Goal: Transaction & Acquisition: Purchase product/service

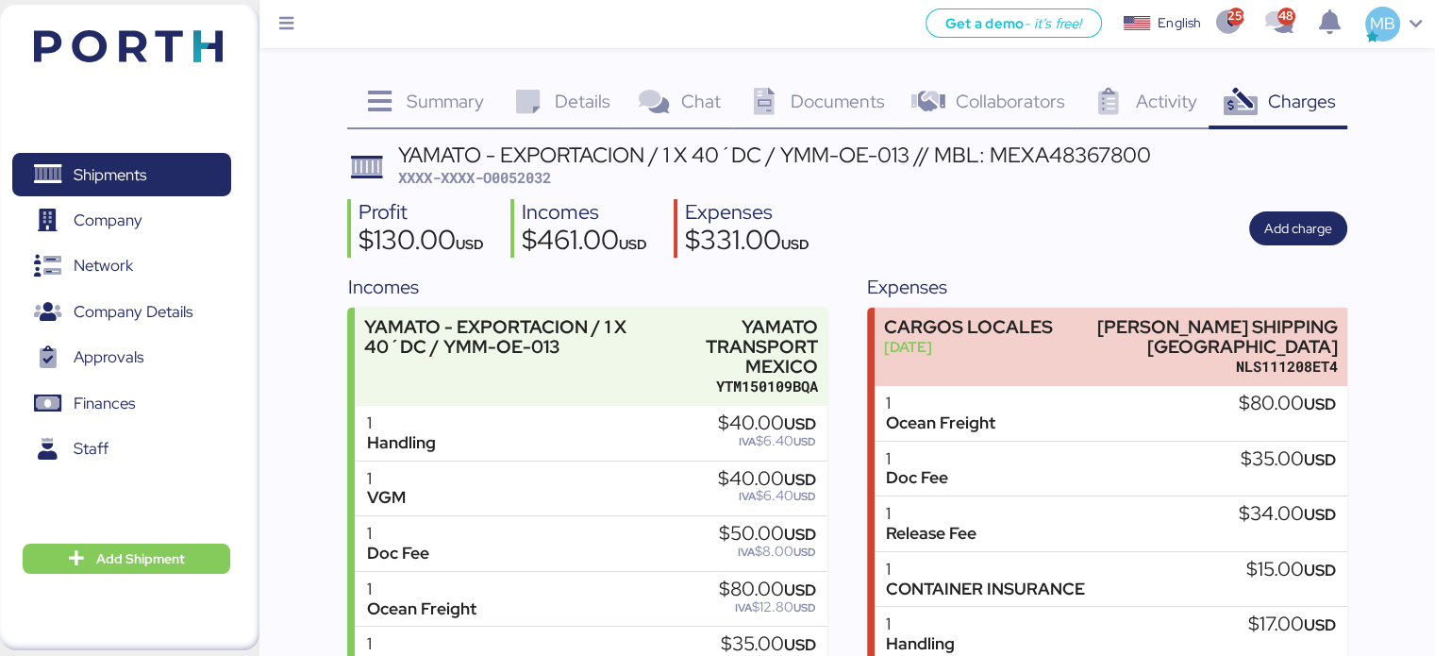
click at [524, 178] on span "XXXX-XXXX-O0052032" at bounding box center [474, 177] width 153 height 19
copy span "O0052032"
click at [869, 237] on div "Profit $130.00 USD Incomes $461.00 USD Expenses $331.00 USD Add charge" at bounding box center [846, 228] width 999 height 59
click at [174, 171] on span "Shipments" at bounding box center [121, 174] width 203 height 27
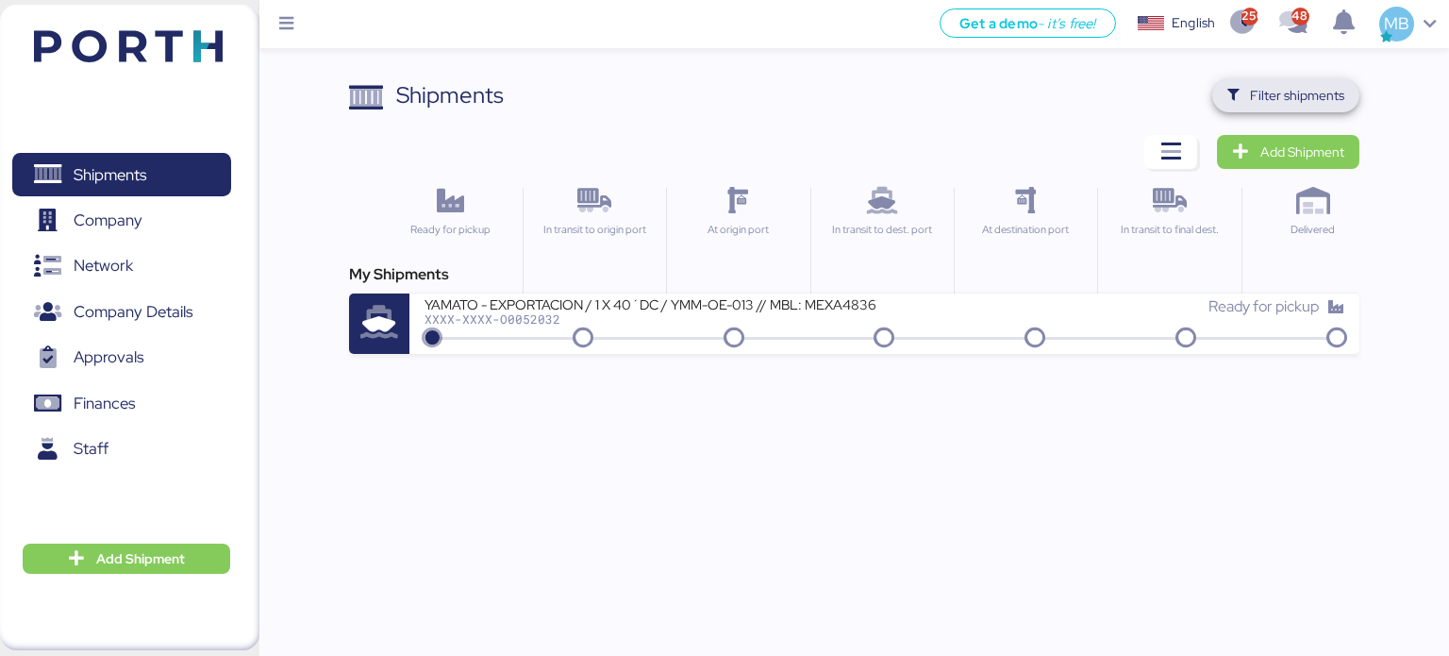
click at [869, 92] on span "Filter shipments" at bounding box center [1297, 95] width 94 height 23
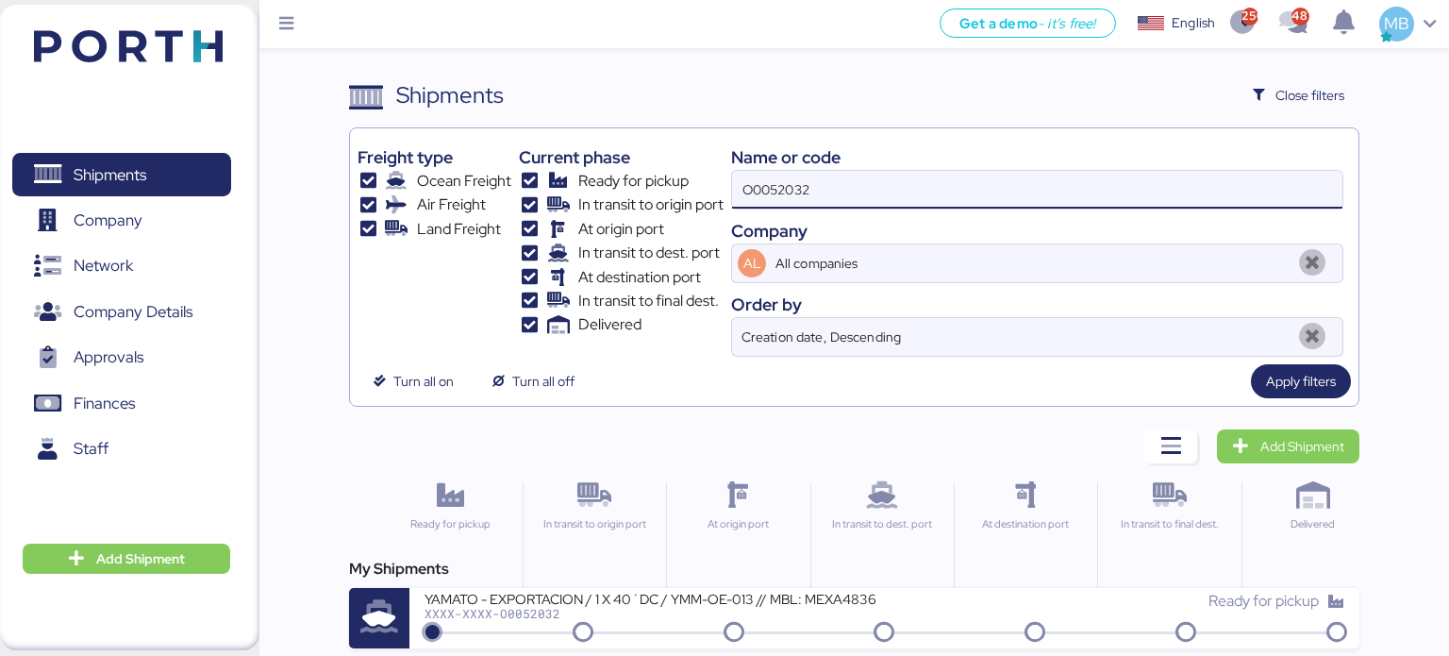
click at [694, 173] on div "Freight type Ocean Freight Air Freight Land Freight Current phase Ready for pic…" at bounding box center [855, 246] width 994 height 221
paste input "O0052023"
type input "O0052023"
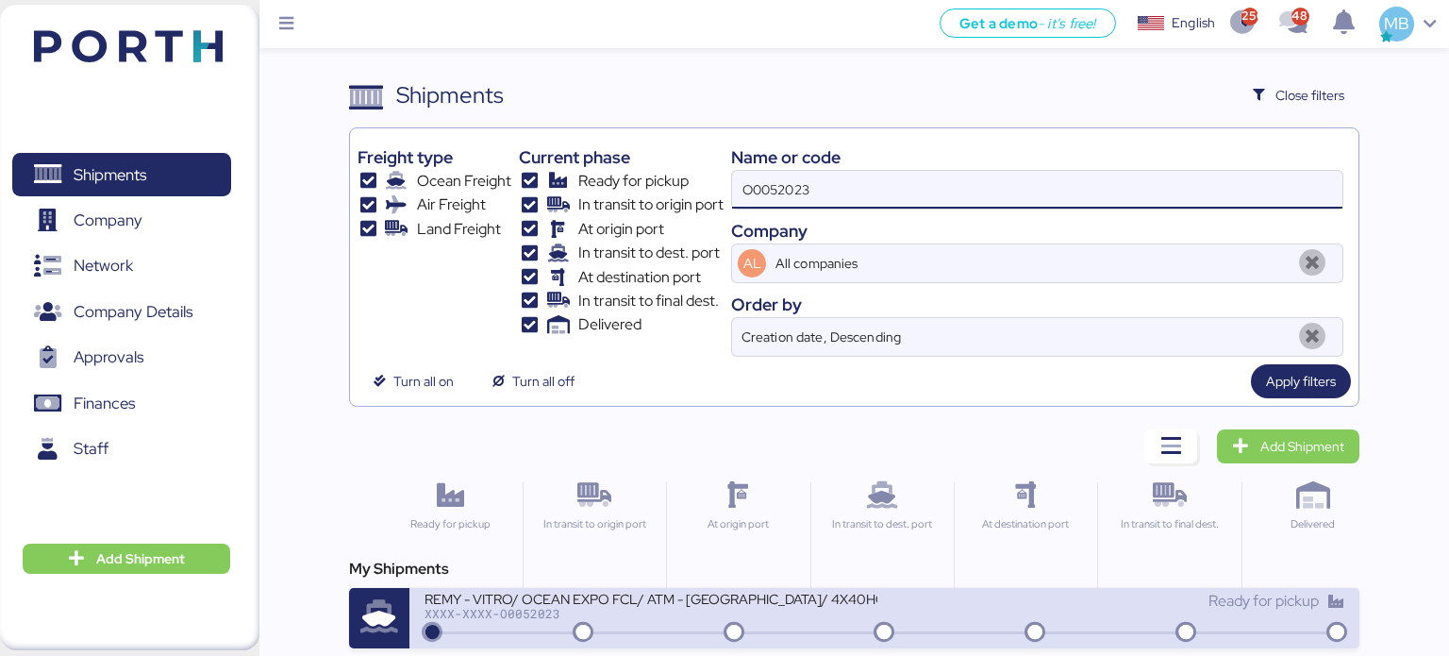
click at [869, 604] on div "Ready for pickup" at bounding box center [1115, 601] width 460 height 23
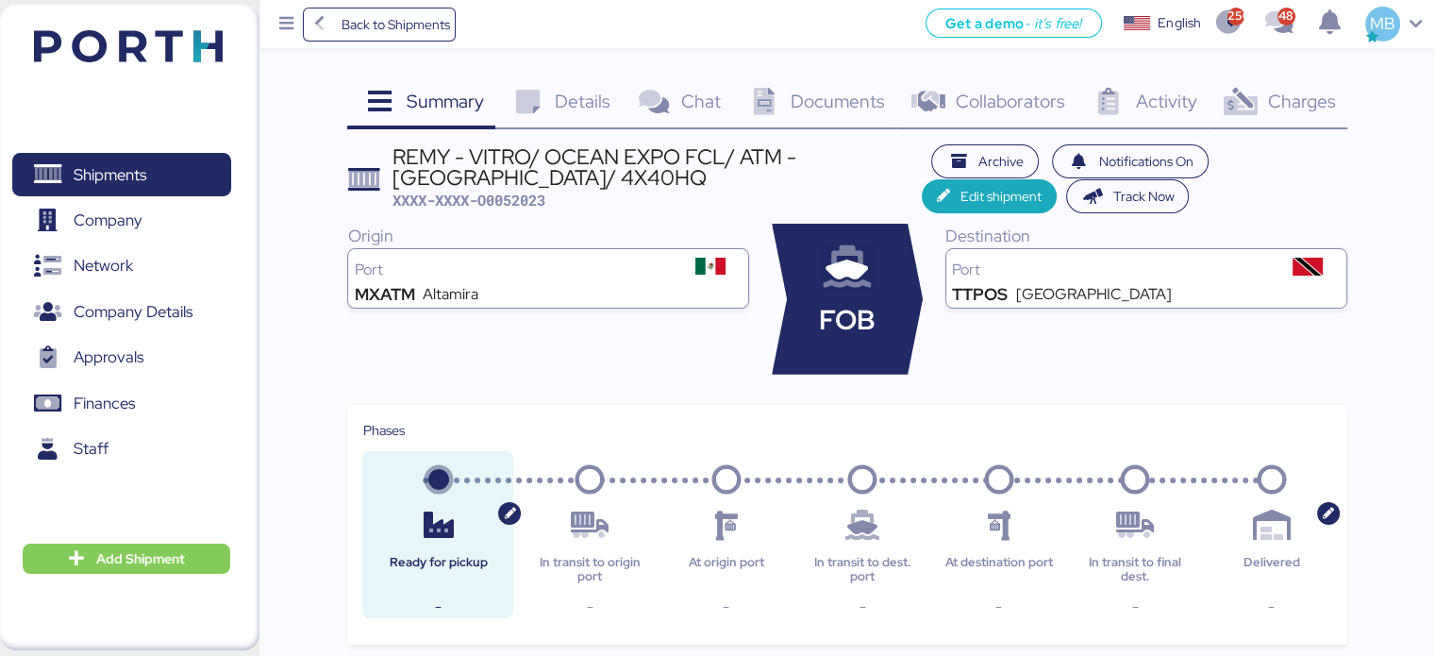
click at [869, 86] on div "Charges 0" at bounding box center [1277, 103] width 139 height 51
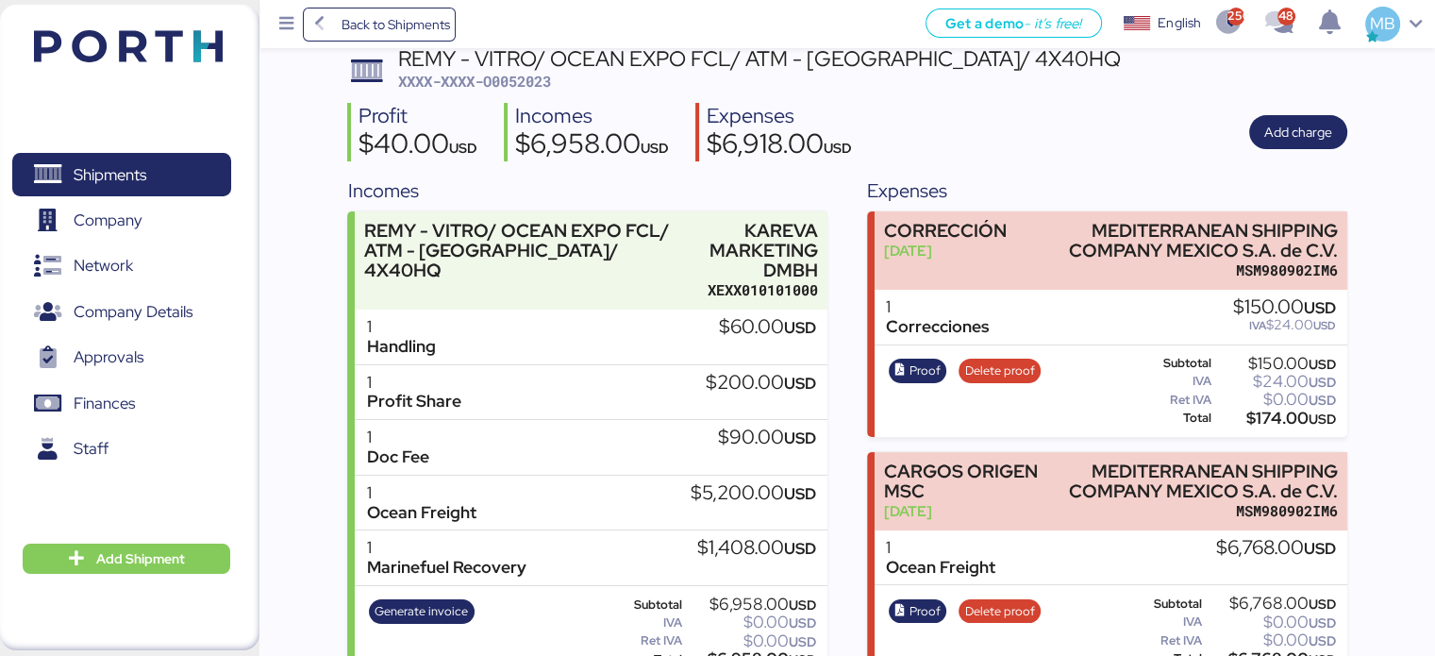
scroll to position [132, 0]
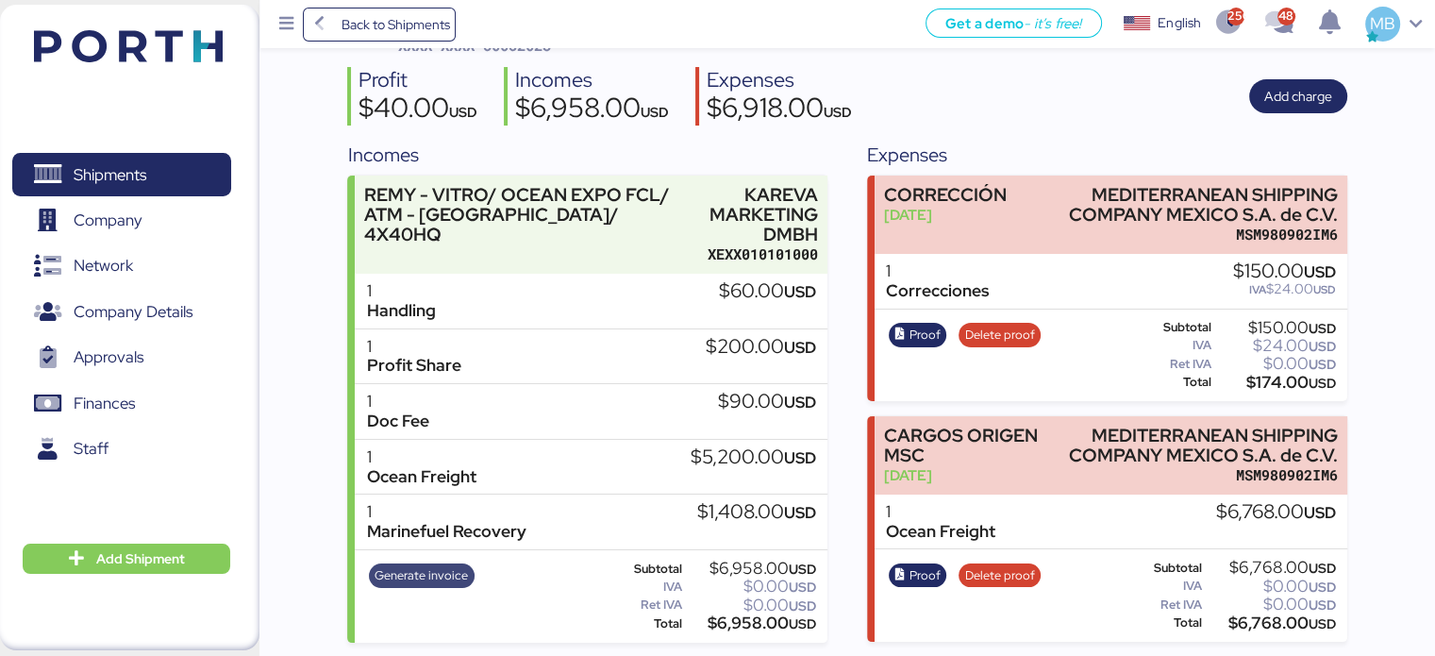
click at [436, 576] on span "Generate invoice" at bounding box center [421, 575] width 93 height 21
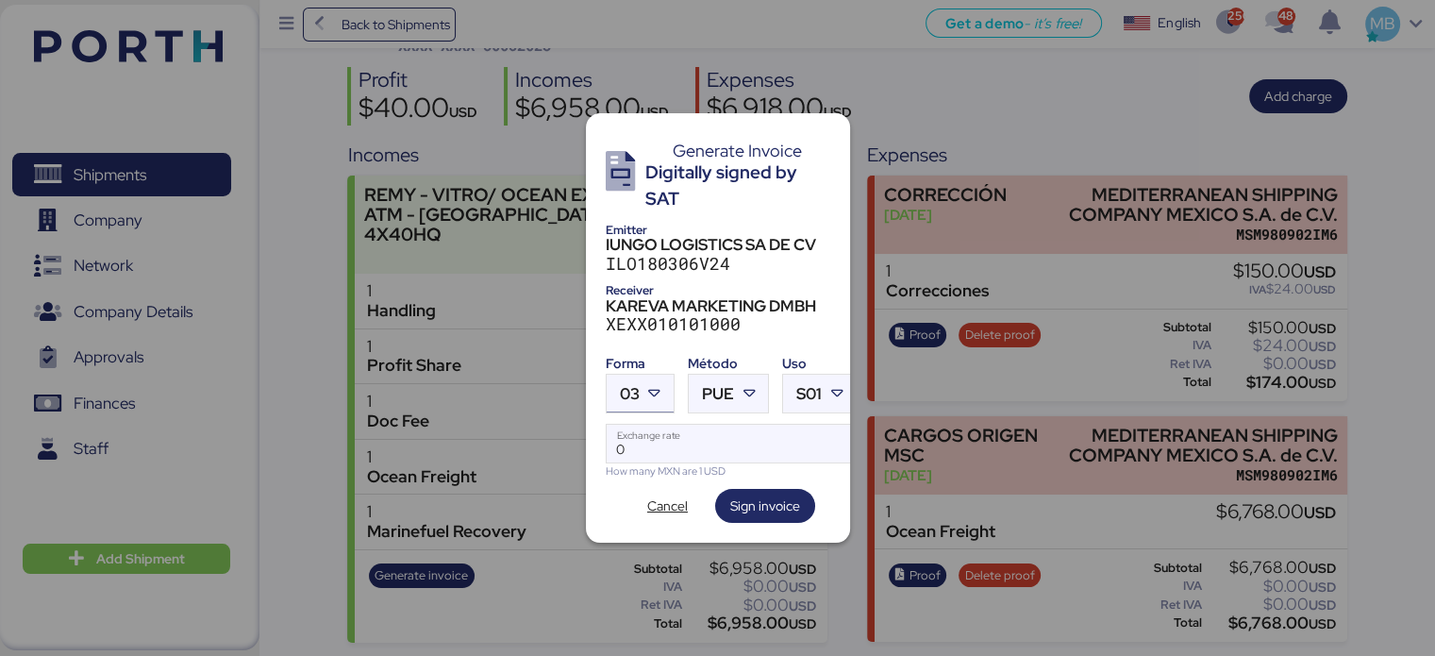
click at [641, 384] on div at bounding box center [657, 394] width 34 height 38
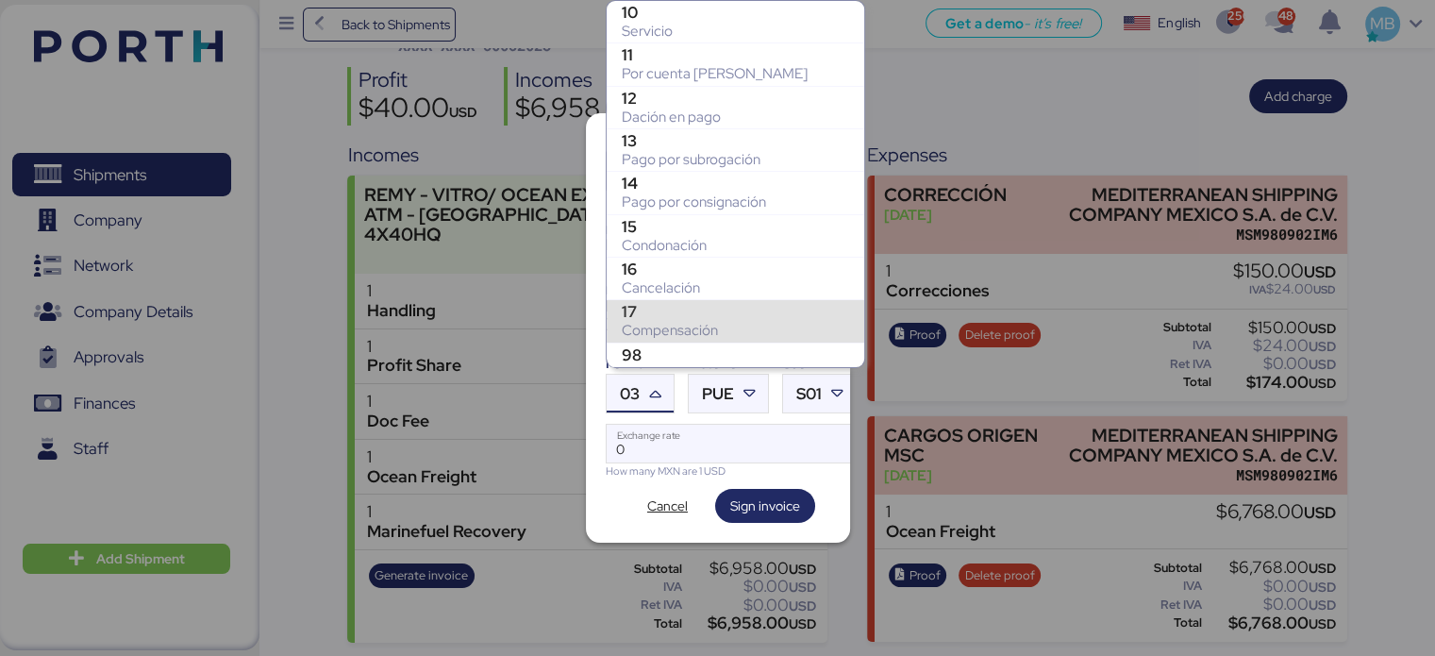
scroll to position [189, 0]
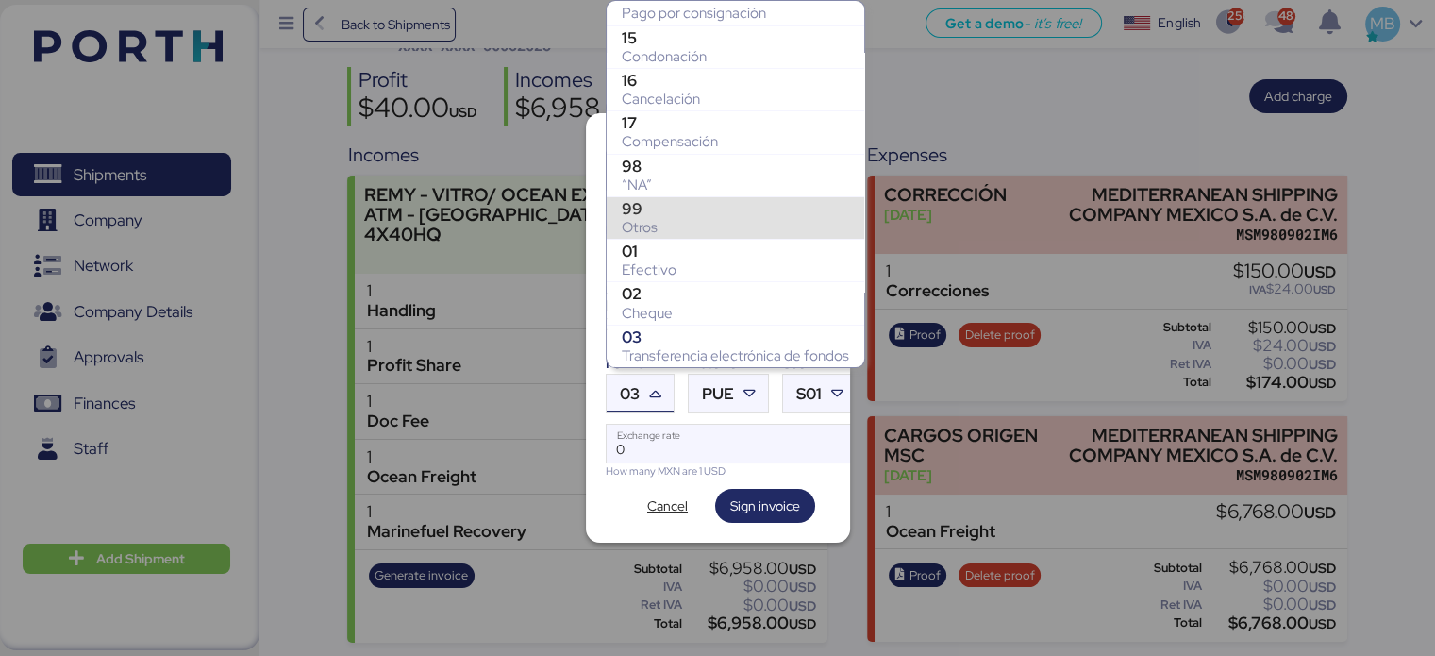
click at [687, 204] on div "99" at bounding box center [735, 208] width 227 height 19
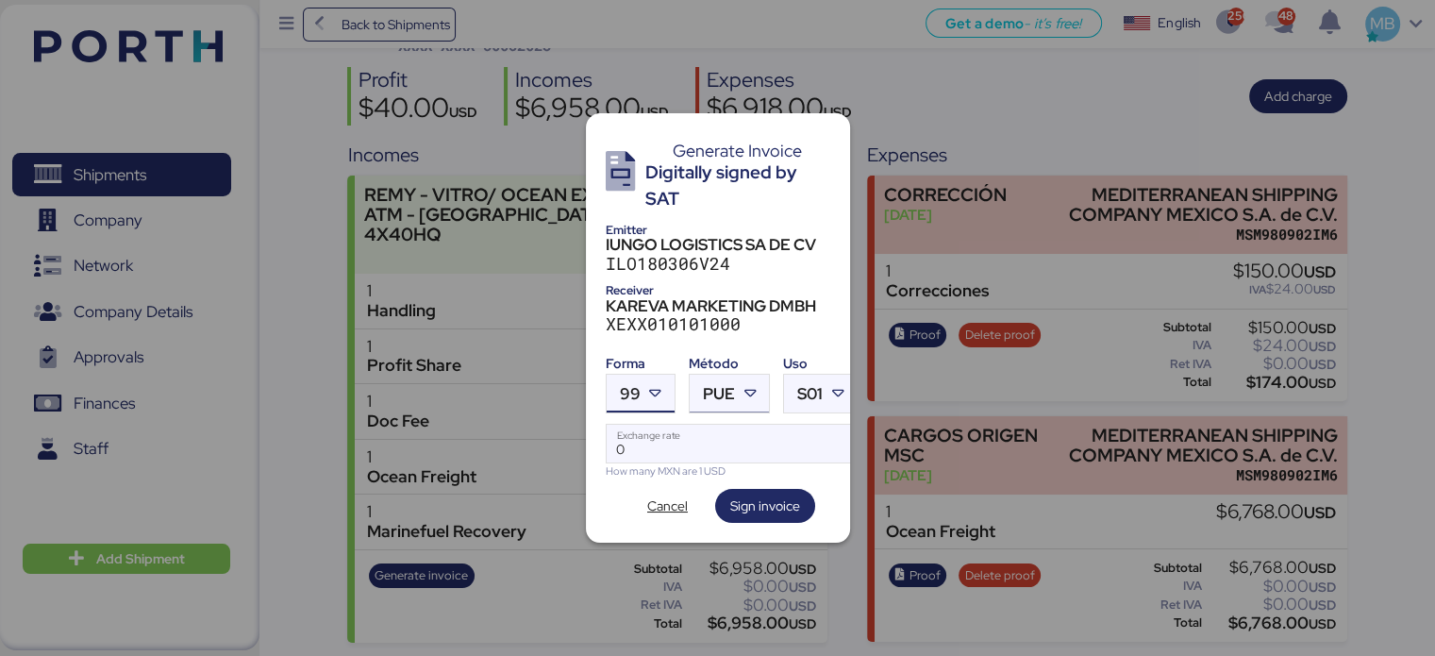
click at [721, 387] on span "PUE" at bounding box center [719, 394] width 32 height 16
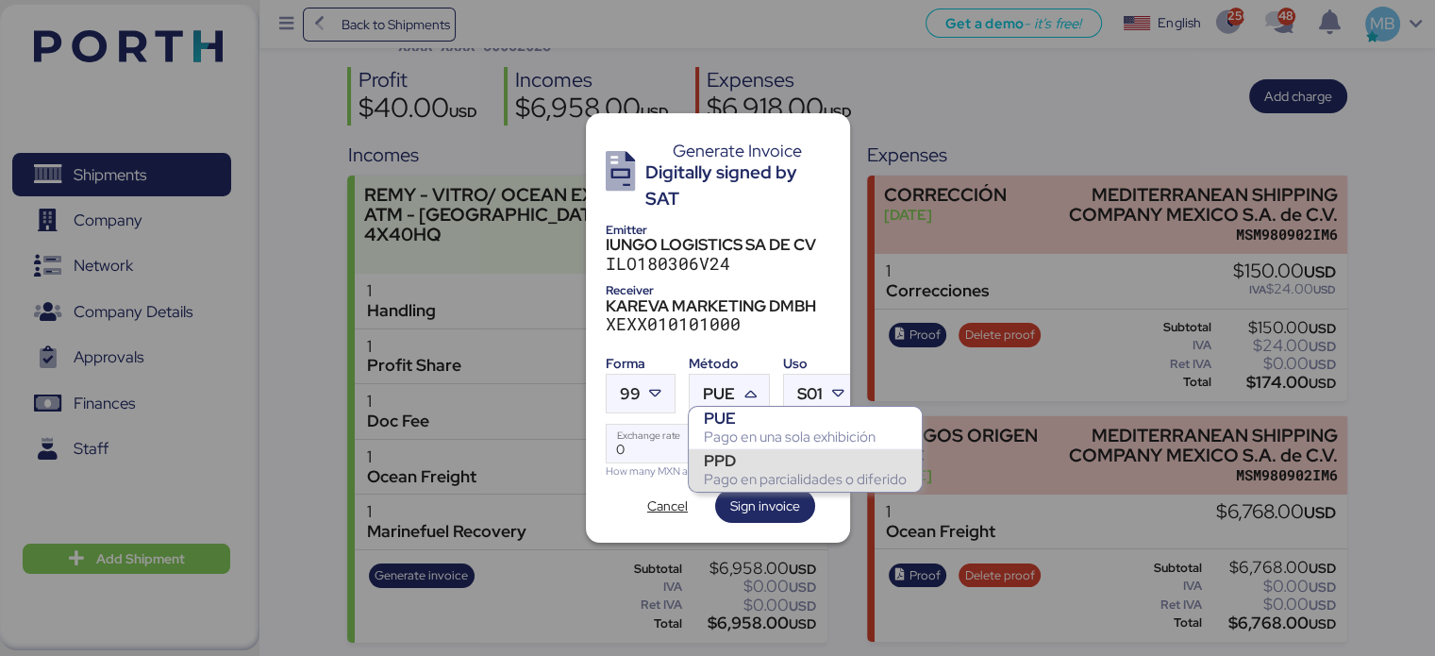
click at [748, 473] on div "Pago en parcialidades o diferido" at bounding box center [805, 479] width 203 height 19
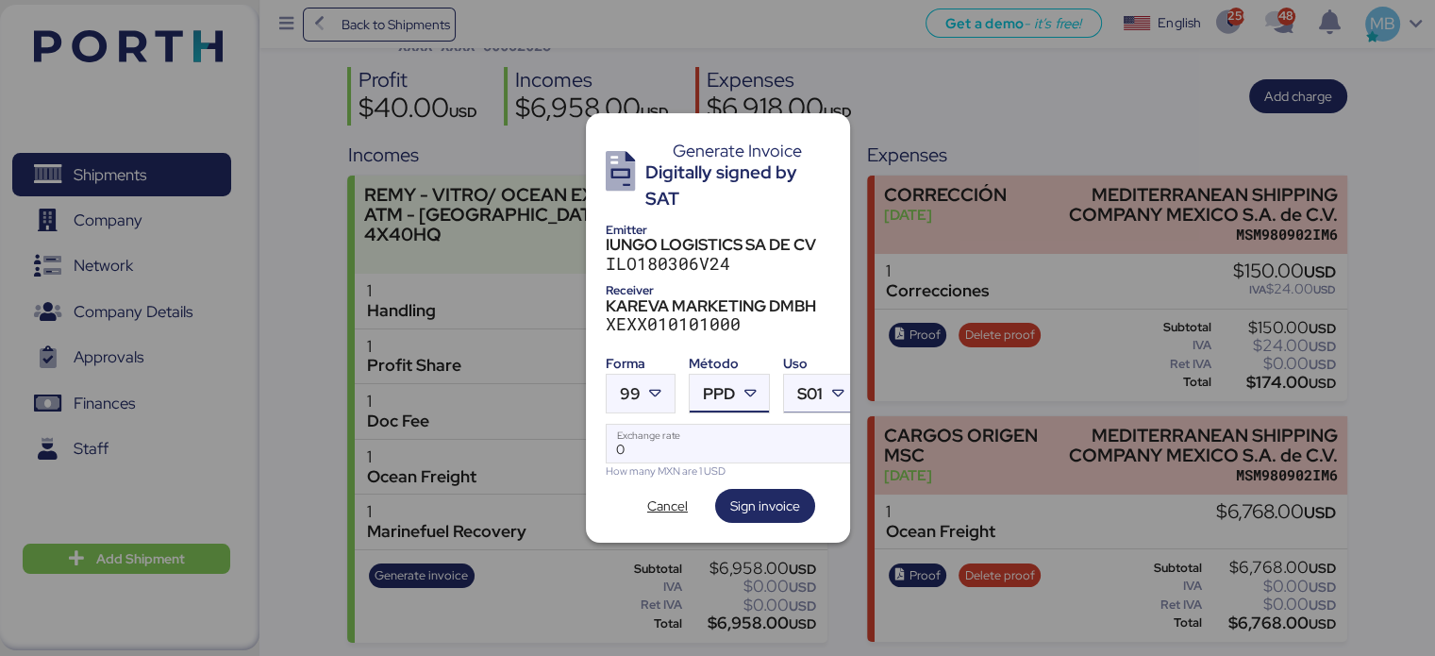
click at [825, 381] on div at bounding box center [841, 394] width 34 height 38
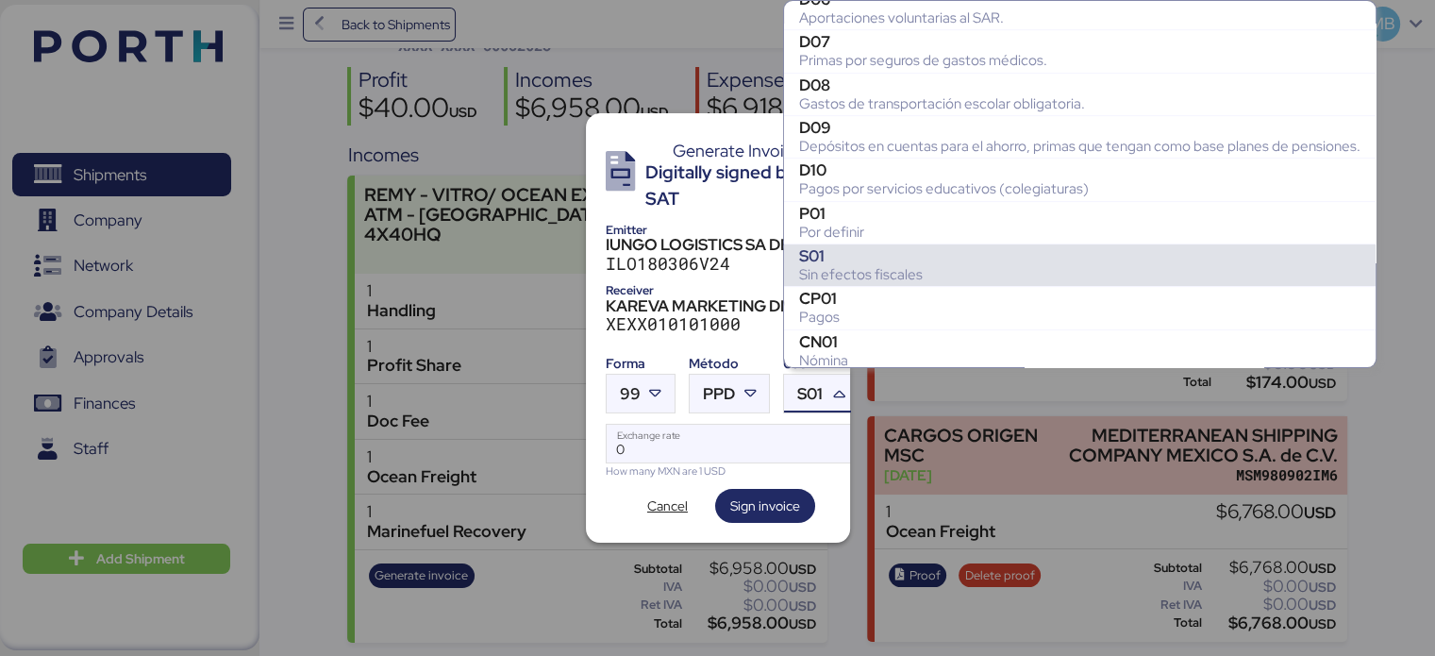
scroll to position [0, 0]
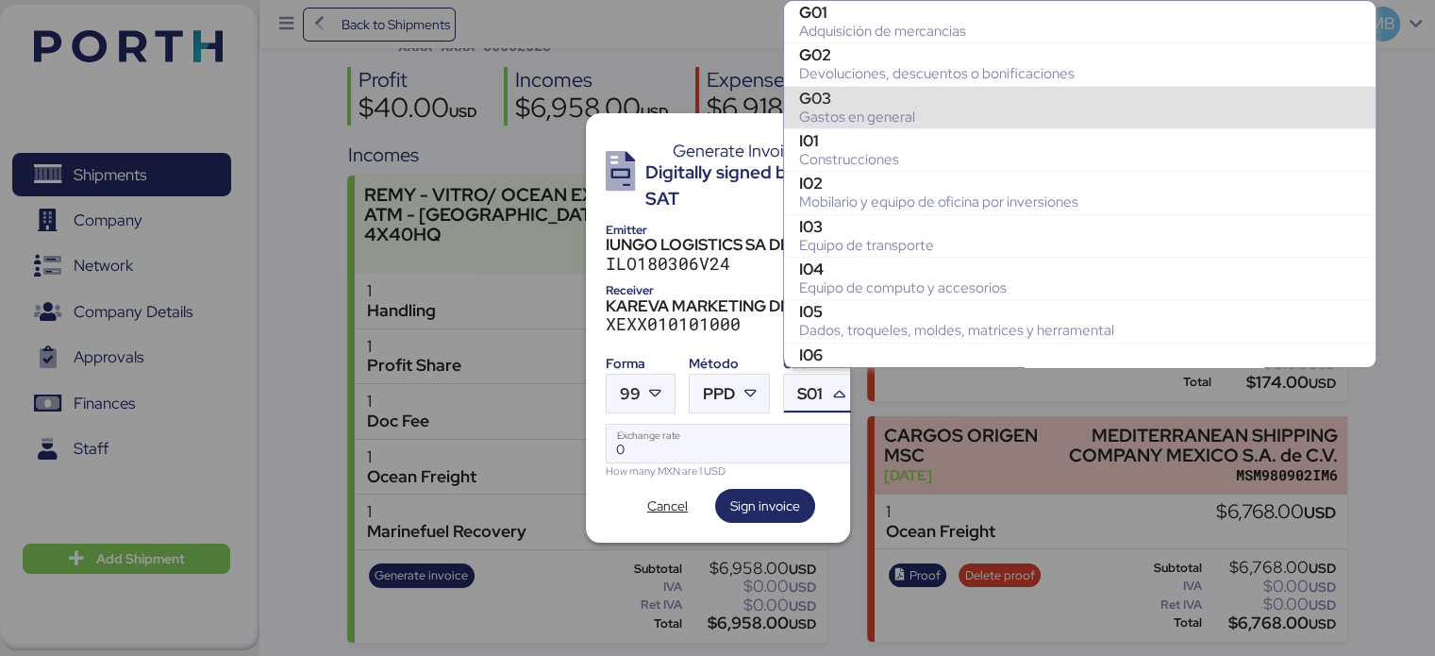
click at [869, 111] on div "Gastos en general" at bounding box center [1079, 117] width 561 height 19
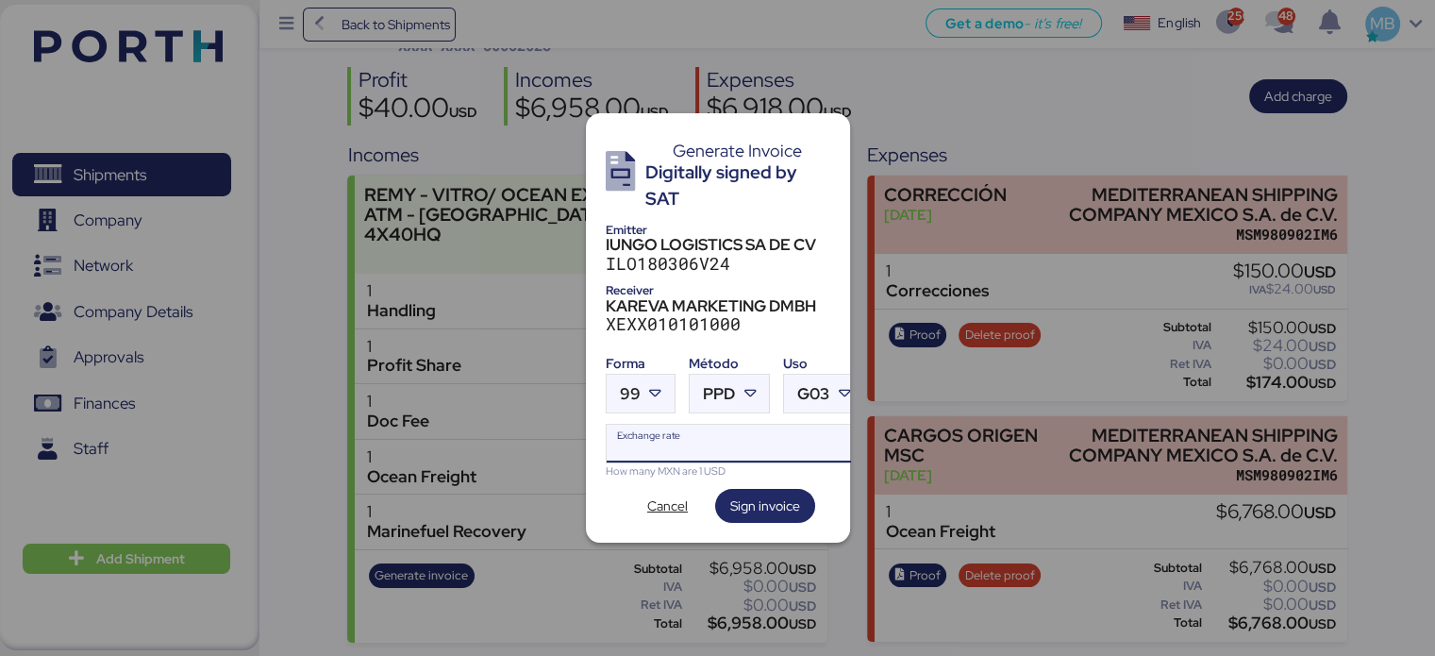
click at [724, 441] on input "Exchange rate" at bounding box center [736, 444] width 258 height 38
paste input "18.6587"
type input "18.6587"
click at [771, 494] on span "Sign invoice" at bounding box center [765, 505] width 70 height 23
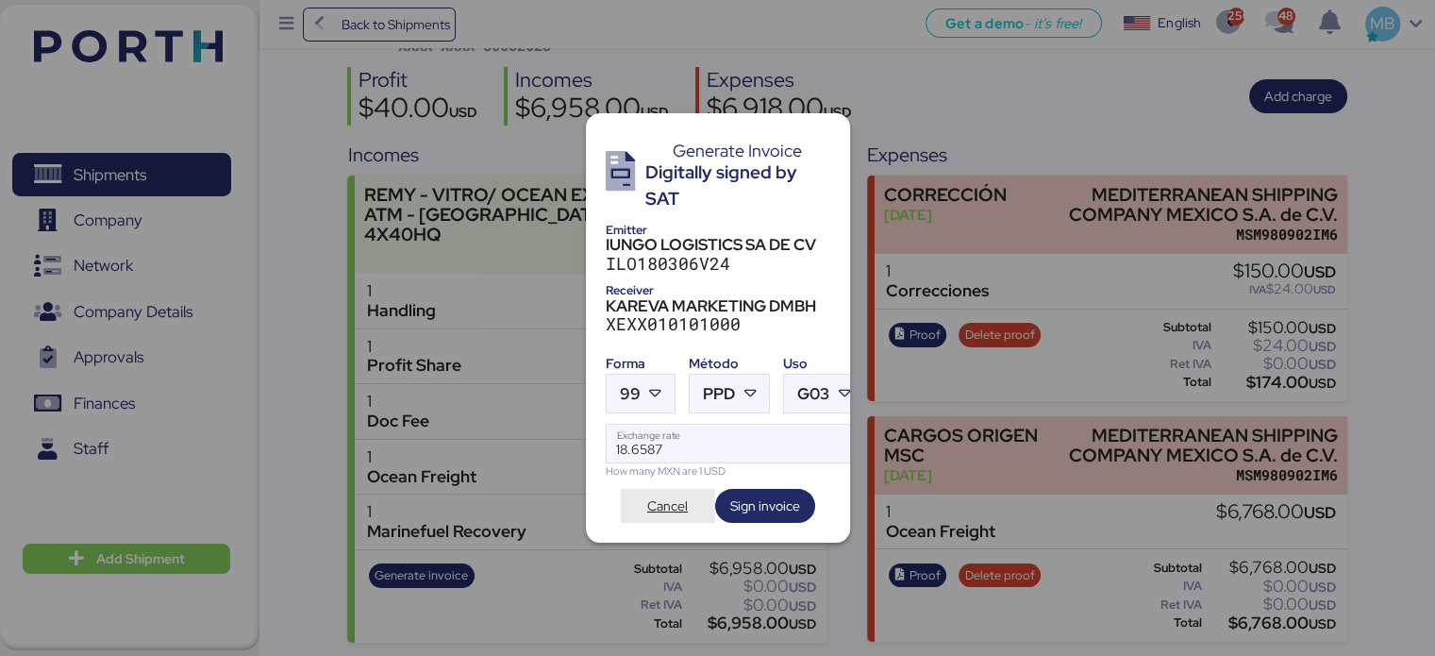
click at [680, 497] on span "Cancel" at bounding box center [667, 505] width 41 height 23
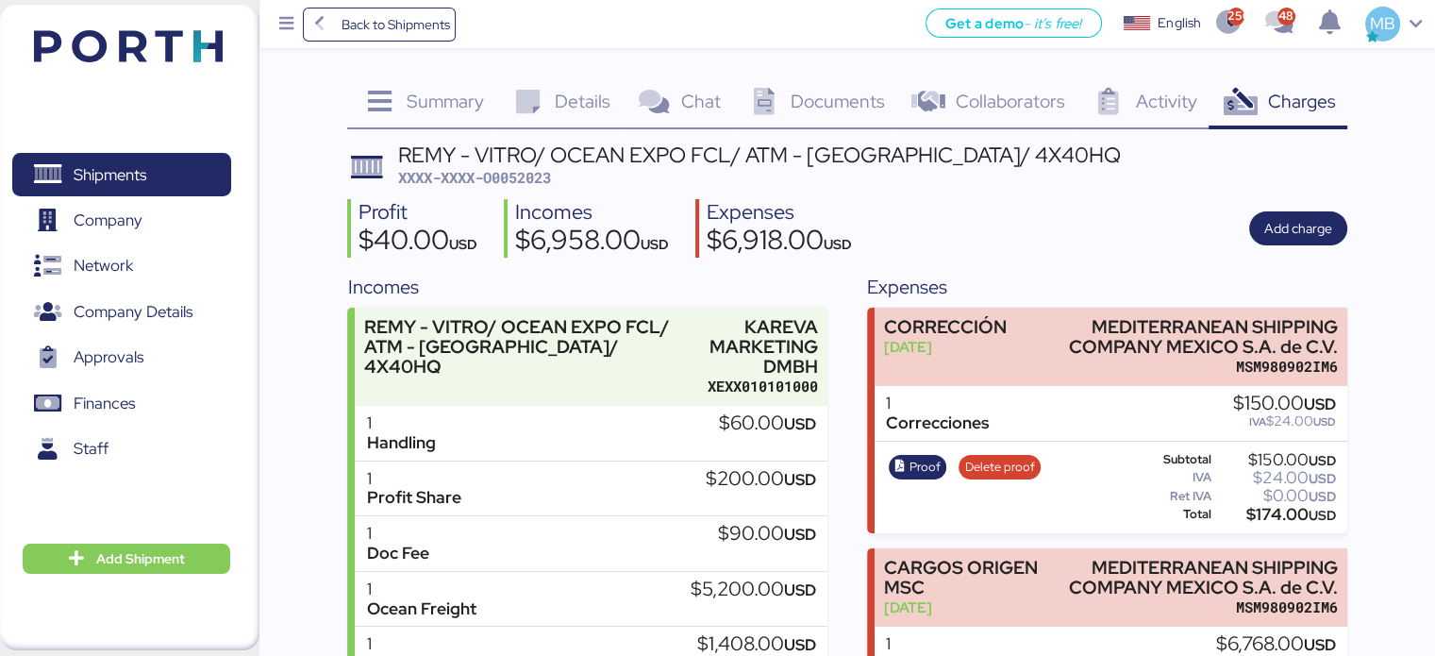
scroll to position [132, 0]
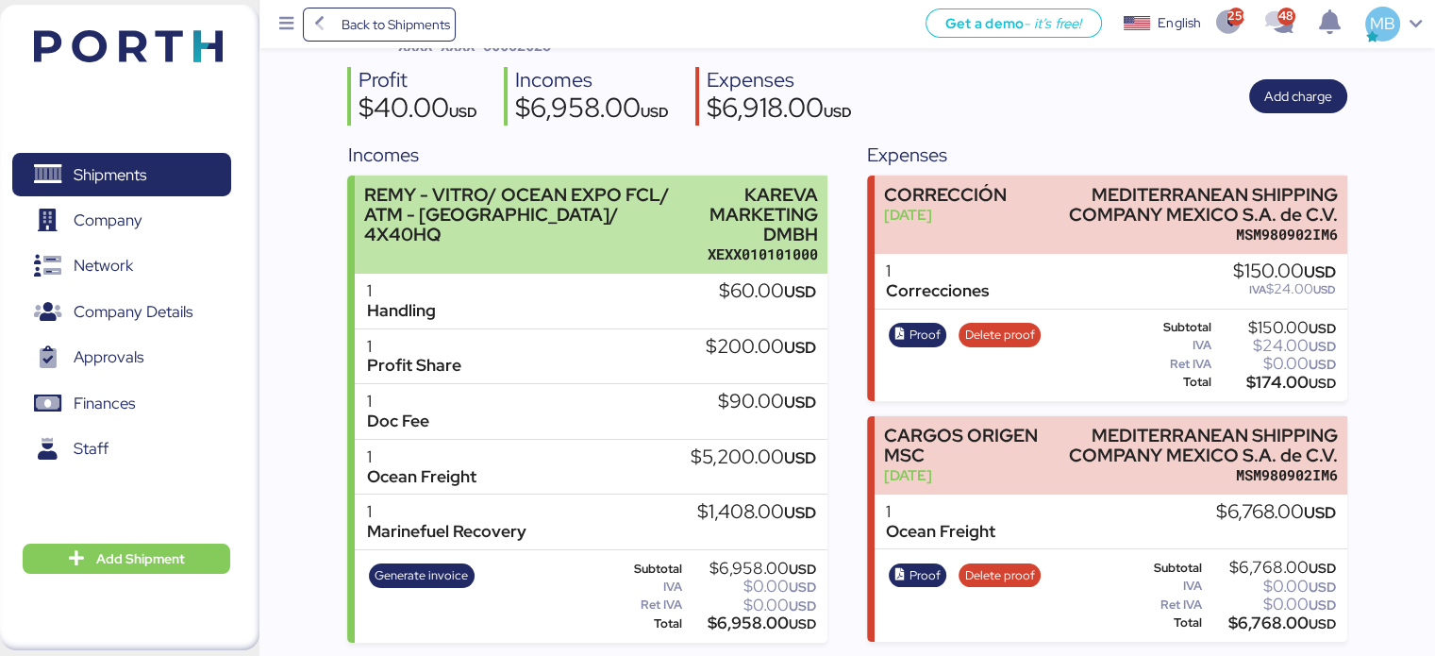
click at [601, 219] on div "REMY - VITRO/ OCEAN EXPO FCL/ ATM - [GEOGRAPHIC_DATA]/ 4X40HQ" at bounding box center [525, 214] width 323 height 59
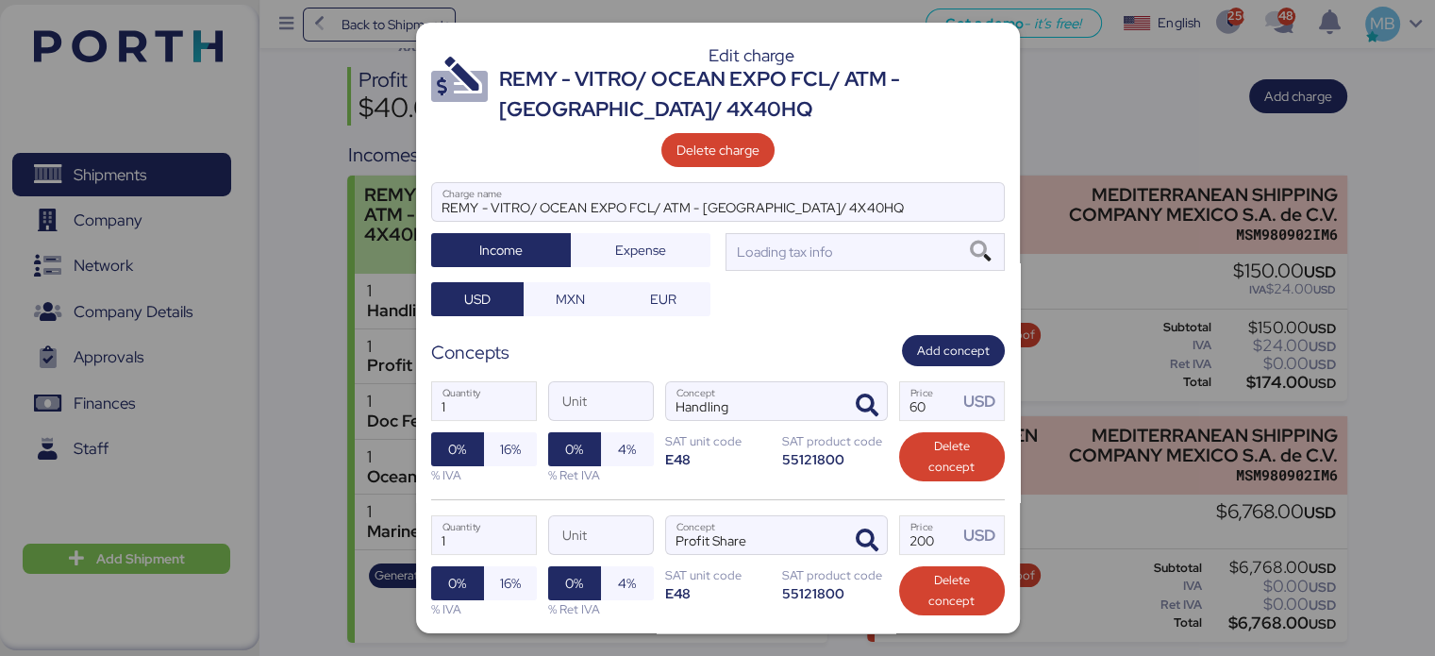
scroll to position [0, 0]
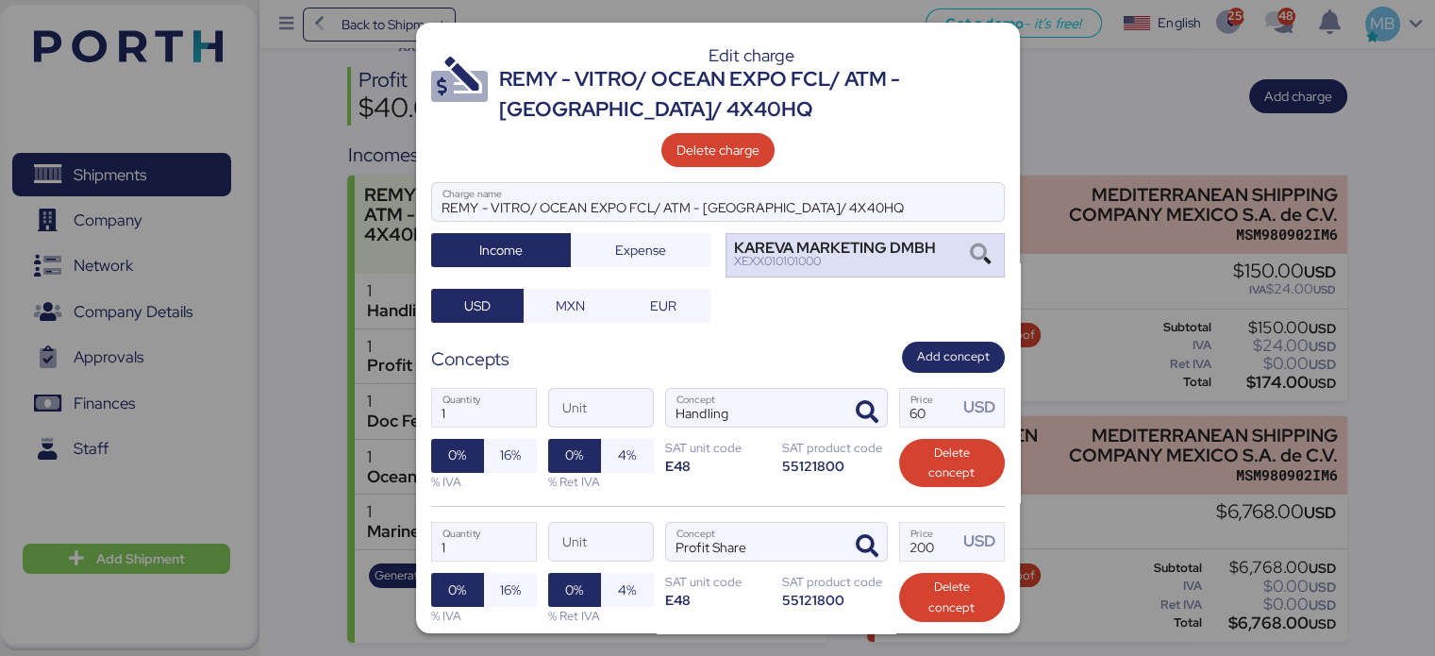
click at [869, 249] on div "KAREVA MARKETING DMBH" at bounding box center [835, 247] width 202 height 13
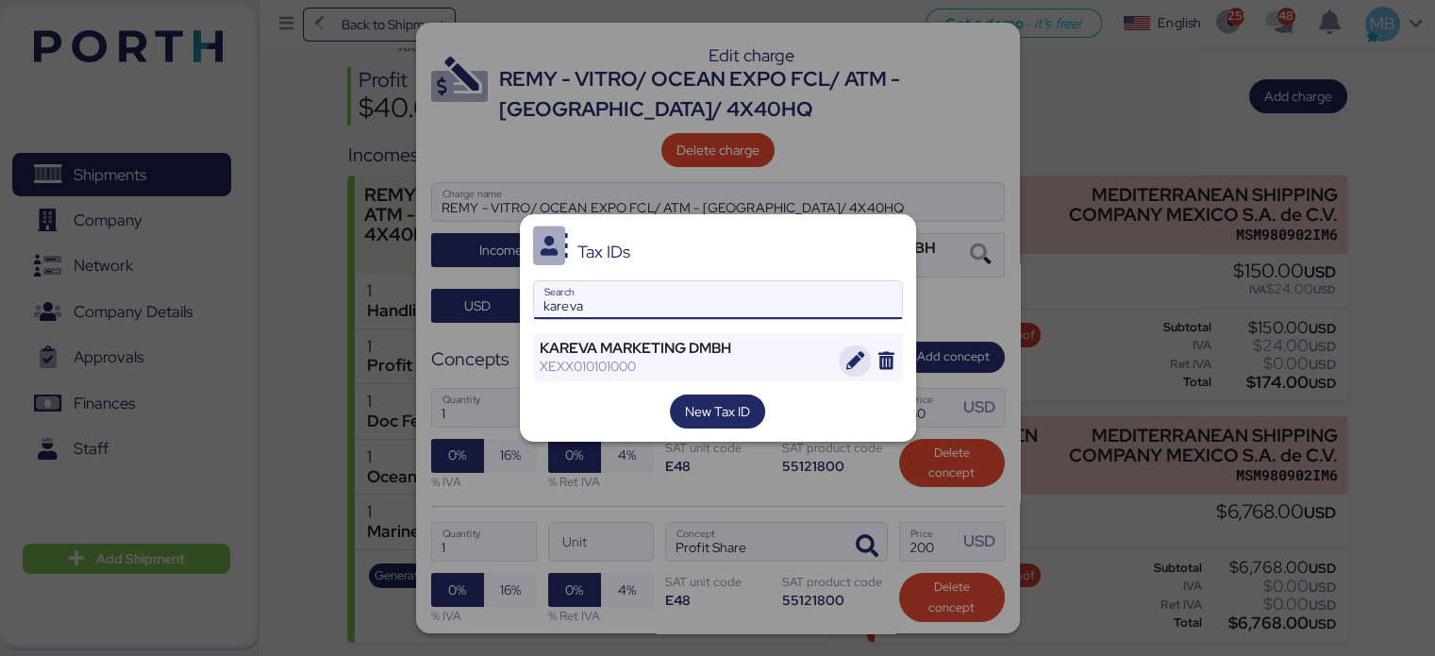
type input "kareva"
click at [859, 360] on icon "button" at bounding box center [855, 361] width 18 height 18
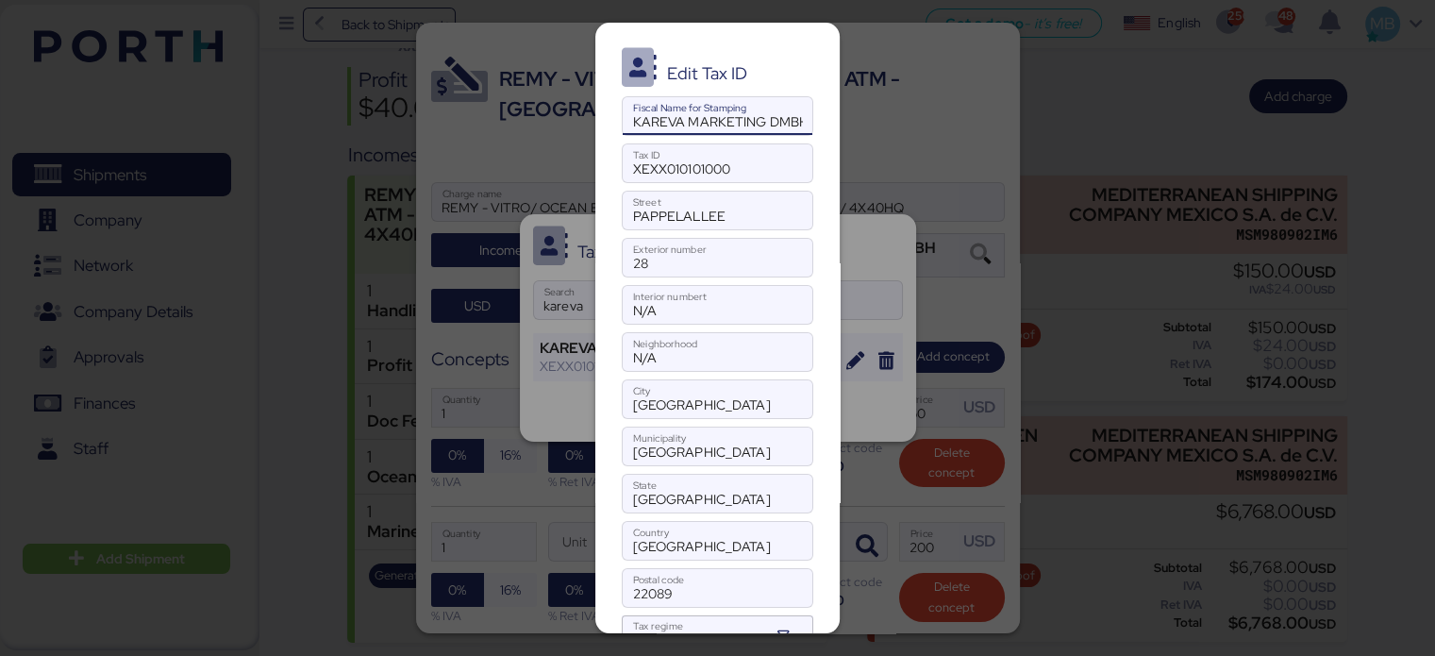
click at [629, 120] on input "KAREVA MARKETING DMBH" at bounding box center [718, 116] width 190 height 38
click at [624, 117] on input "KAREVA MARKETING DMBH" at bounding box center [718, 116] width 190 height 38
click at [675, 119] on input "KAREVA MARKETING DMBH" at bounding box center [718, 116] width 190 height 38
click at [735, 178] on input "XEXX010101000" at bounding box center [718, 163] width 190 height 38
click at [755, 215] on input "PAPPELALLEE" at bounding box center [718, 210] width 190 height 38
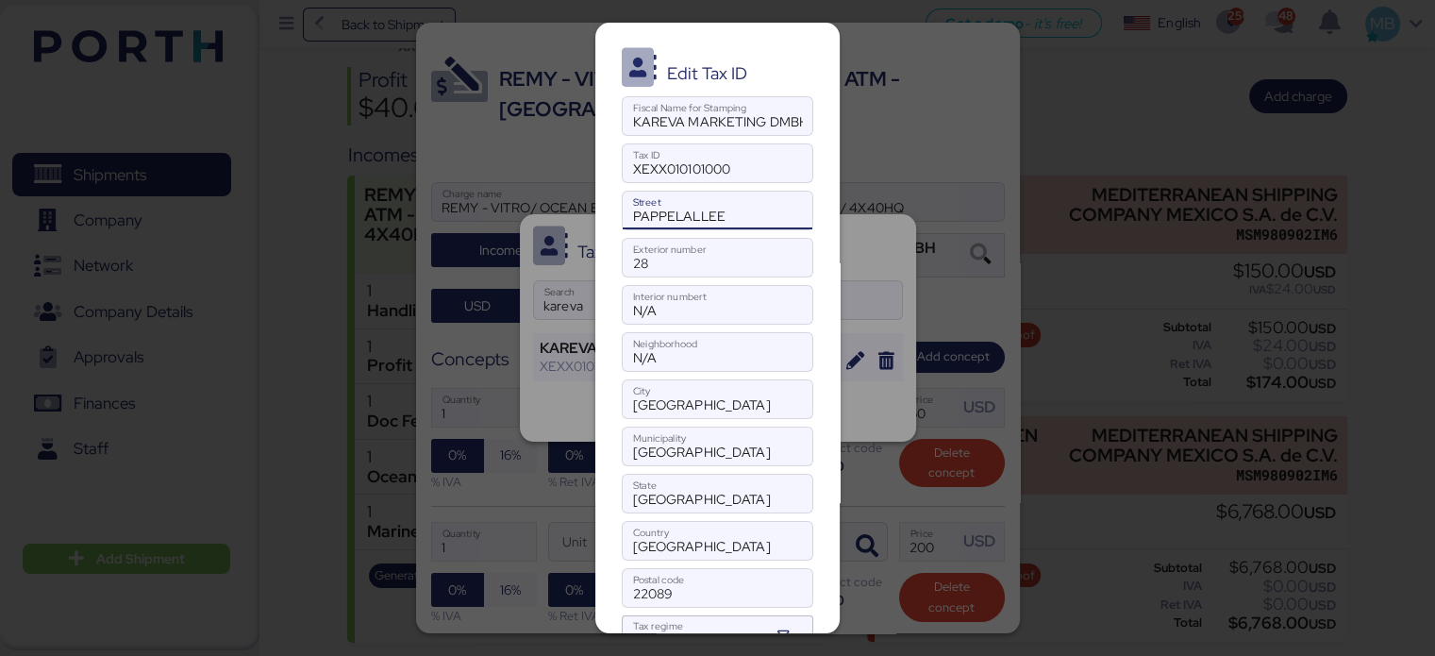
click at [630, 216] on input "PAPPELALLEE" at bounding box center [718, 210] width 190 height 38
click at [695, 278] on div "Edit Tax ID KAREVA MARKETING DMBH Fiscal Name for Stamping XEXX010101000 Tax ID…" at bounding box center [717, 328] width 244 height 610
click at [694, 271] on input "28" at bounding box center [718, 258] width 190 height 38
click at [704, 315] on input "N/A" at bounding box center [718, 305] width 190 height 38
drag, startPoint x: 677, startPoint y: 371, endPoint x: 679, endPoint y: 358, distance: 13.3
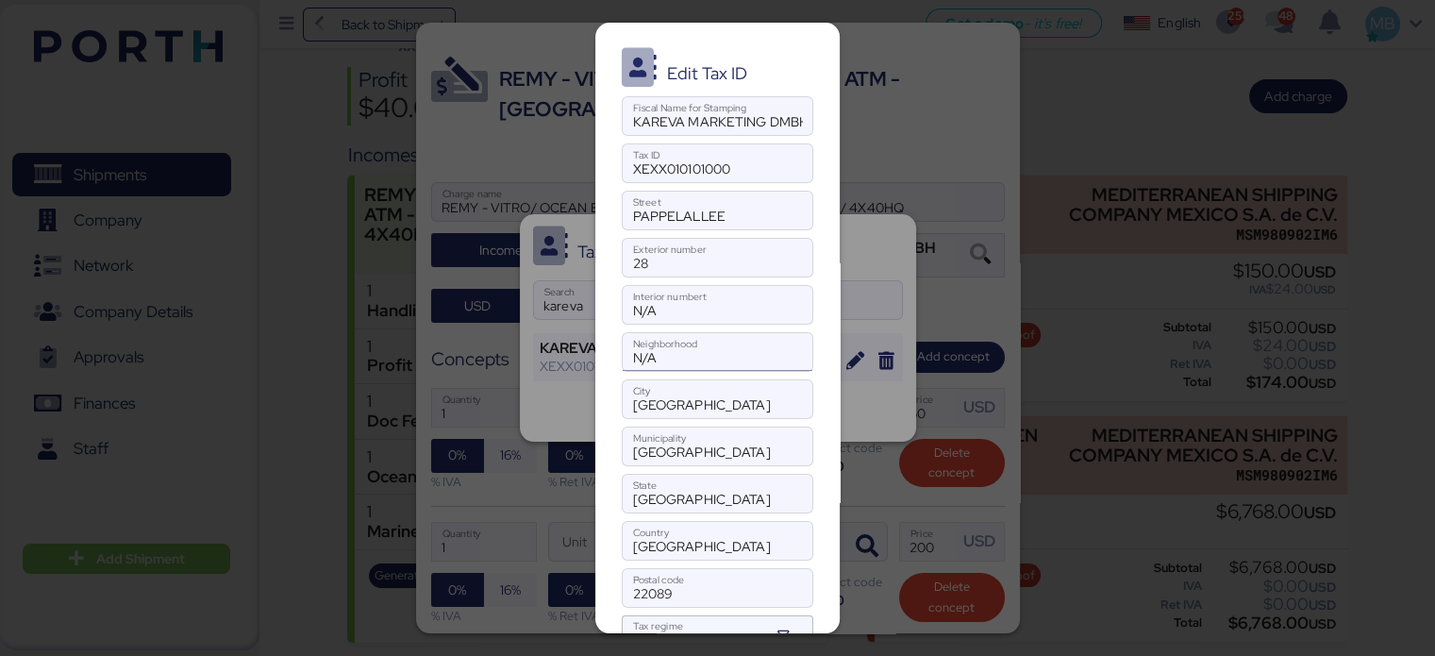
click at [677, 370] on div "Edit Tax ID KAREVA MARKETING DMBH Fiscal Name for Stamping XEXX010101000 Tax ID…" at bounding box center [717, 328] width 244 height 610
click at [679, 358] on input "N/A" at bounding box center [718, 352] width 190 height 38
click at [707, 410] on input "HAMBURG" at bounding box center [718, 399] width 190 height 38
click at [626, 403] on input "HAMBURG" at bounding box center [718, 399] width 190 height 38
click at [738, 453] on input "HAMBURG" at bounding box center [718, 446] width 190 height 38
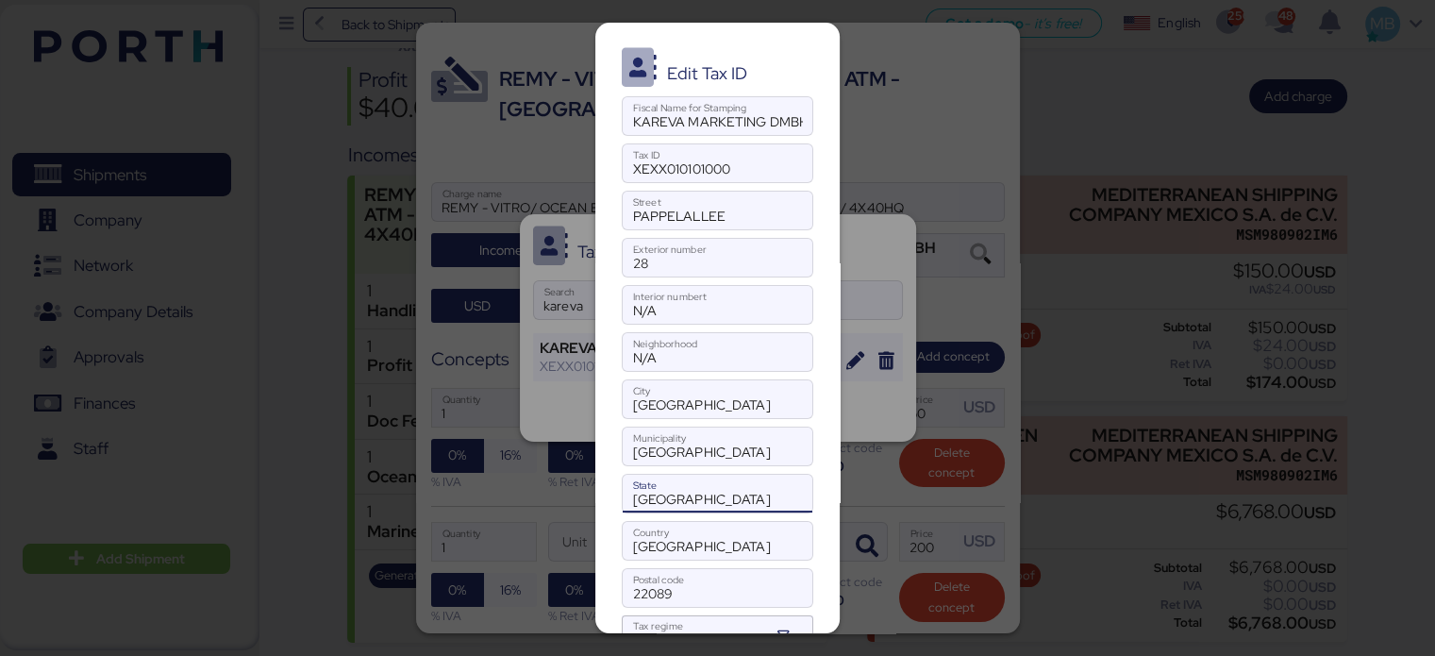
click at [699, 495] on input "HAMBURG" at bounding box center [718, 494] width 190 height 38
click at [709, 548] on input "GERMANY" at bounding box center [718, 541] width 190 height 38
type input "GERMANY"
click at [630, 538] on input "GERMANY" at bounding box center [718, 541] width 190 height 38
click at [749, 586] on input "22089" at bounding box center [718, 588] width 190 height 38
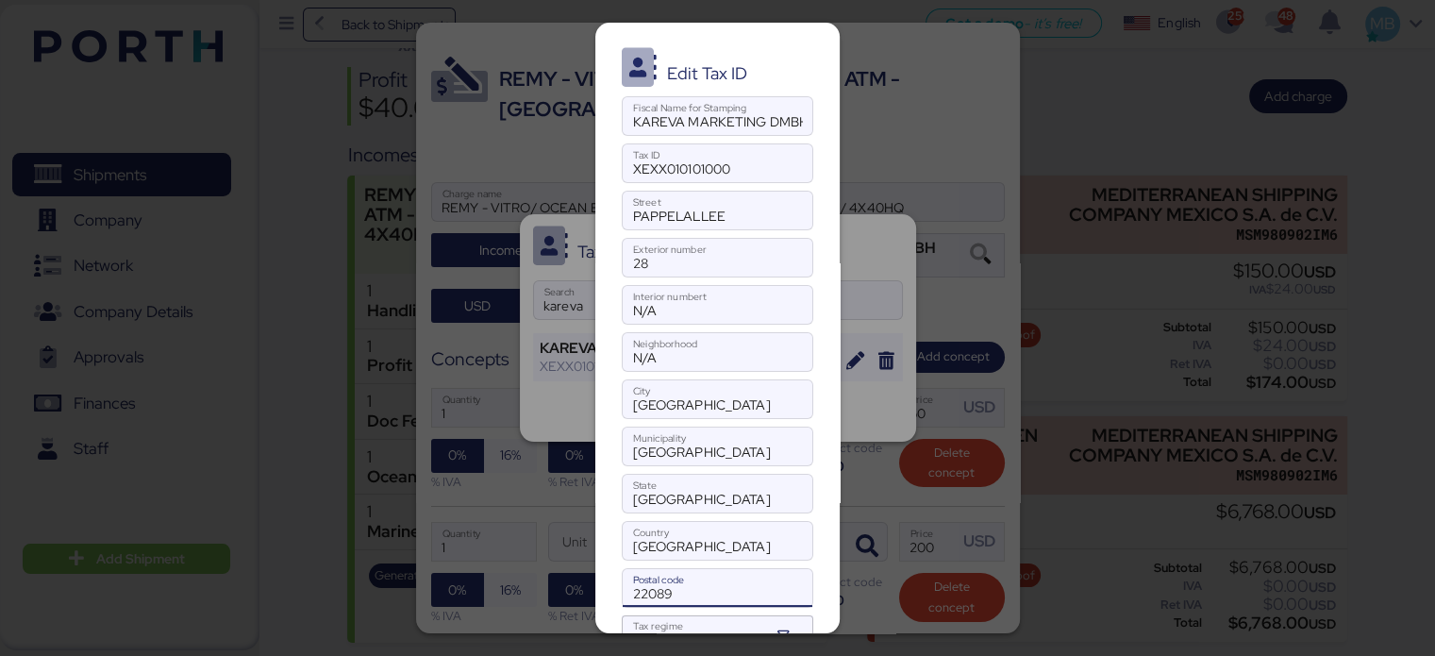
scroll to position [86, 0]
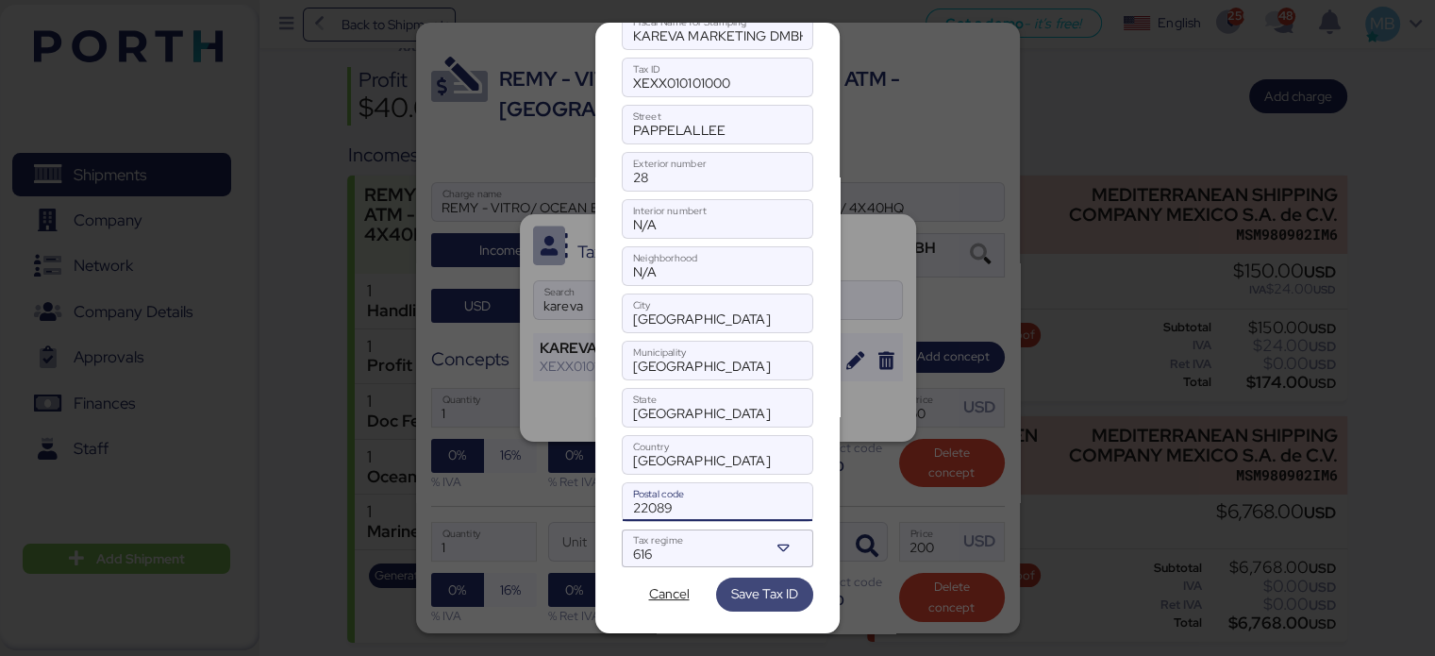
click at [762, 588] on span "Save Tax ID" at bounding box center [764, 593] width 67 height 23
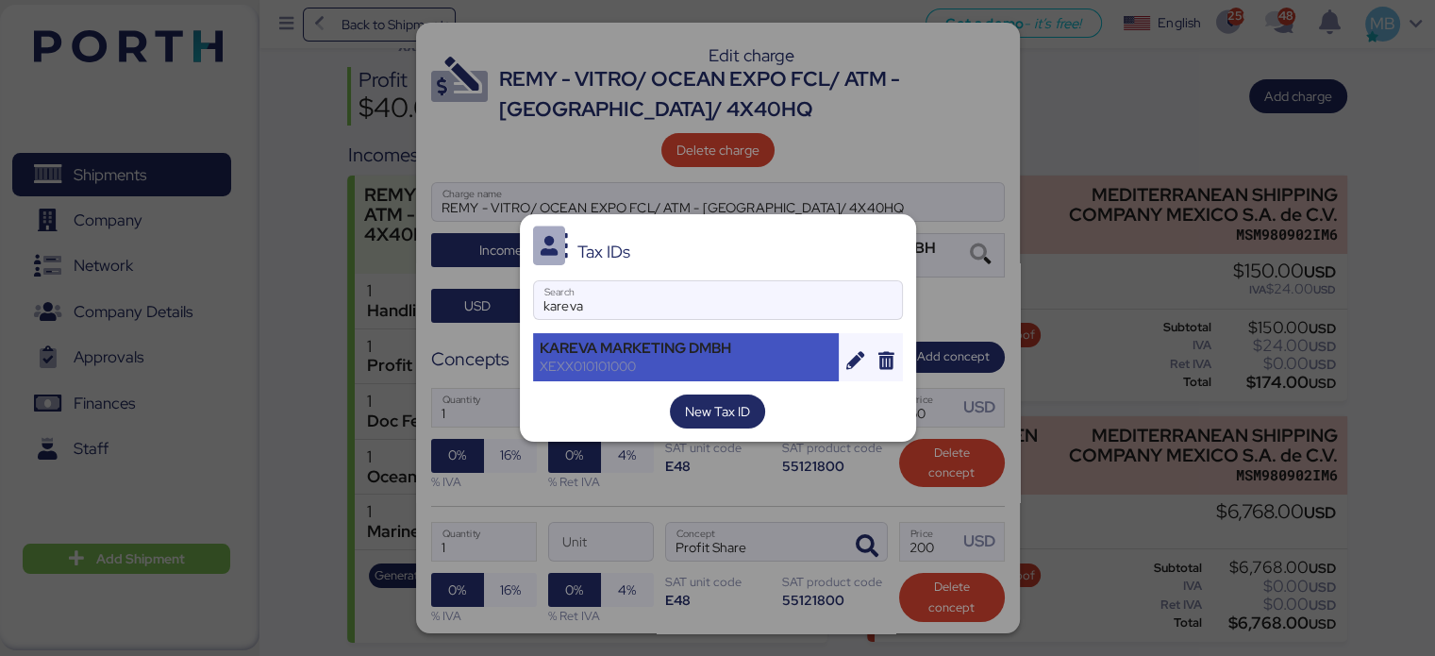
click at [703, 357] on div "KAREVA MARKETING DMBH" at bounding box center [686, 348] width 293 height 17
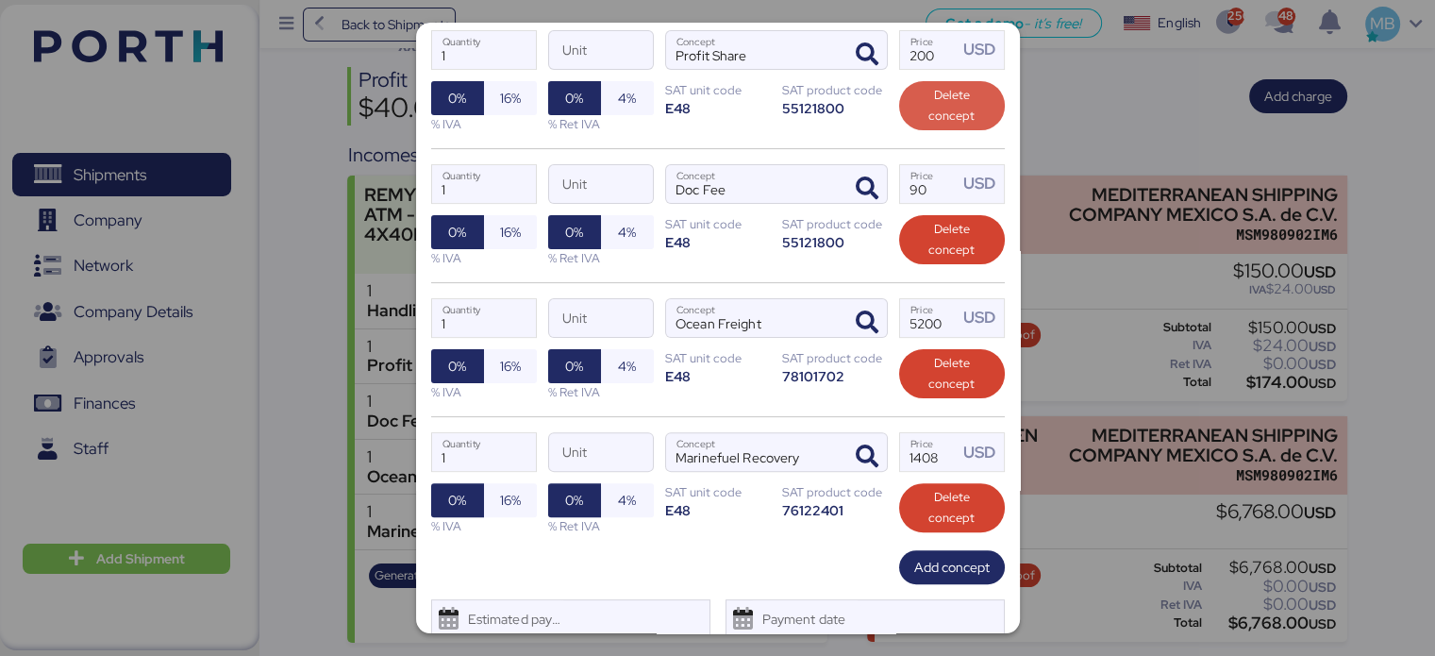
scroll to position [554, 0]
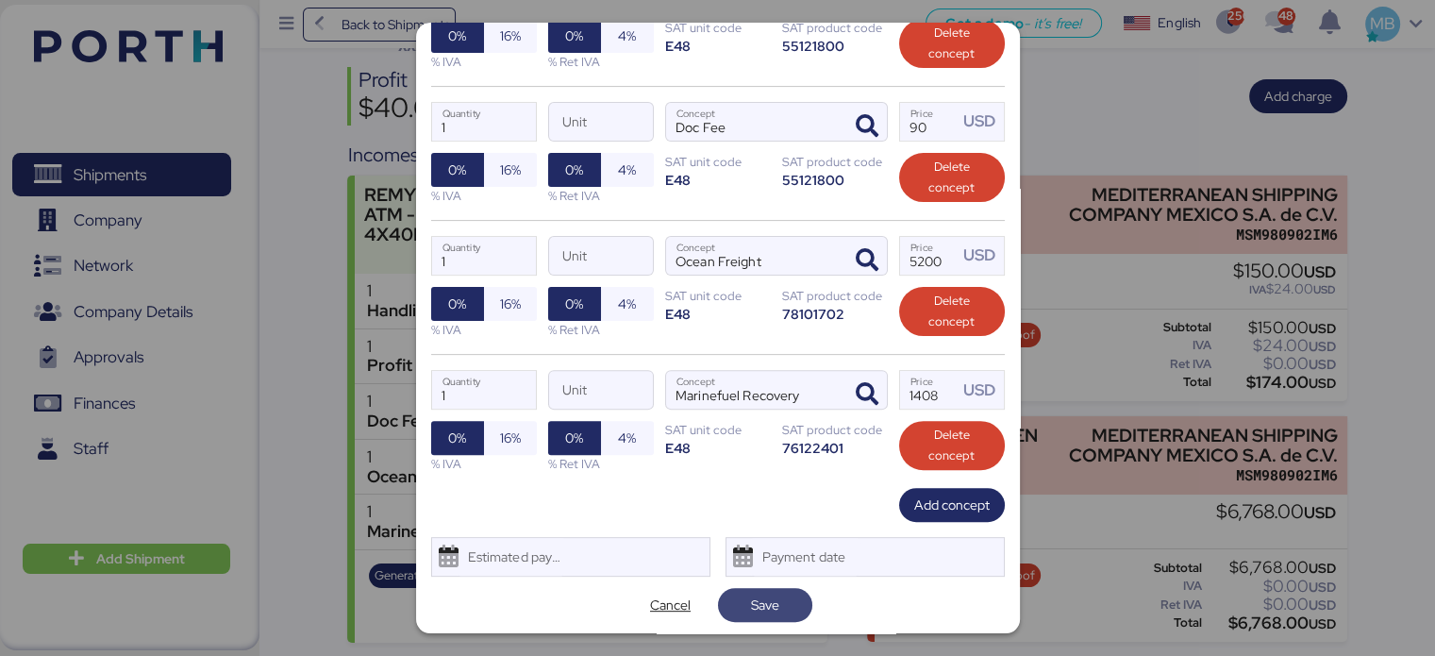
click at [791, 603] on span "Save" at bounding box center [765, 605] width 94 height 34
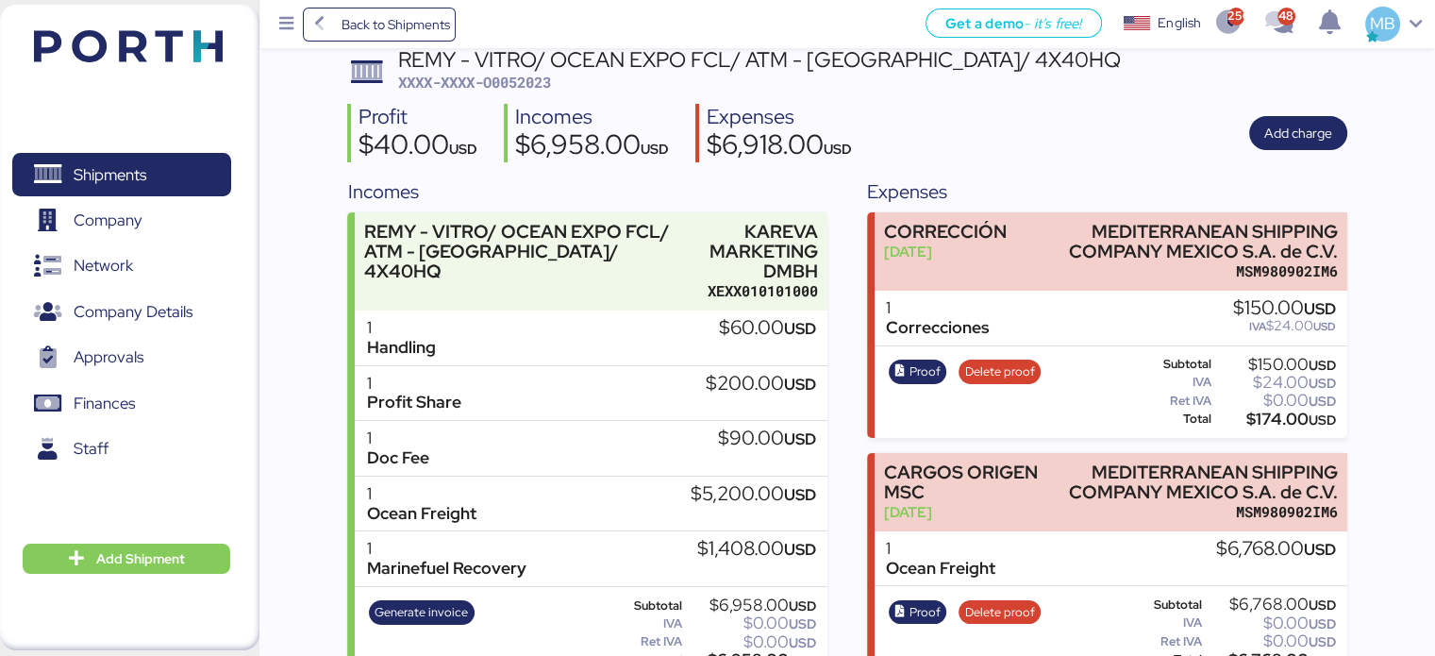
scroll to position [132, 0]
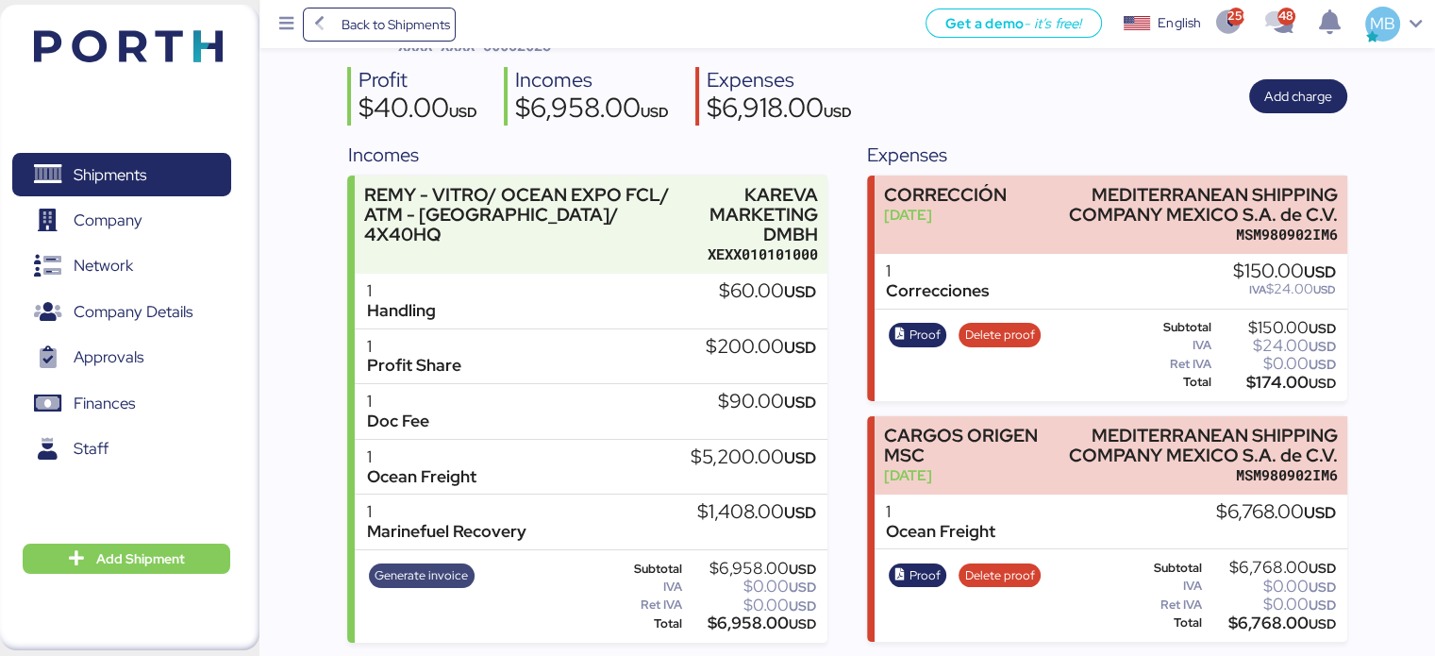
click at [441, 580] on span "Generate invoice" at bounding box center [421, 575] width 93 height 21
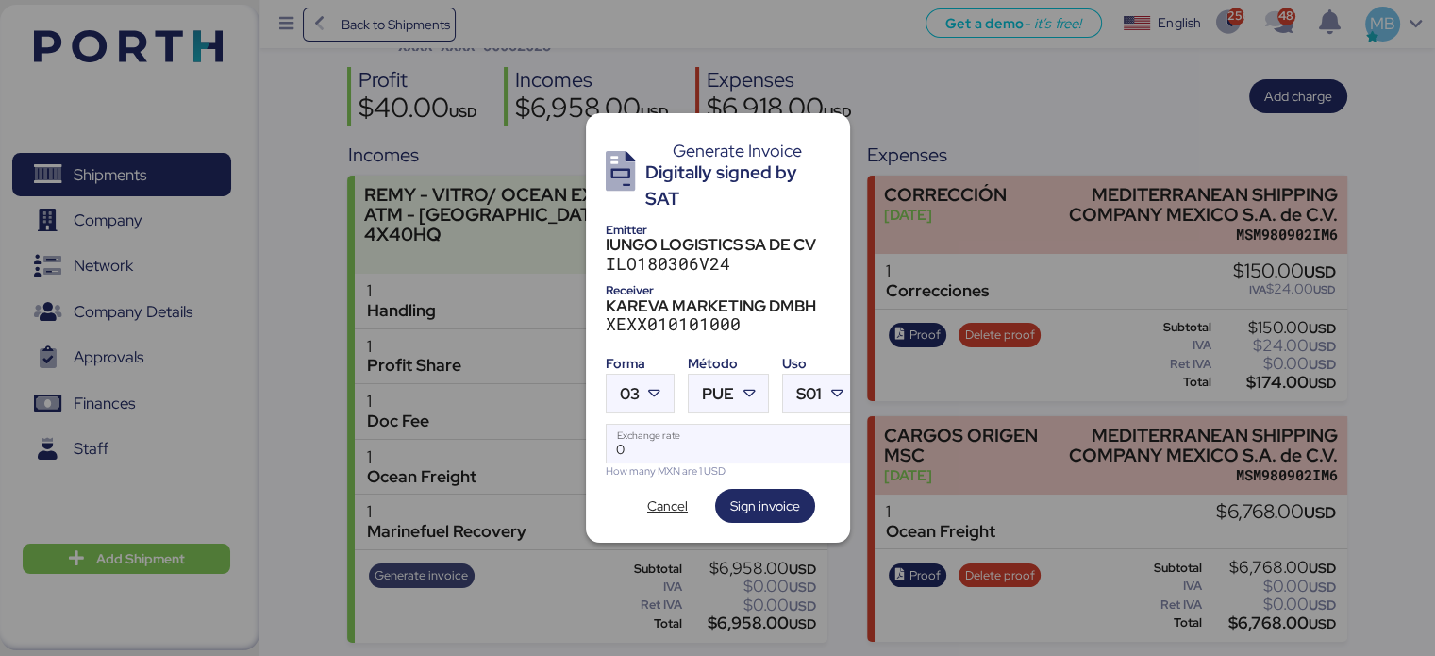
scroll to position [0, 0]
click at [647, 391] on icon at bounding box center [654, 393] width 19 height 19
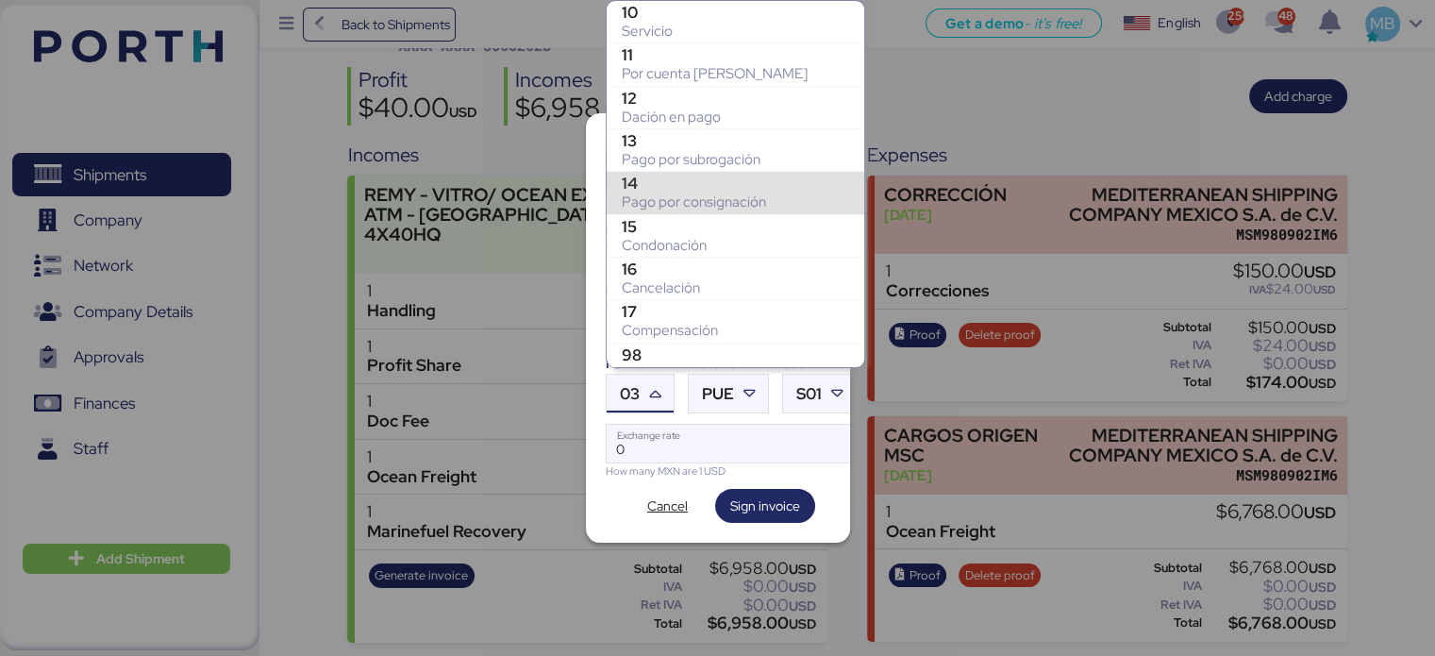
scroll to position [189, 0]
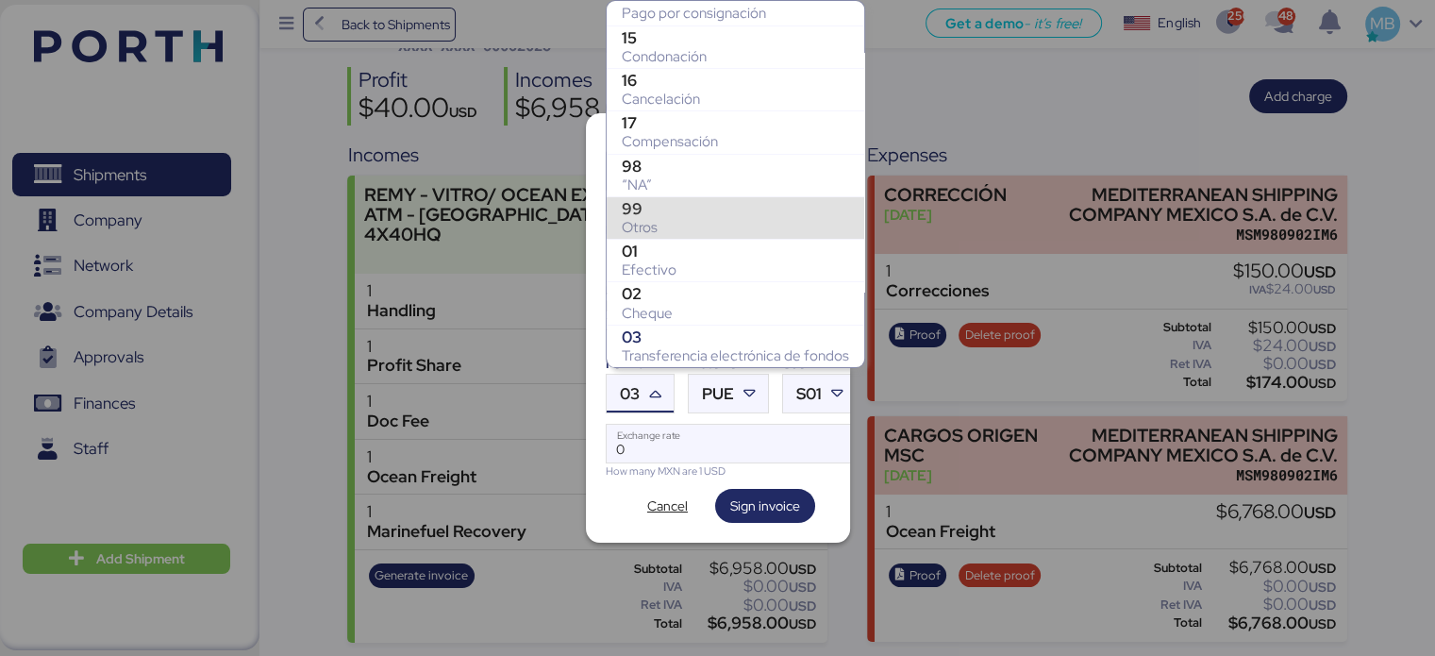
click at [685, 210] on div "99" at bounding box center [735, 208] width 227 height 19
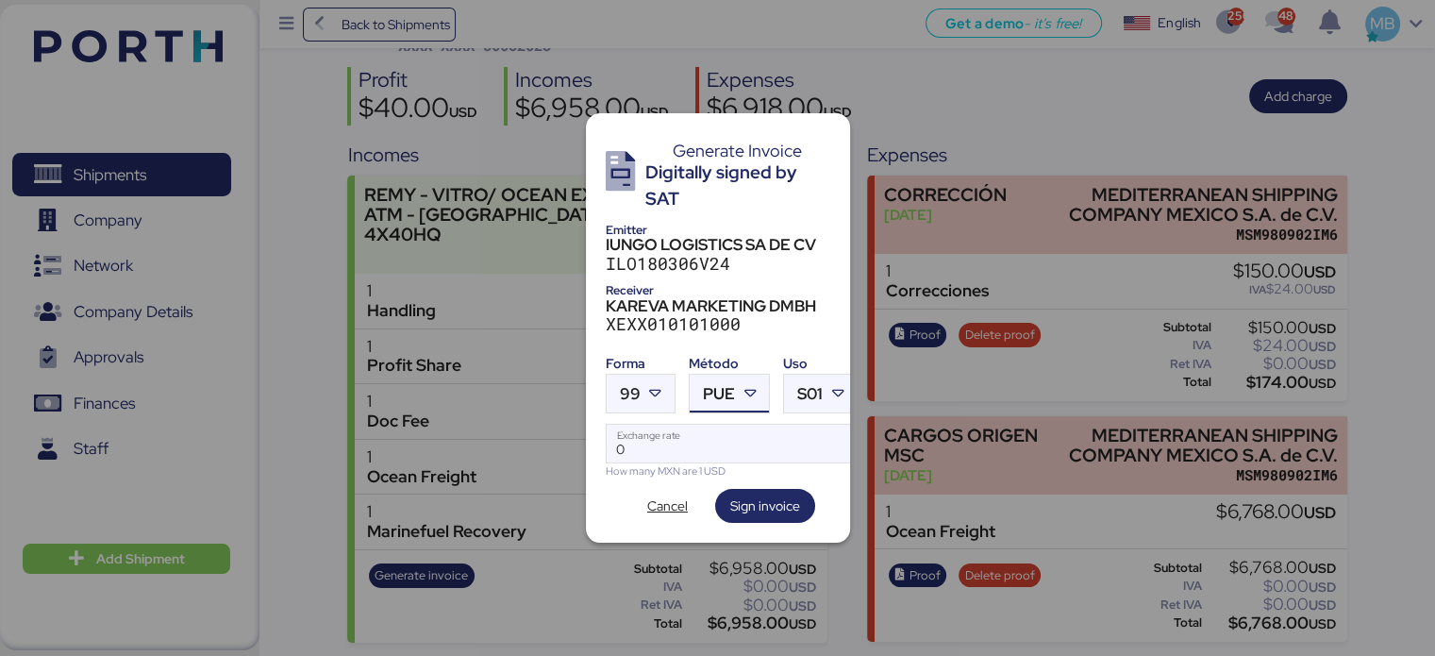
click at [731, 392] on span "PUE" at bounding box center [719, 394] width 32 height 16
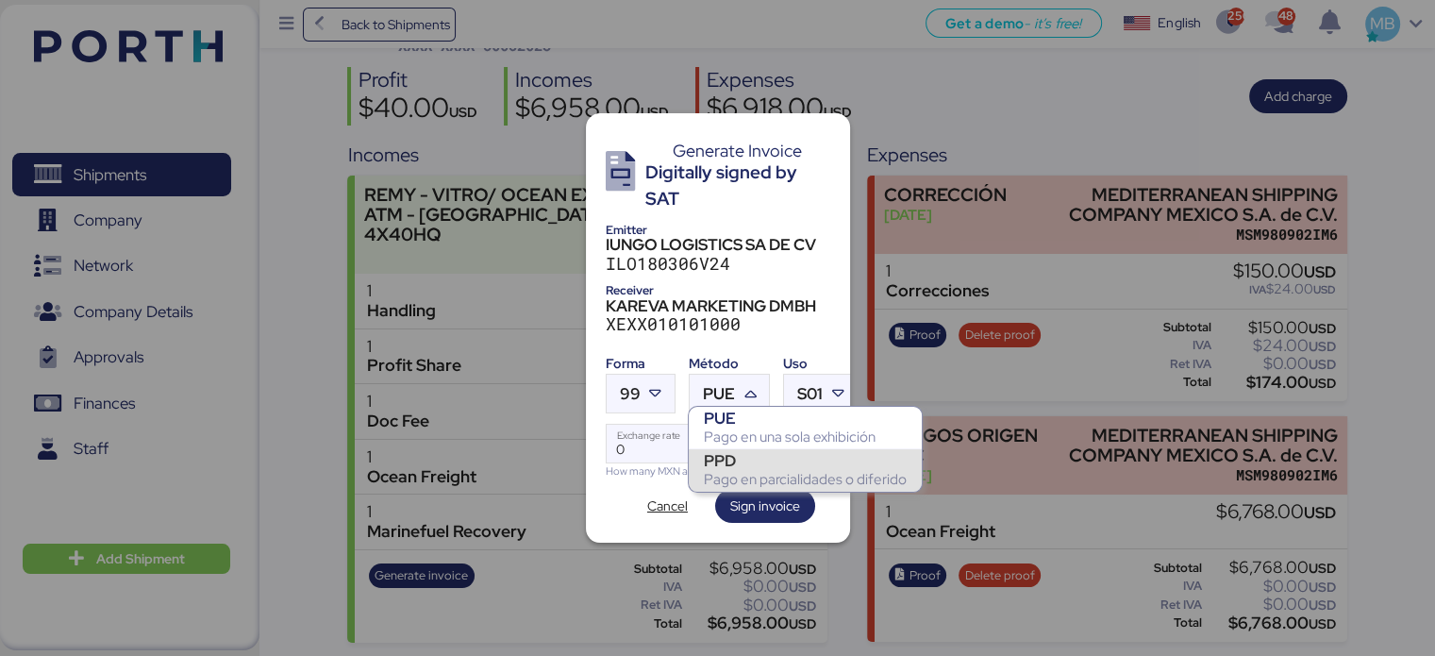
click at [743, 466] on div "PPD" at bounding box center [805, 460] width 203 height 19
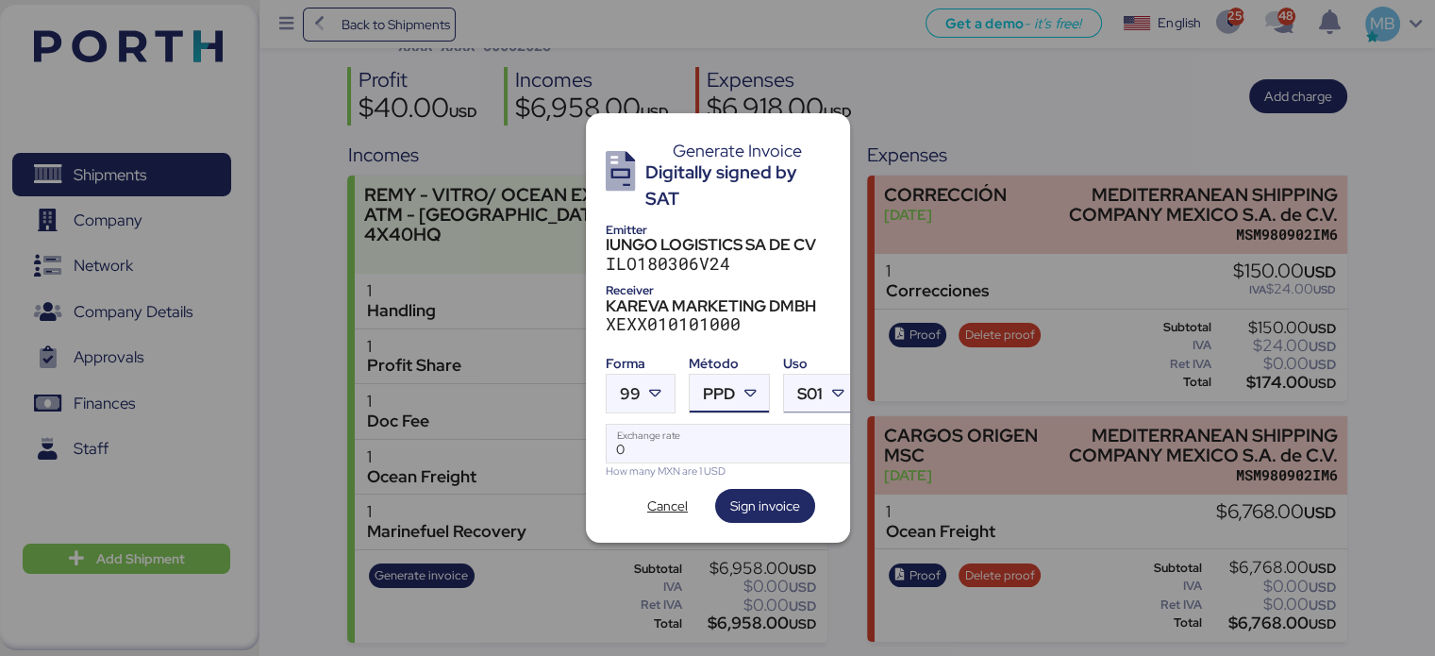
click at [835, 391] on icon at bounding box center [838, 393] width 19 height 19
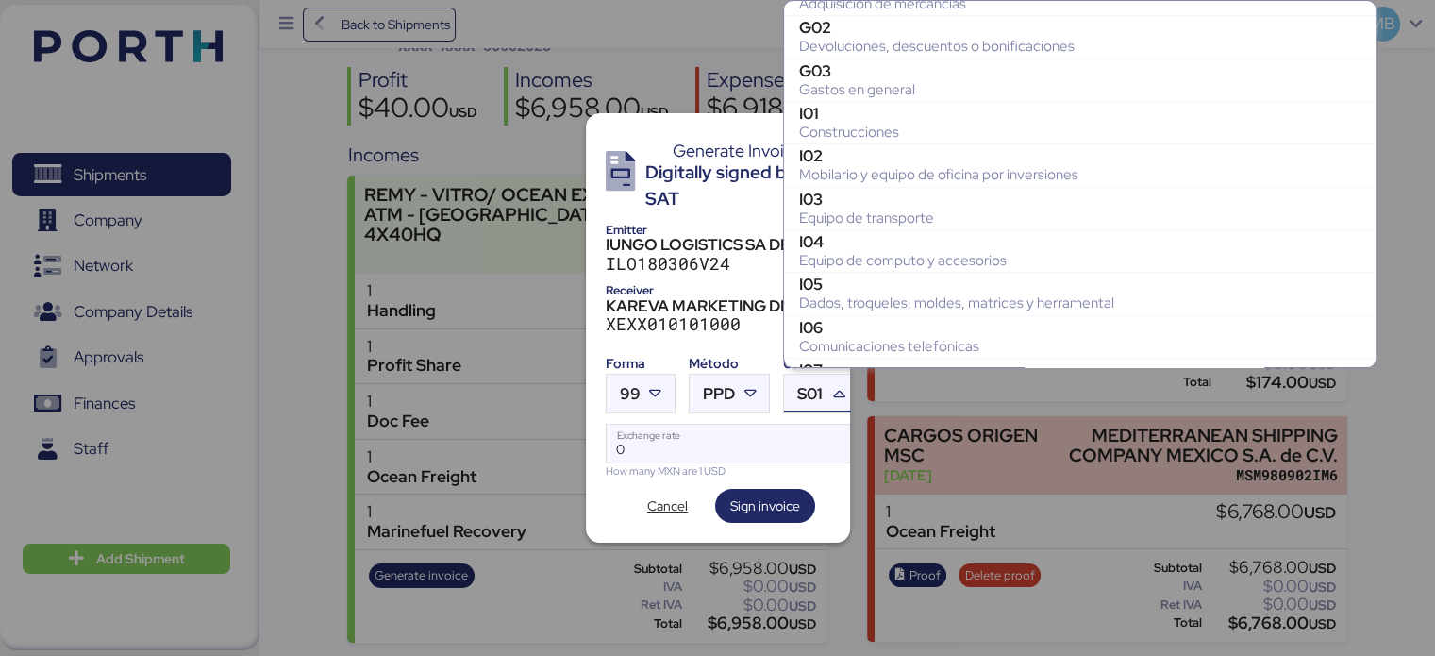
scroll to position [0, 0]
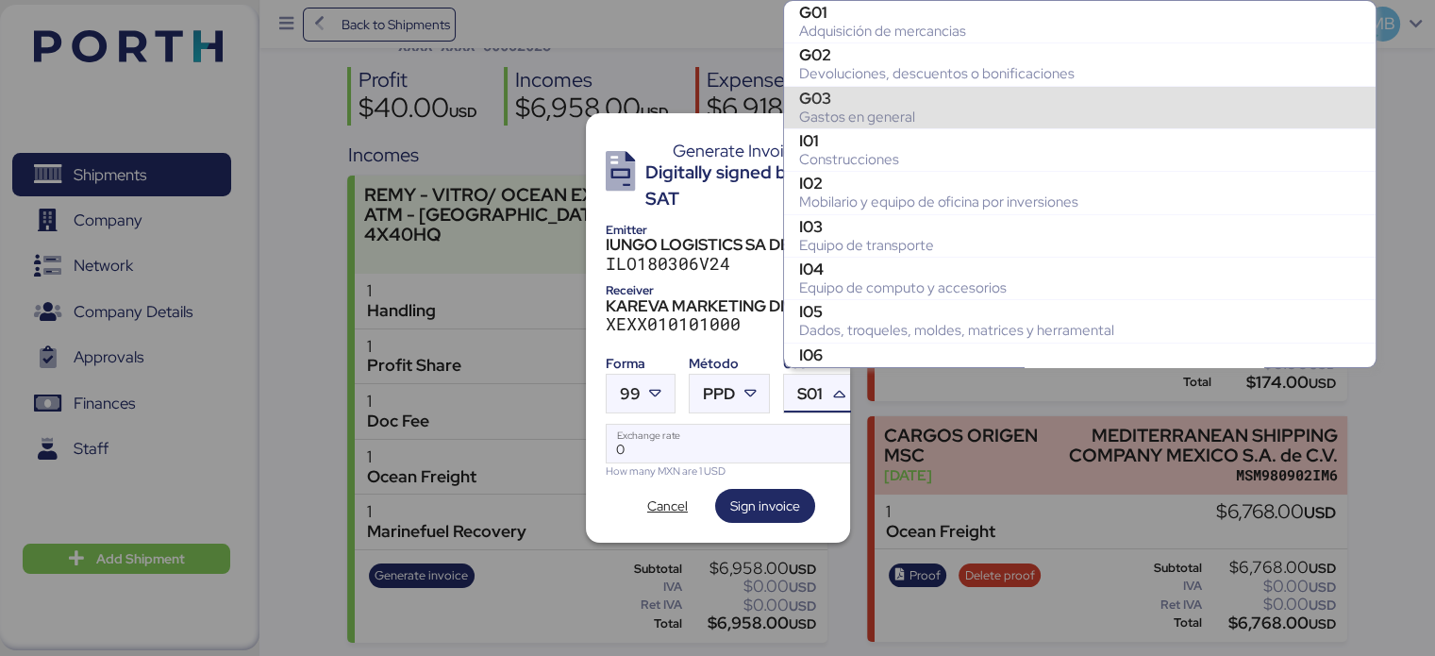
click at [869, 116] on div "Gastos en general" at bounding box center [1079, 117] width 561 height 19
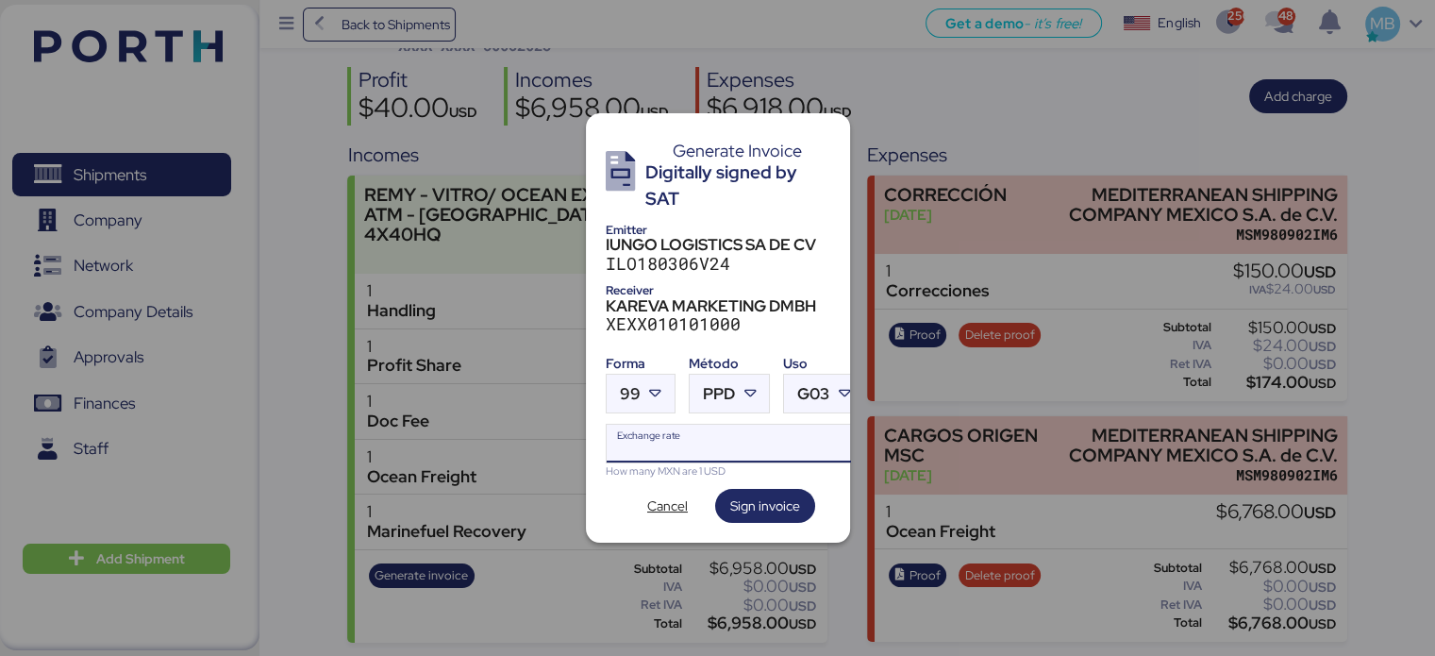
drag, startPoint x: 634, startPoint y: 438, endPoint x: 591, endPoint y: 437, distance: 42.5
click at [591, 437] on div "Generate Invoice Digitally signed by SAT Emitter IUNGO LOGISTICS SA DE CV ILO18…" at bounding box center [718, 327] width 264 height 429
paste input "18.6587"
type input "18.6587"
click at [774, 498] on span "Sign invoice" at bounding box center [765, 505] width 70 height 23
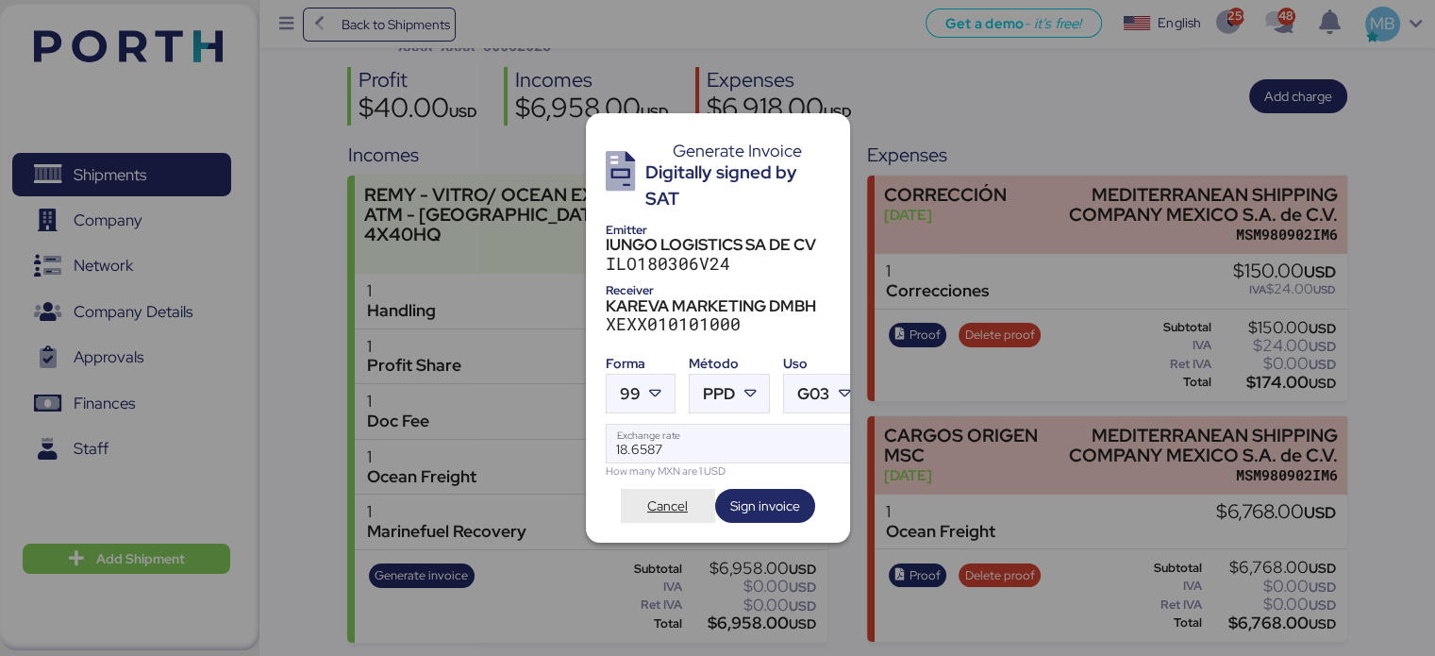
click at [674, 494] on span "Cancel" at bounding box center [667, 505] width 41 height 23
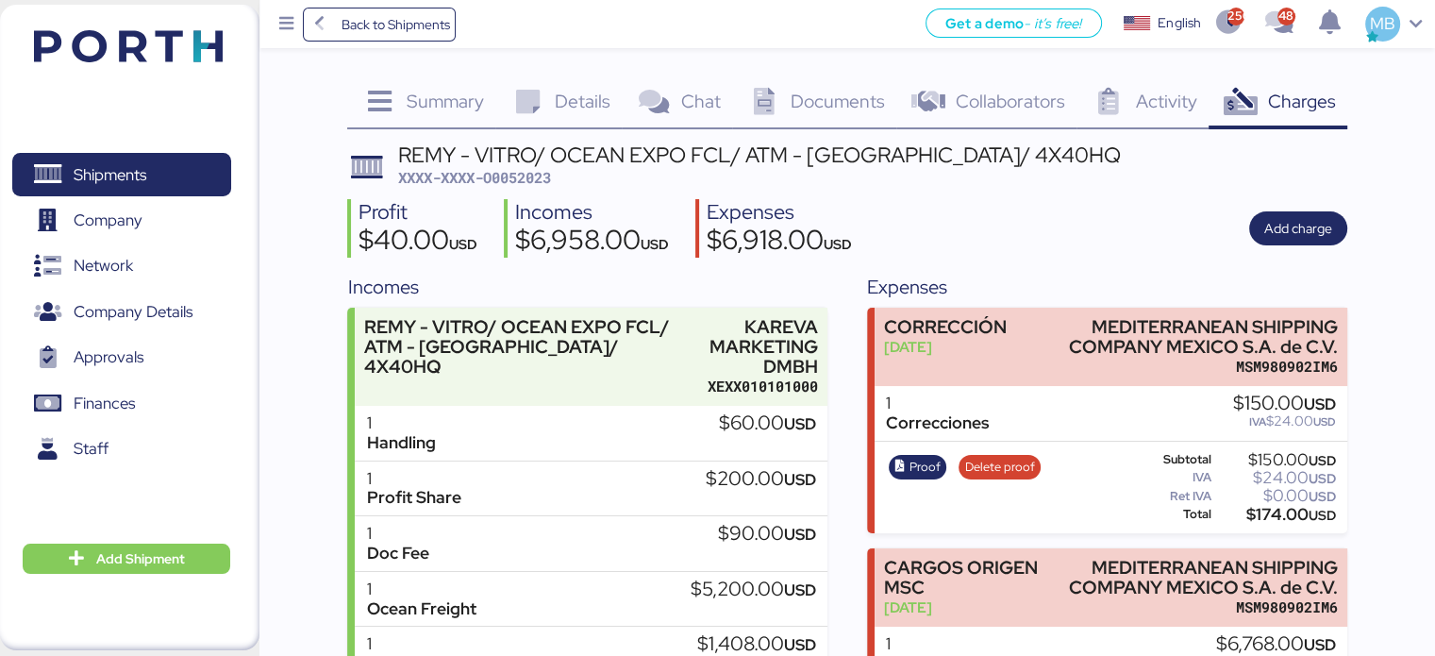
scroll to position [132, 0]
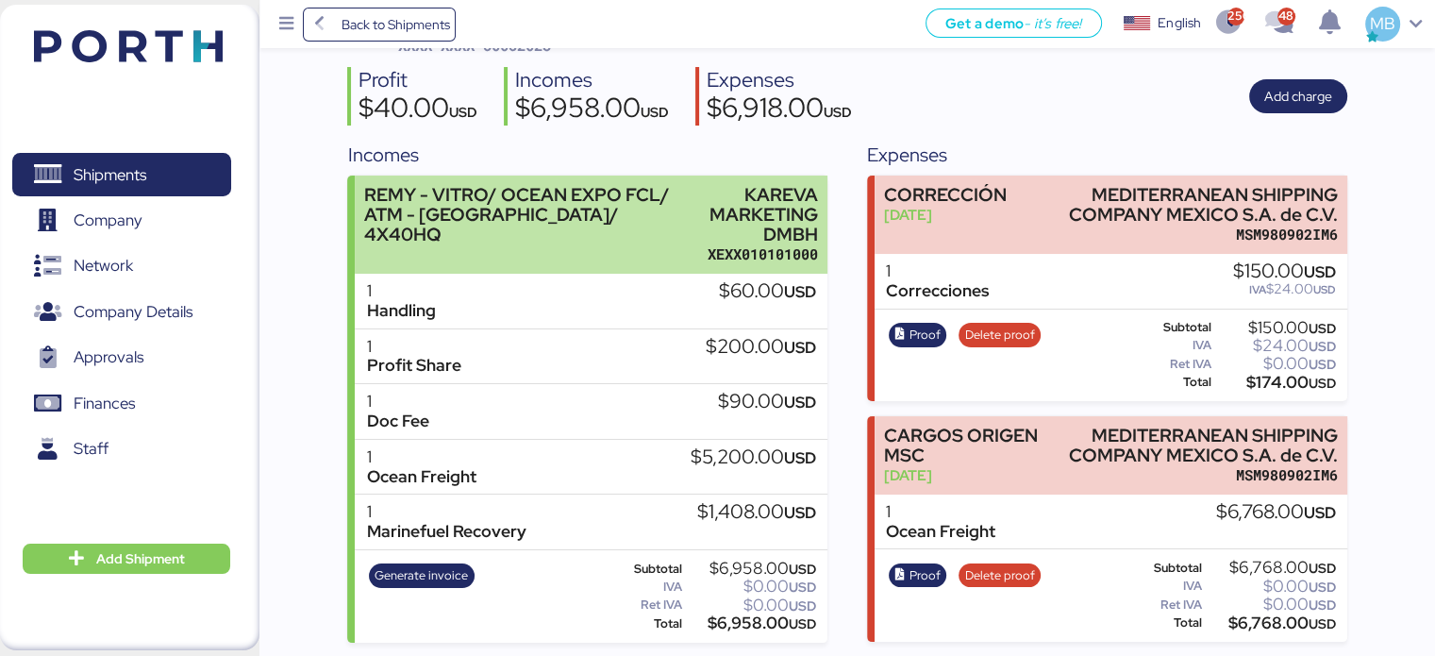
click at [689, 203] on div "REMY - VITRO/ OCEAN EXPO FCL/ ATM - TRINIDAD Y TOBAGO/ 4X40HQ KAREVA MARKETING …" at bounding box center [591, 224] width 472 height 98
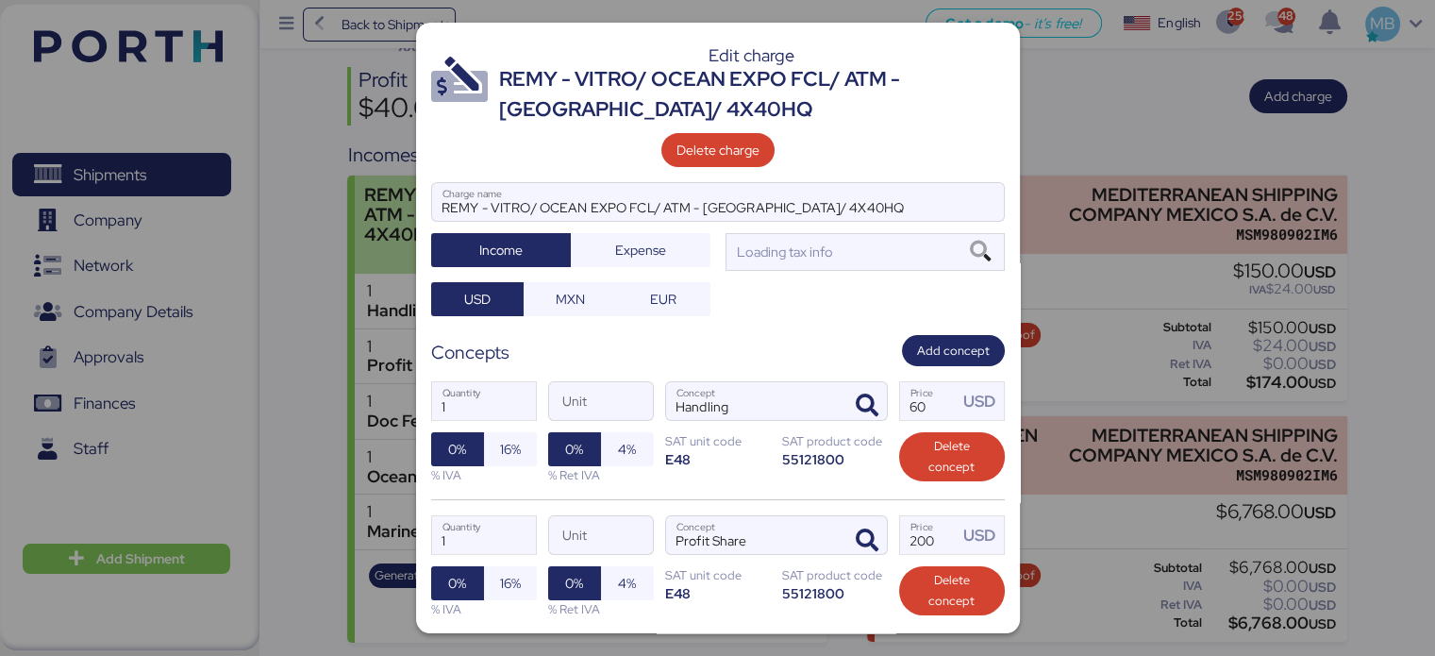
scroll to position [0, 0]
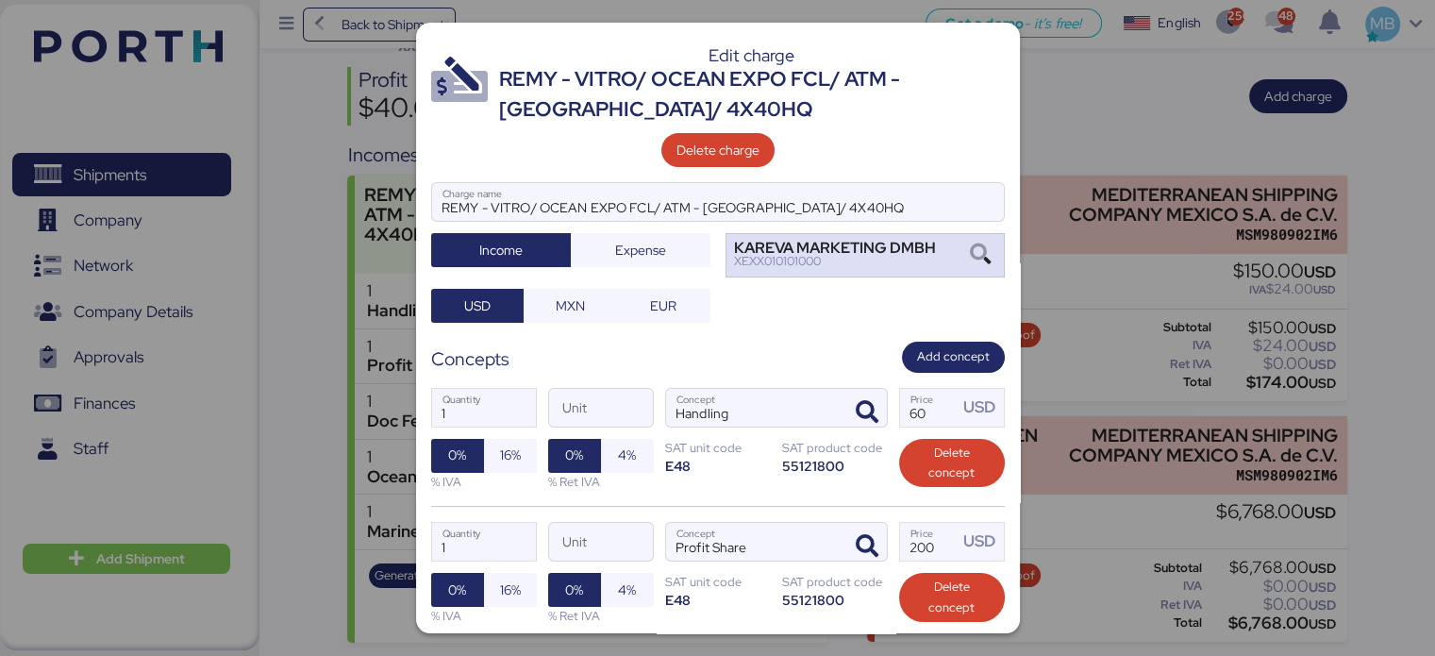
click at [869, 245] on icon at bounding box center [980, 254] width 32 height 21
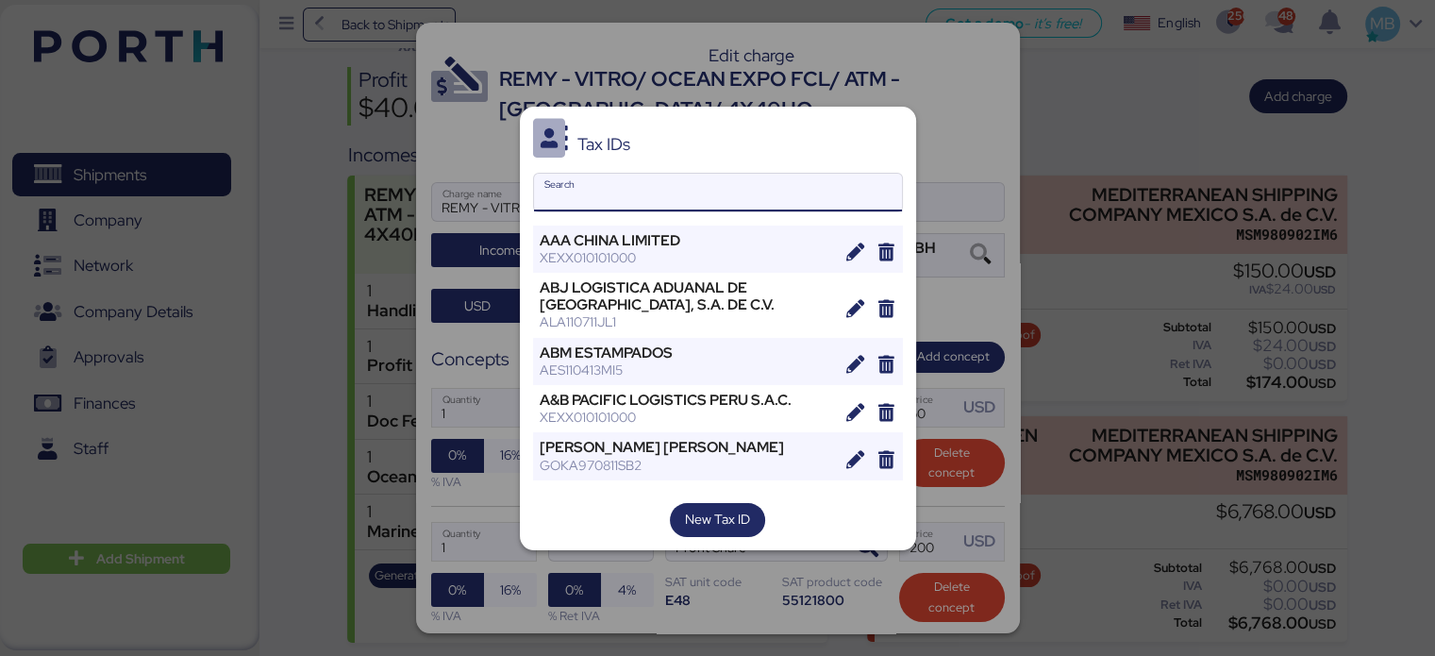
click at [869, 451] on div at bounding box center [717, 328] width 1435 height 656
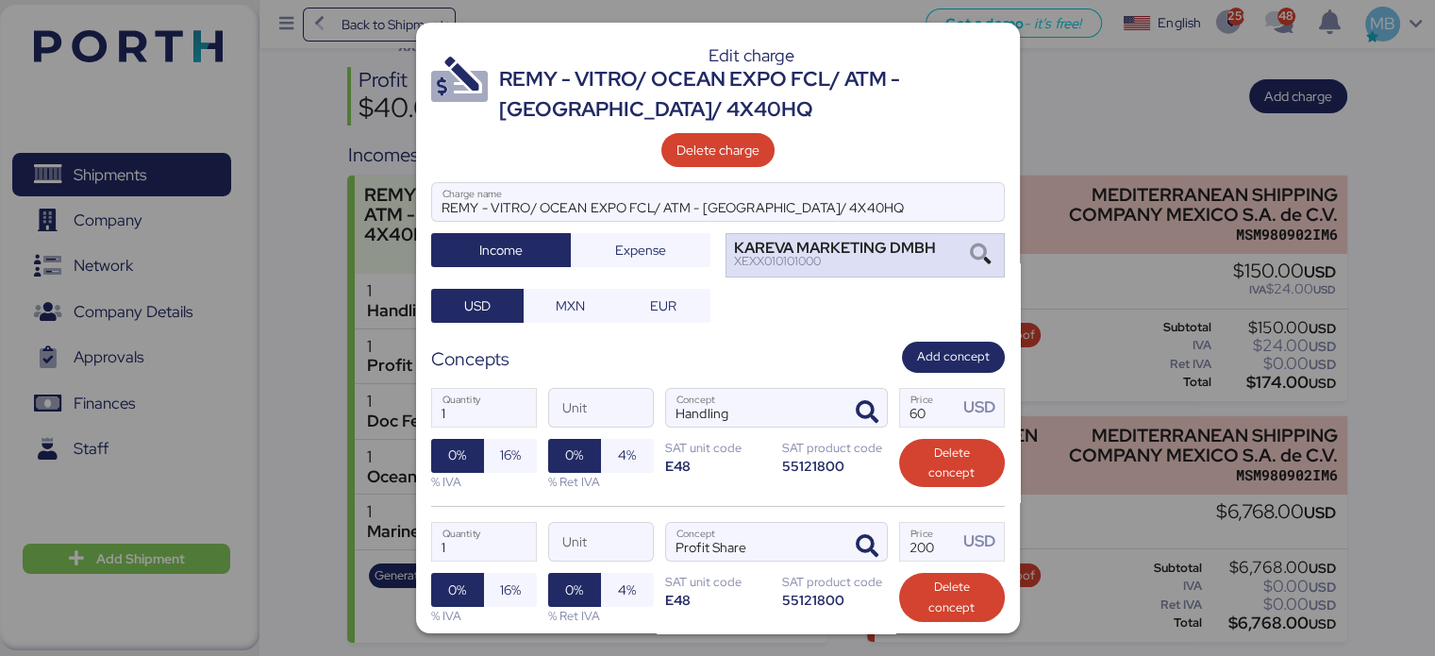
click at [824, 254] on div "KAREVA MARKETING DMBH" at bounding box center [835, 247] width 202 height 13
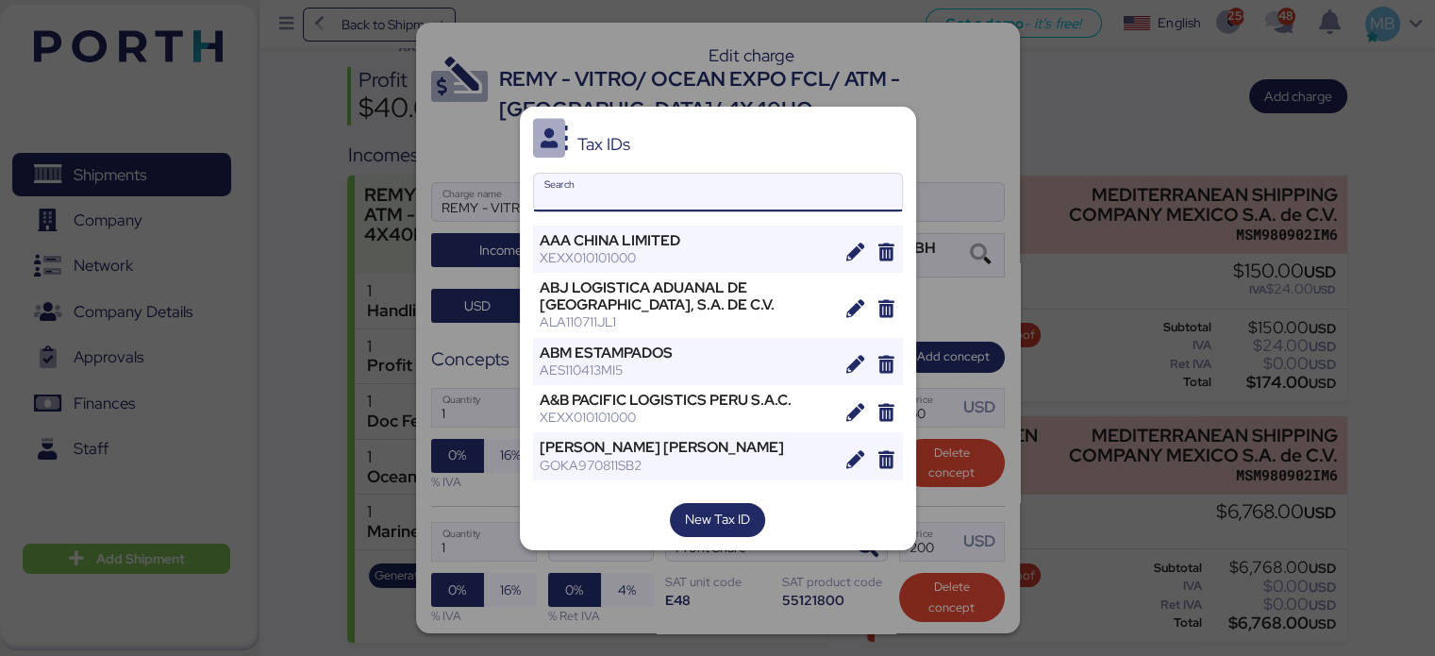
click at [676, 204] on input "Search" at bounding box center [718, 193] width 368 height 38
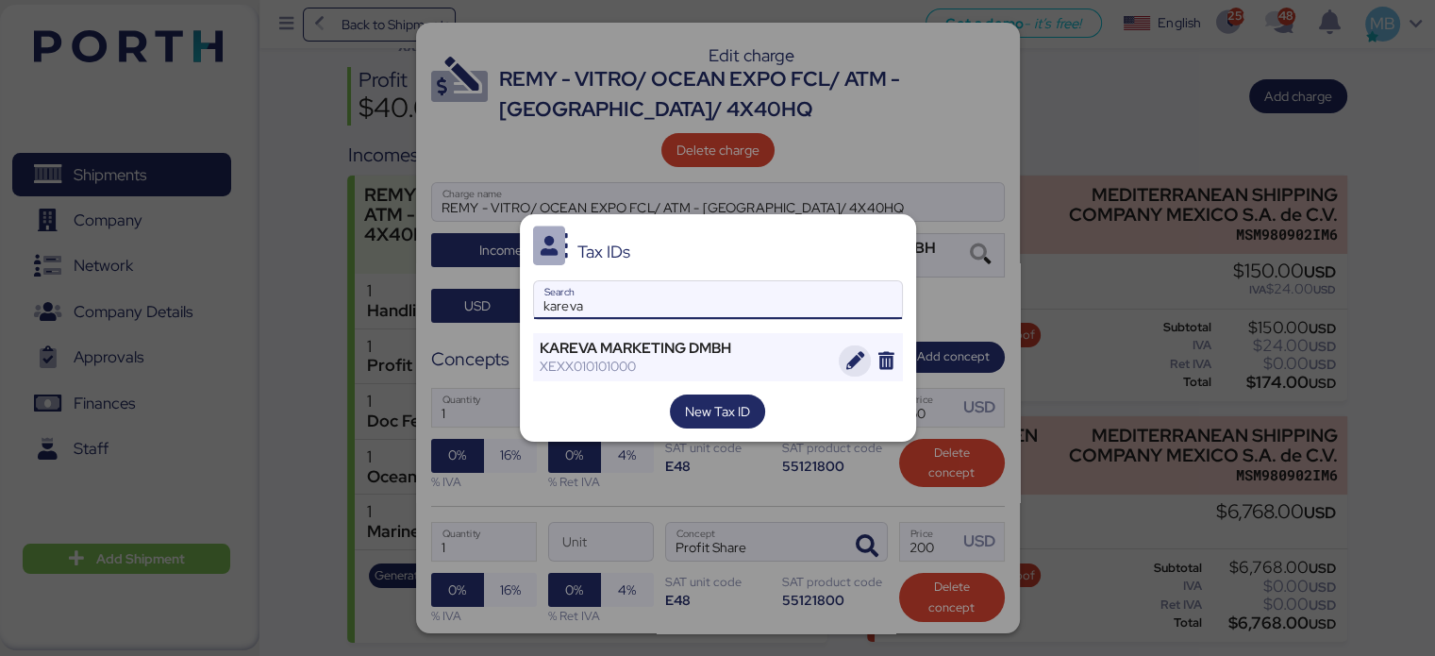
type input "kareva"
click at [850, 357] on icon "button" at bounding box center [855, 361] width 18 height 18
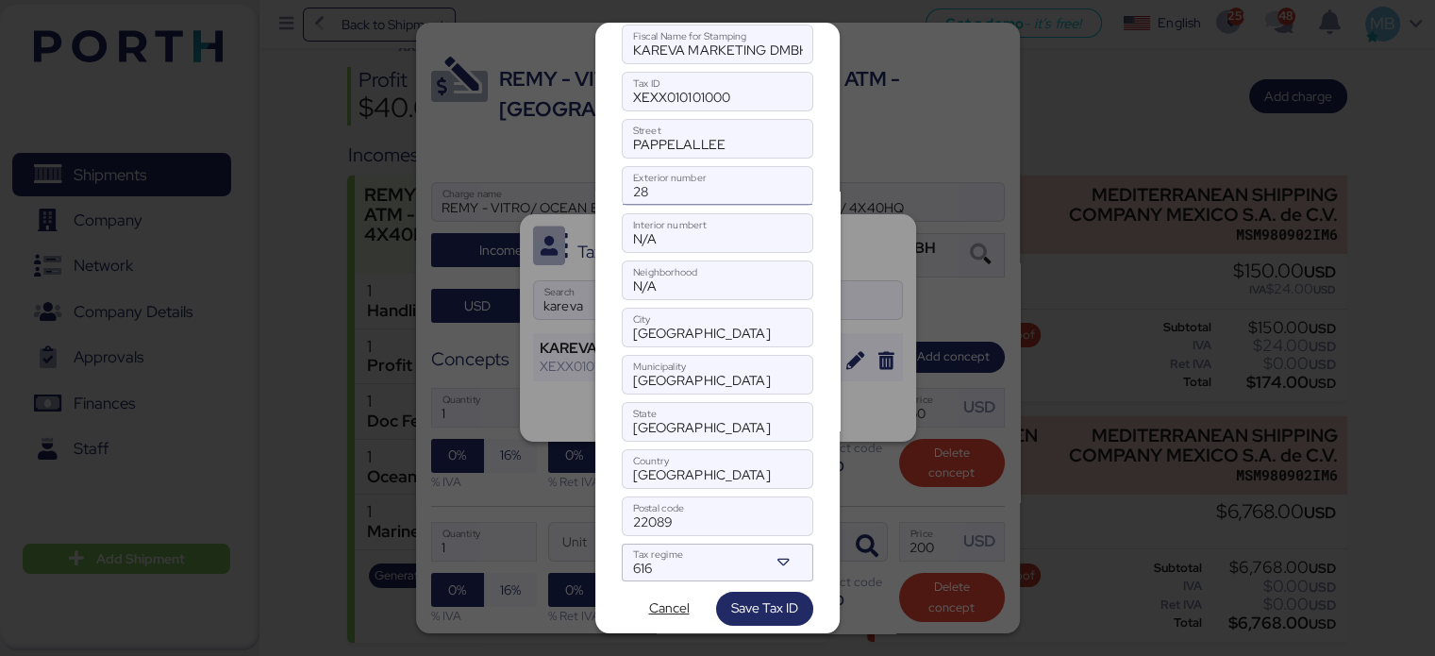
scroll to position [86, 0]
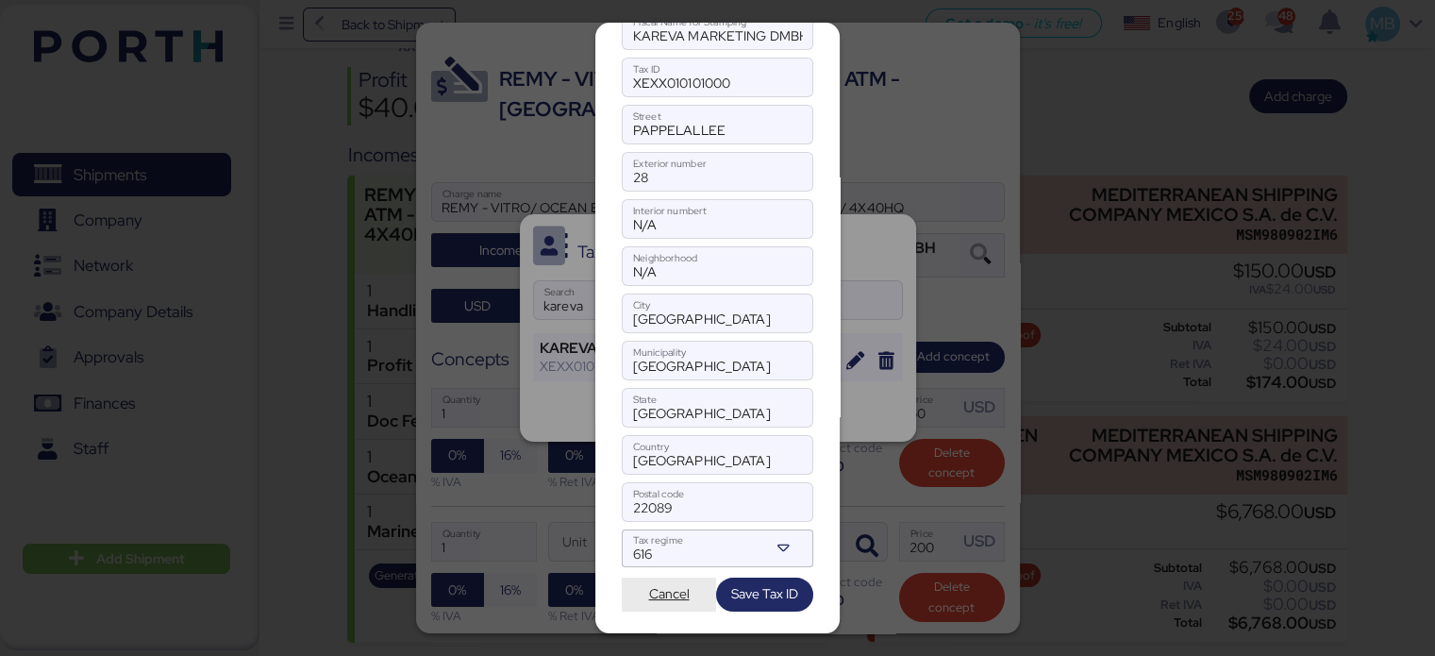
click at [649, 591] on span "Cancel" at bounding box center [669, 593] width 41 height 23
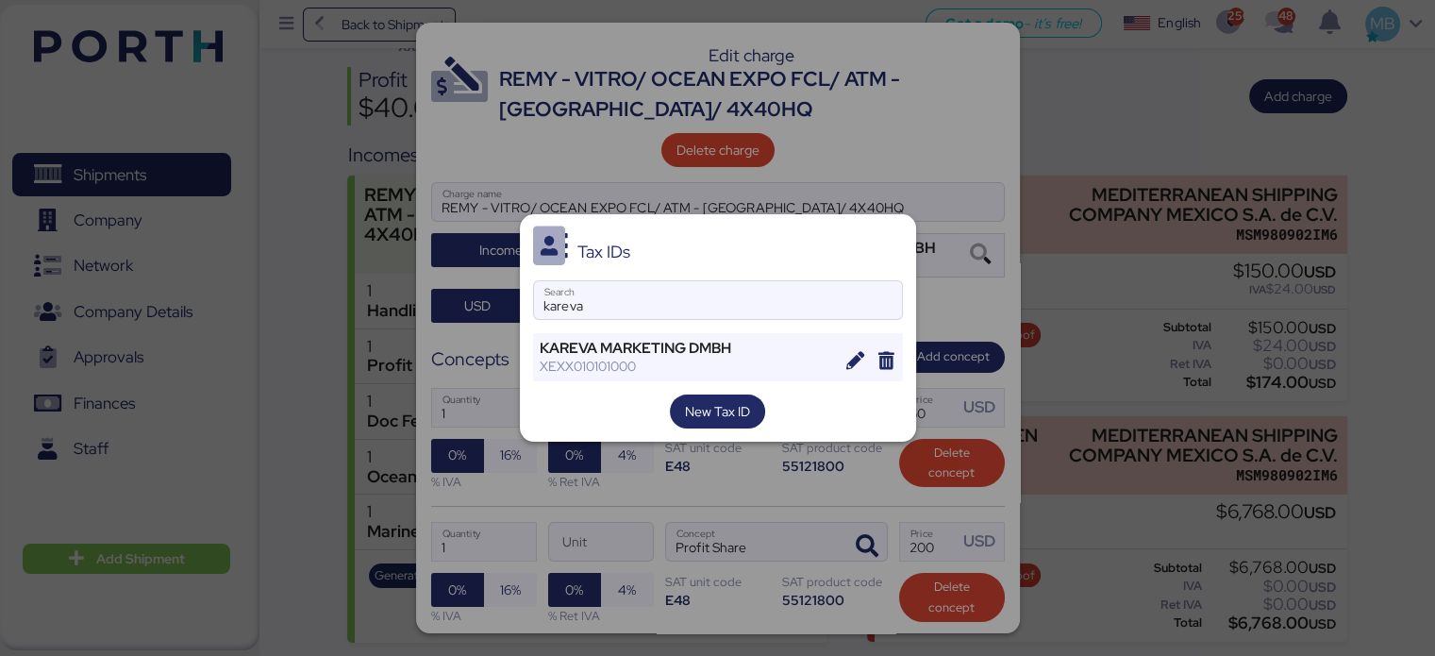
click at [694, 177] on div at bounding box center [717, 328] width 1435 height 656
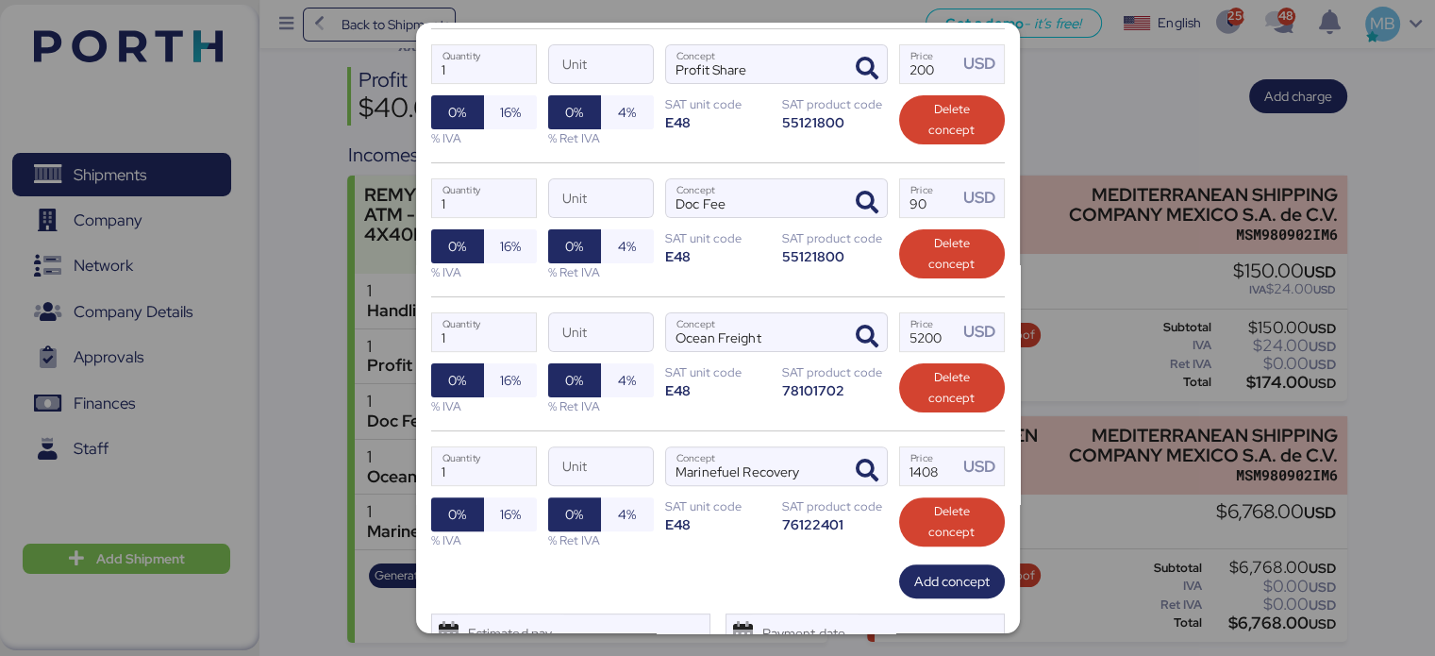
scroll to position [554, 0]
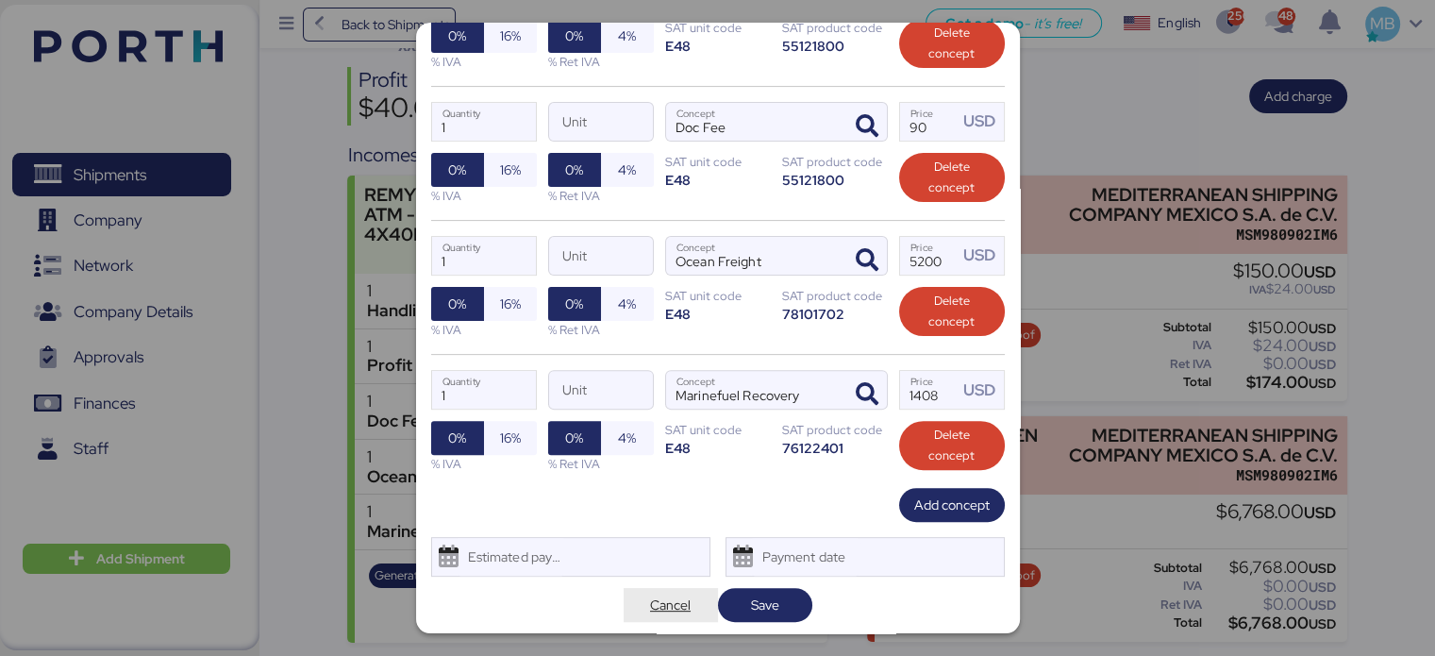
click at [650, 599] on span "Cancel" at bounding box center [670, 604] width 41 height 23
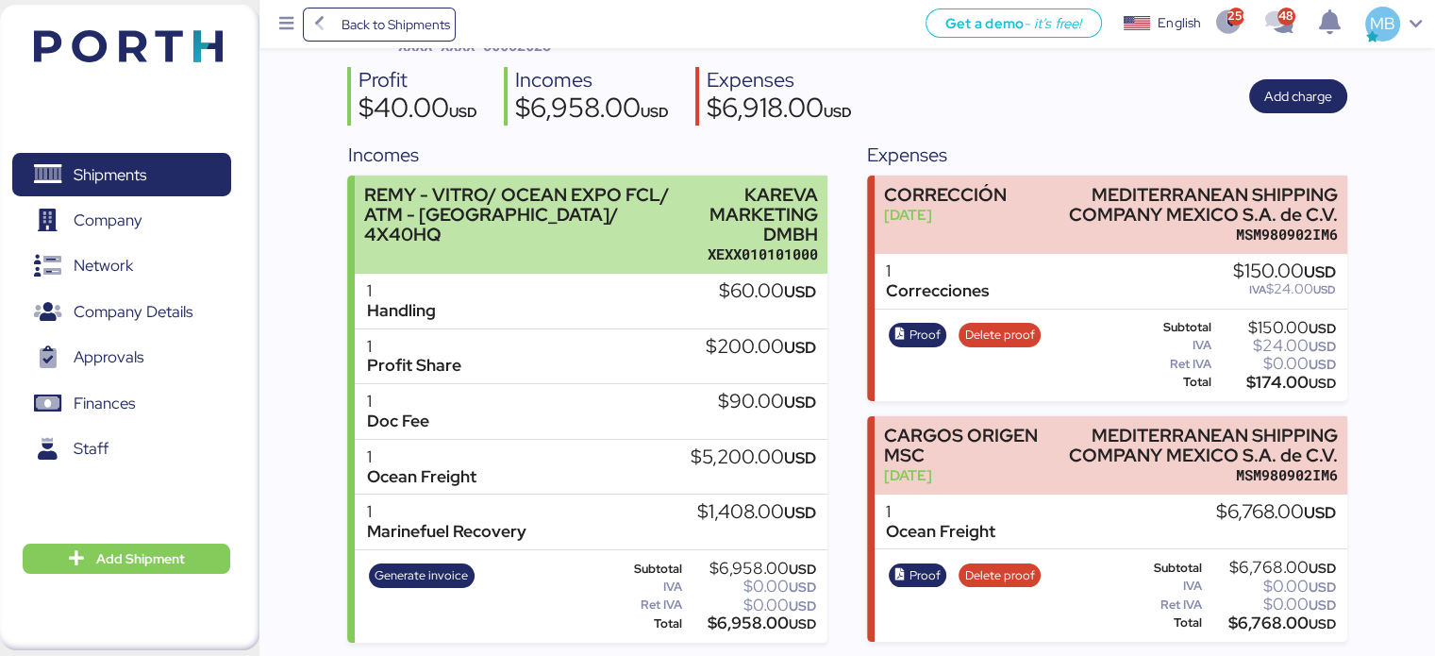
click at [711, 208] on div "KAREVA MARKETING DMBH" at bounding box center [757, 214] width 123 height 59
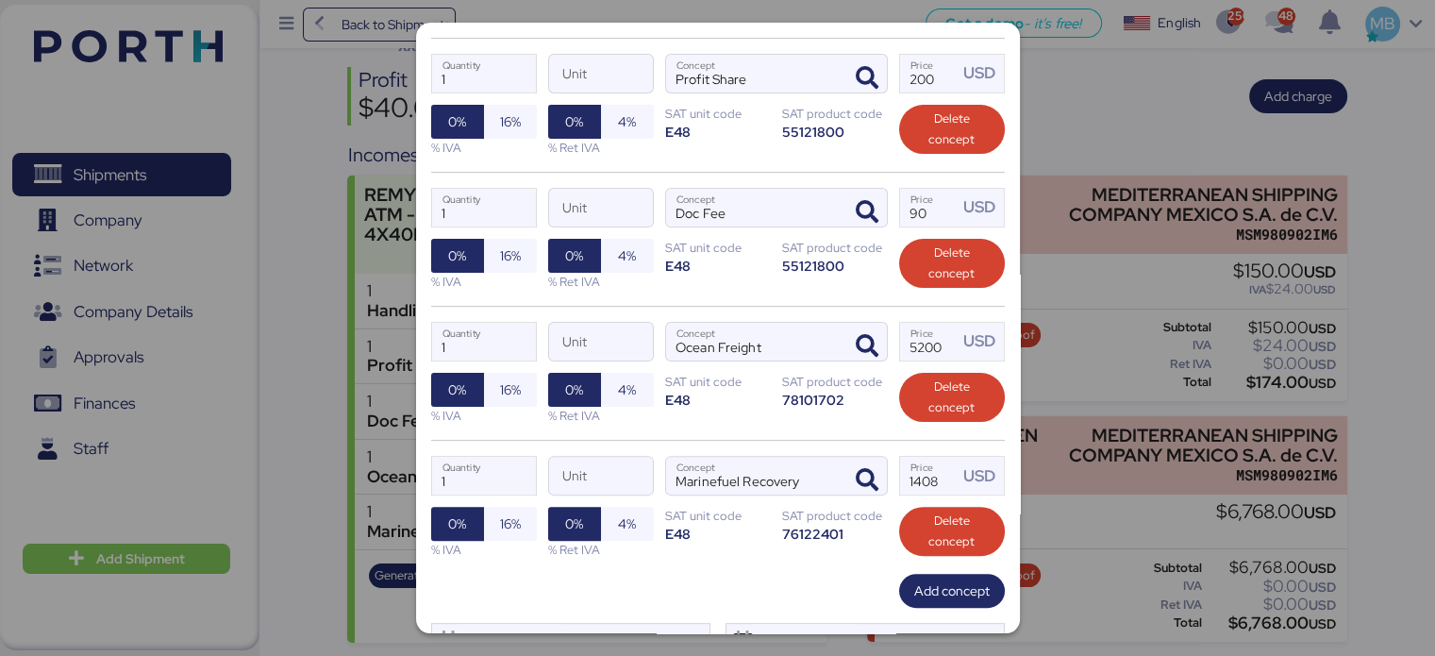
scroll to position [554, 0]
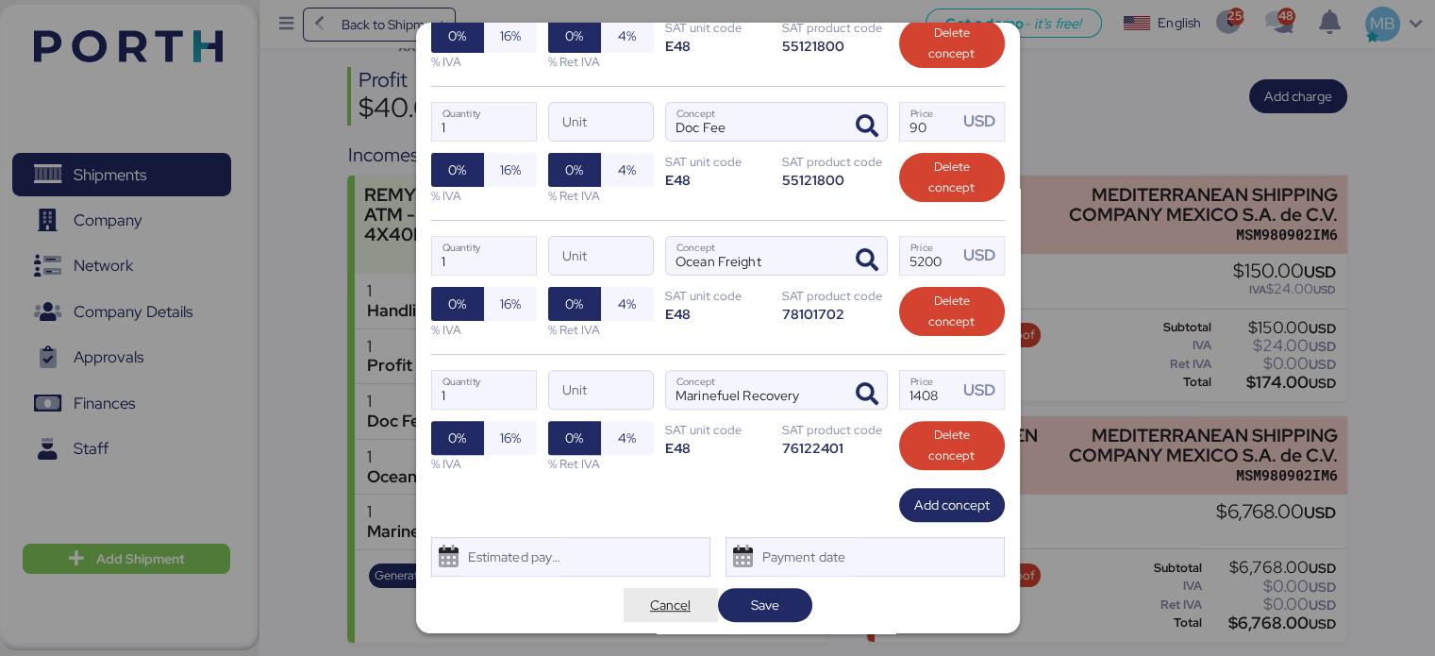
click at [650, 599] on span "Cancel" at bounding box center [670, 604] width 41 height 23
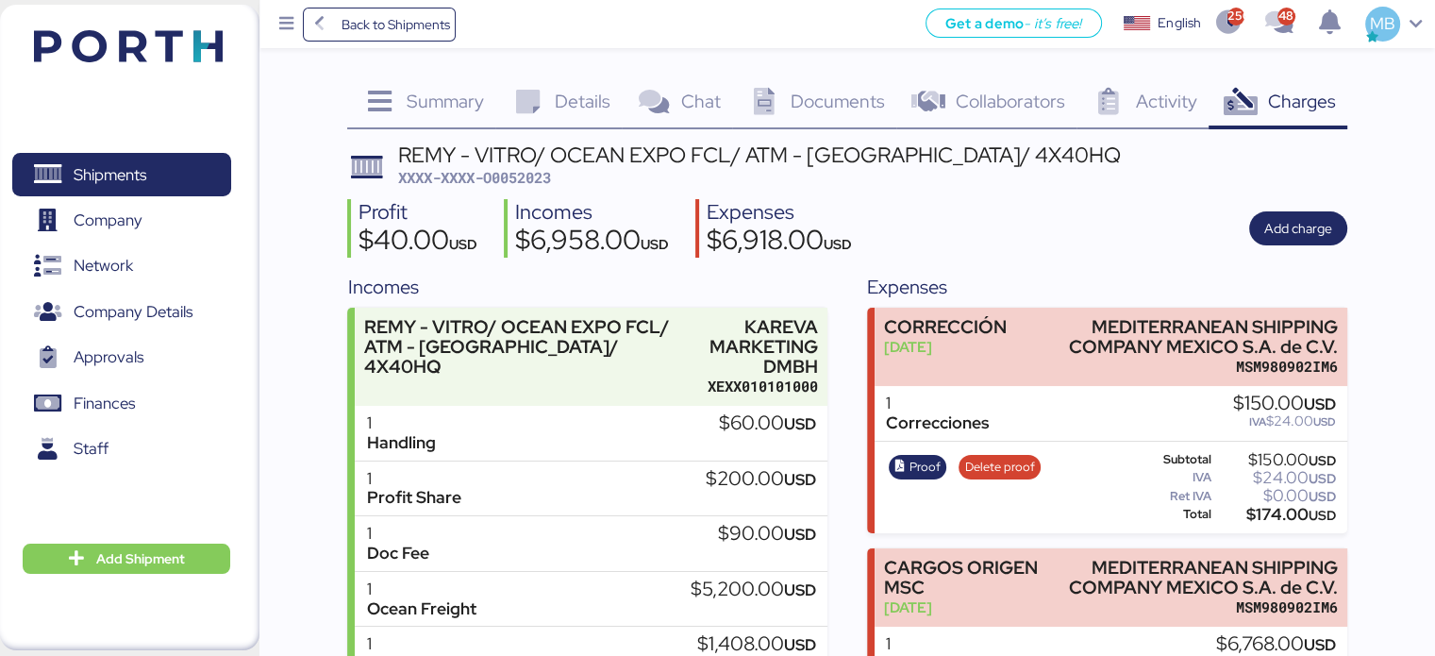
scroll to position [132, 0]
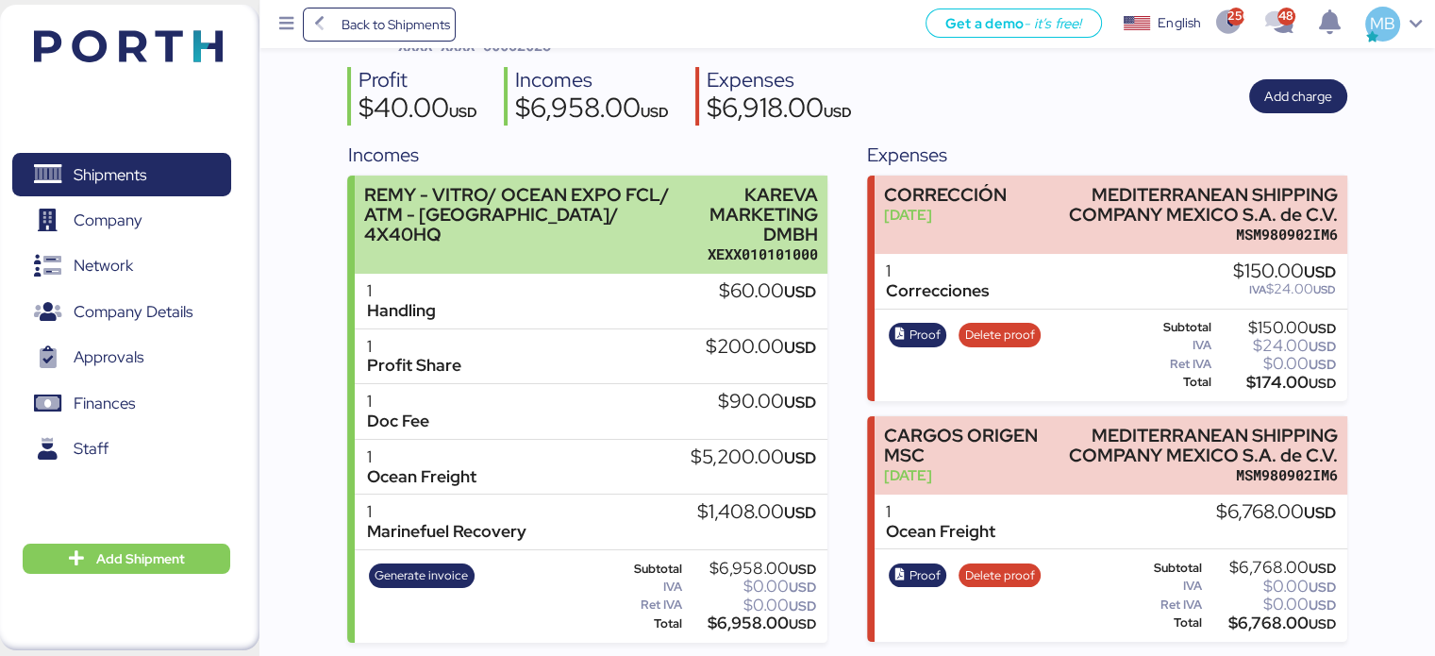
click at [799, 220] on div "KAREVA MARKETING DMBH" at bounding box center [757, 214] width 123 height 59
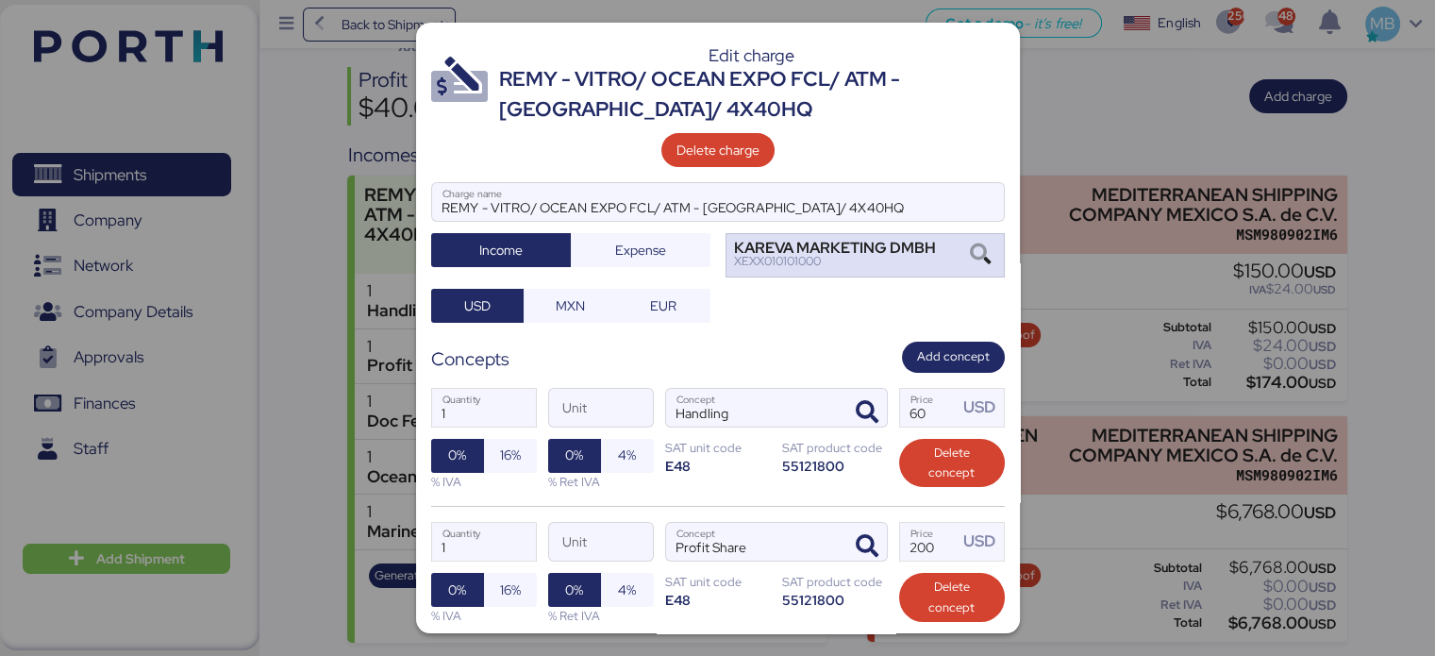
click at [869, 258] on div "XEXX010101000" at bounding box center [835, 261] width 202 height 13
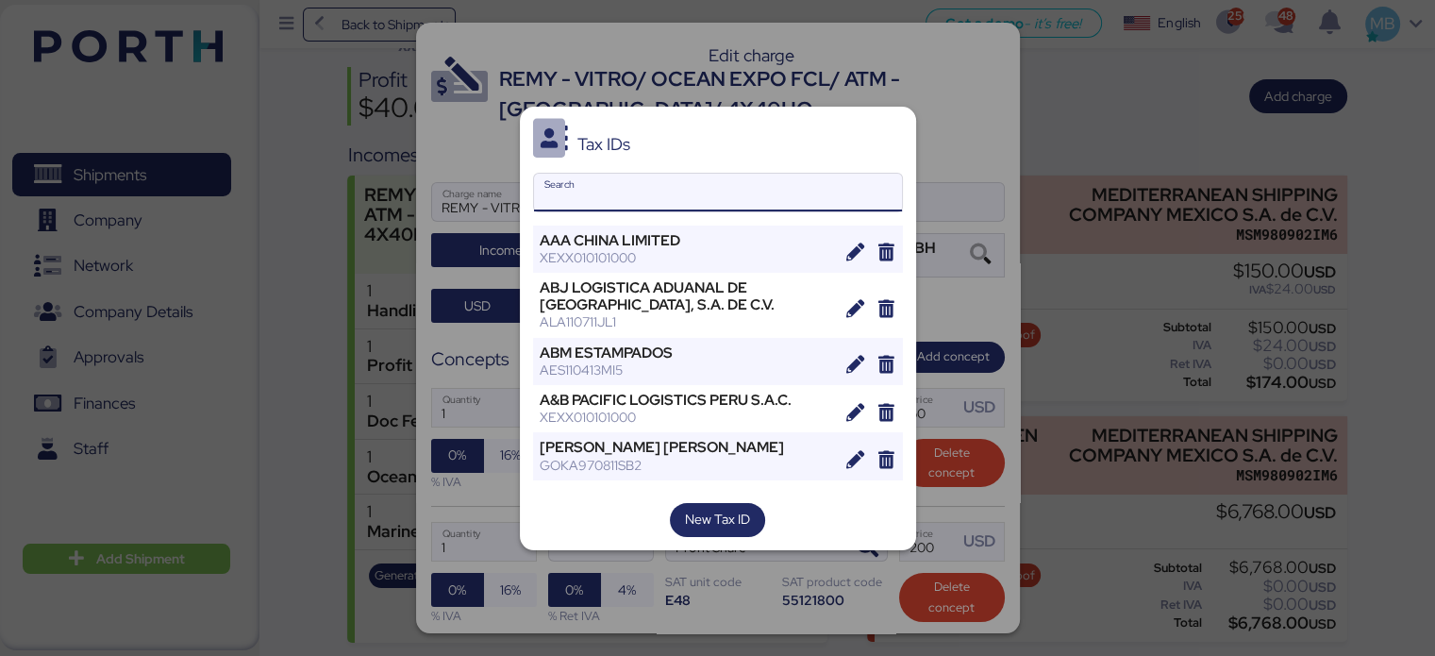
click at [711, 188] on input "Search" at bounding box center [718, 193] width 368 height 38
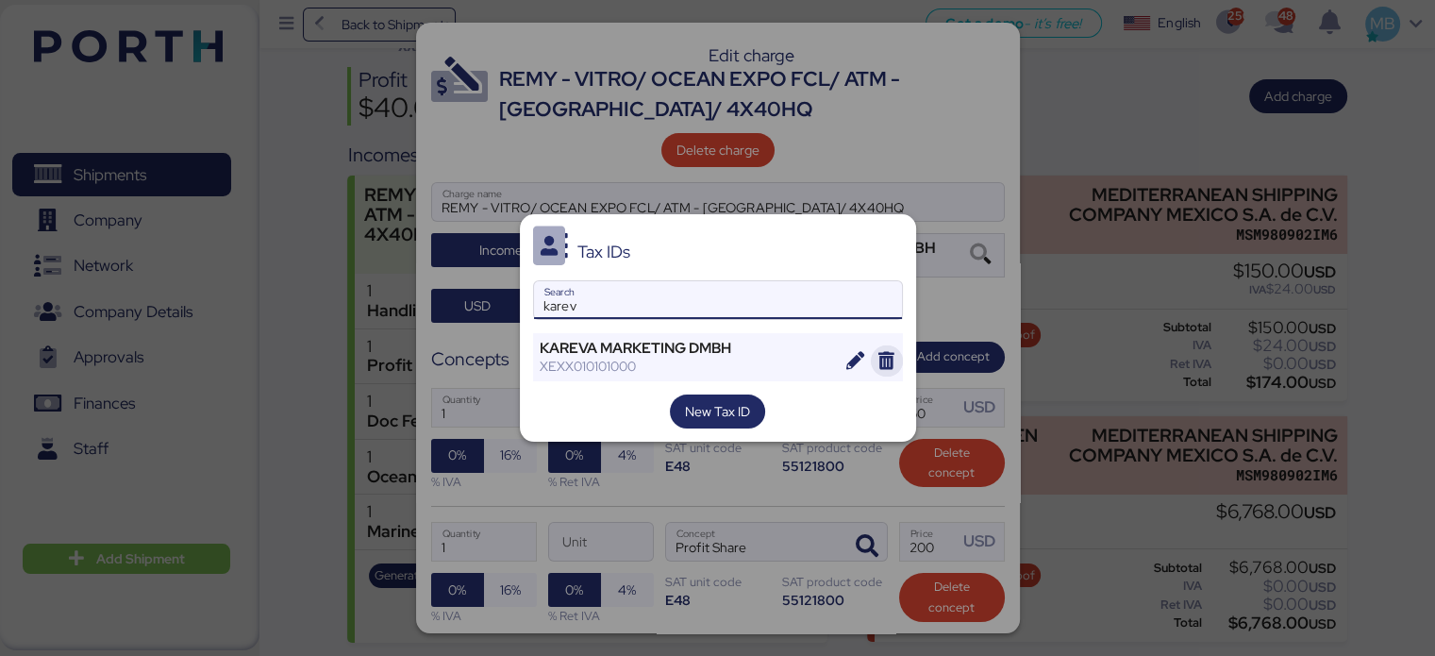
type input "karev"
click at [869, 362] on icon "button" at bounding box center [886, 361] width 18 height 18
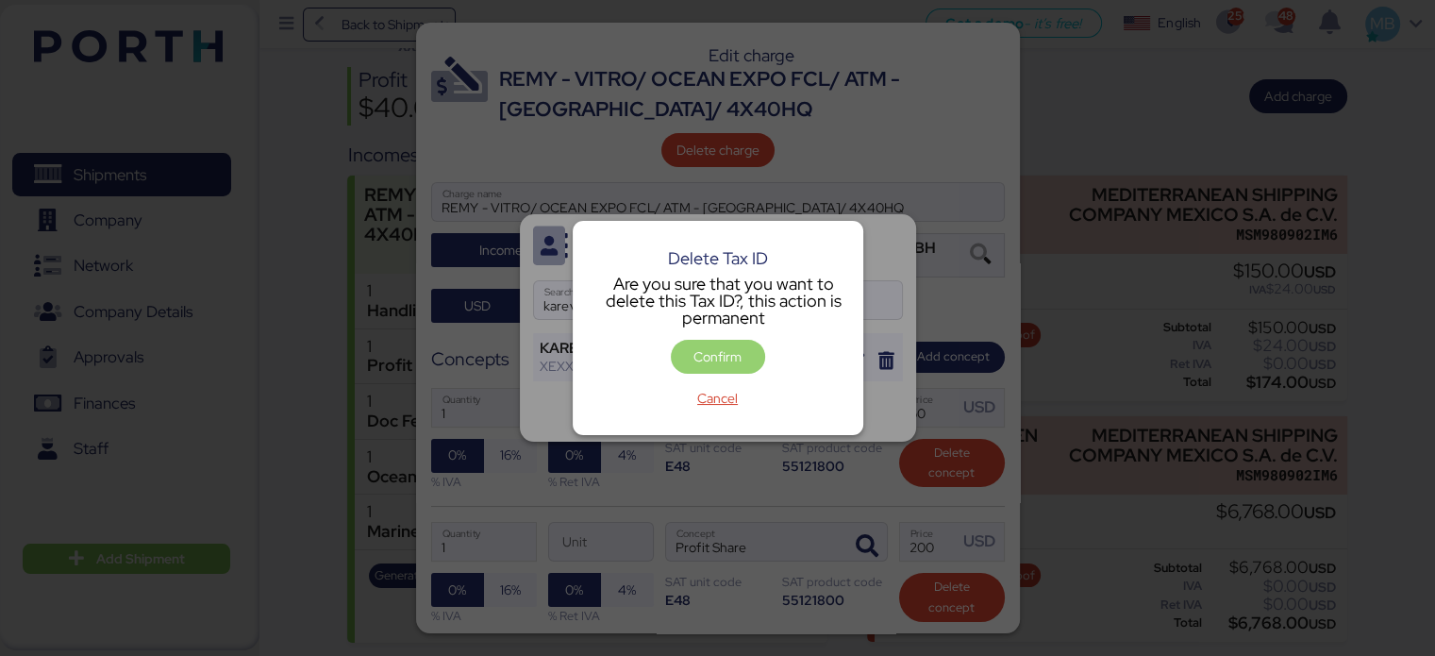
click at [719, 362] on span "Confirm" at bounding box center [717, 356] width 48 height 23
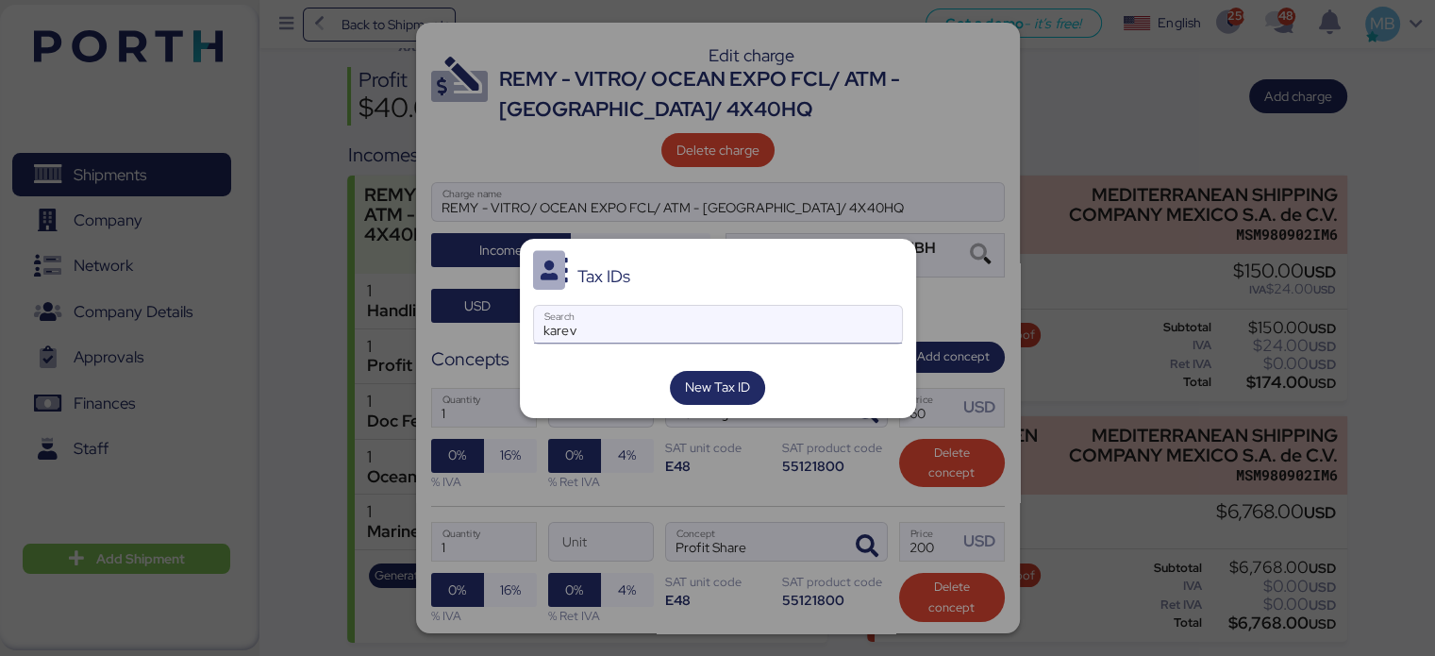
click at [681, 338] on input "karev" at bounding box center [718, 325] width 368 height 38
click at [860, 176] on div at bounding box center [717, 328] width 1435 height 656
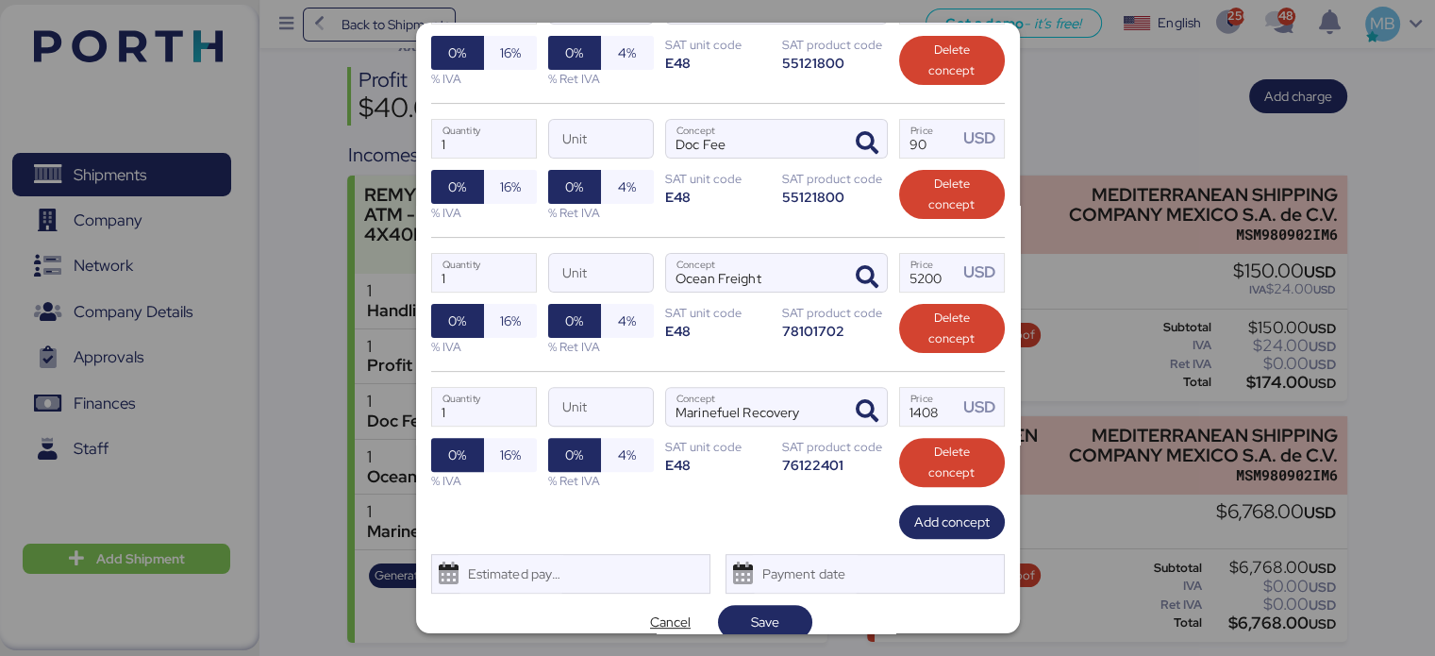
scroll to position [554, 0]
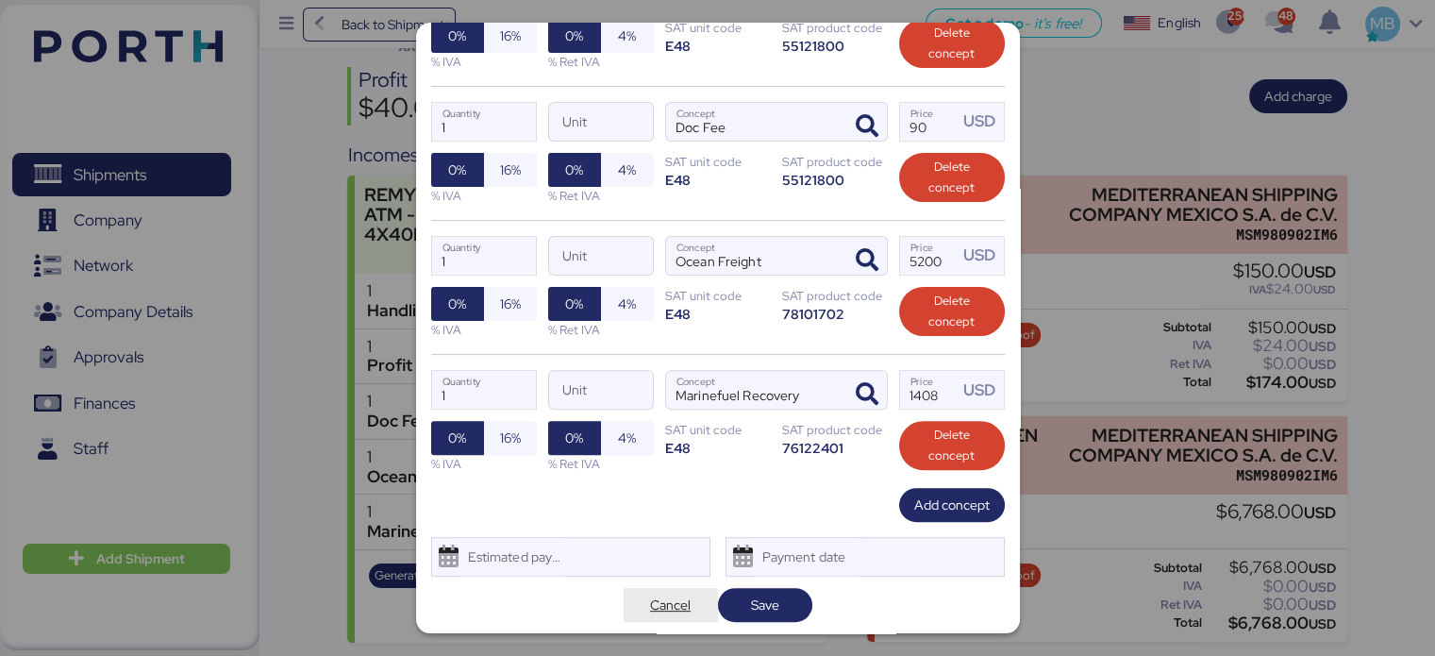
click at [661, 604] on span "Cancel" at bounding box center [670, 604] width 41 height 23
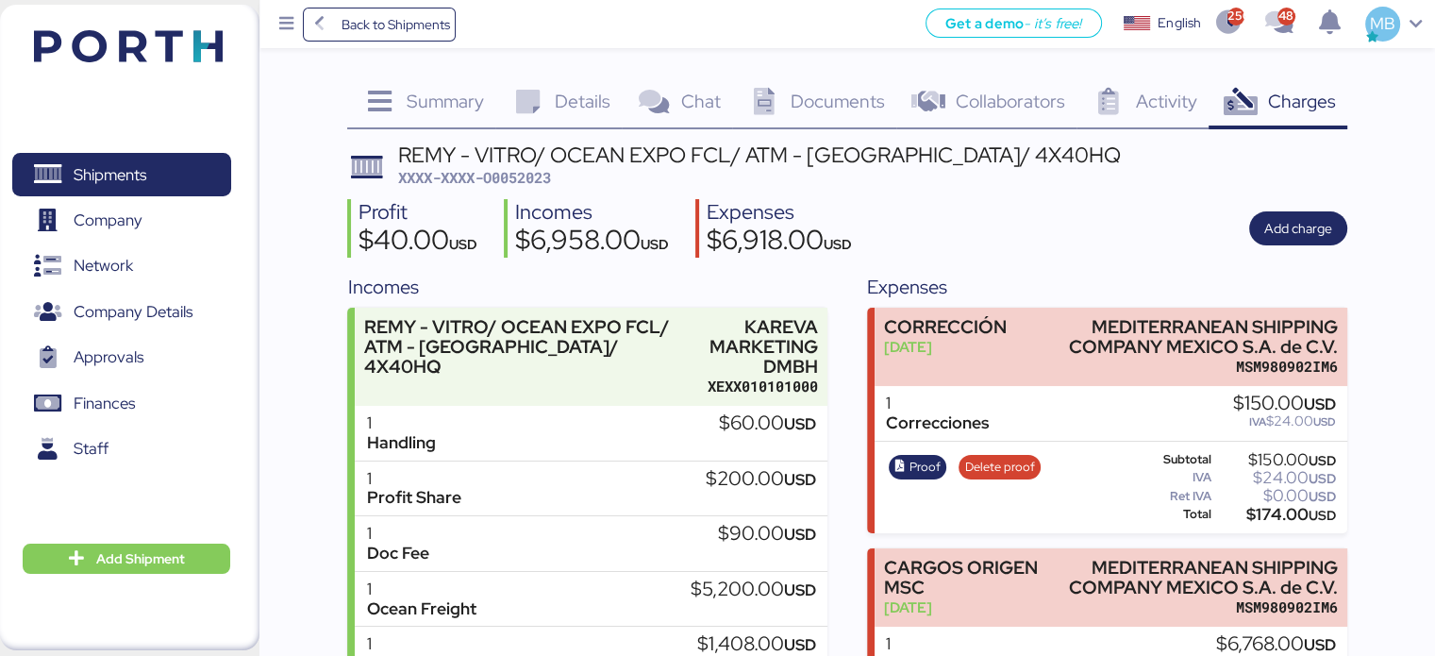
scroll to position [132, 0]
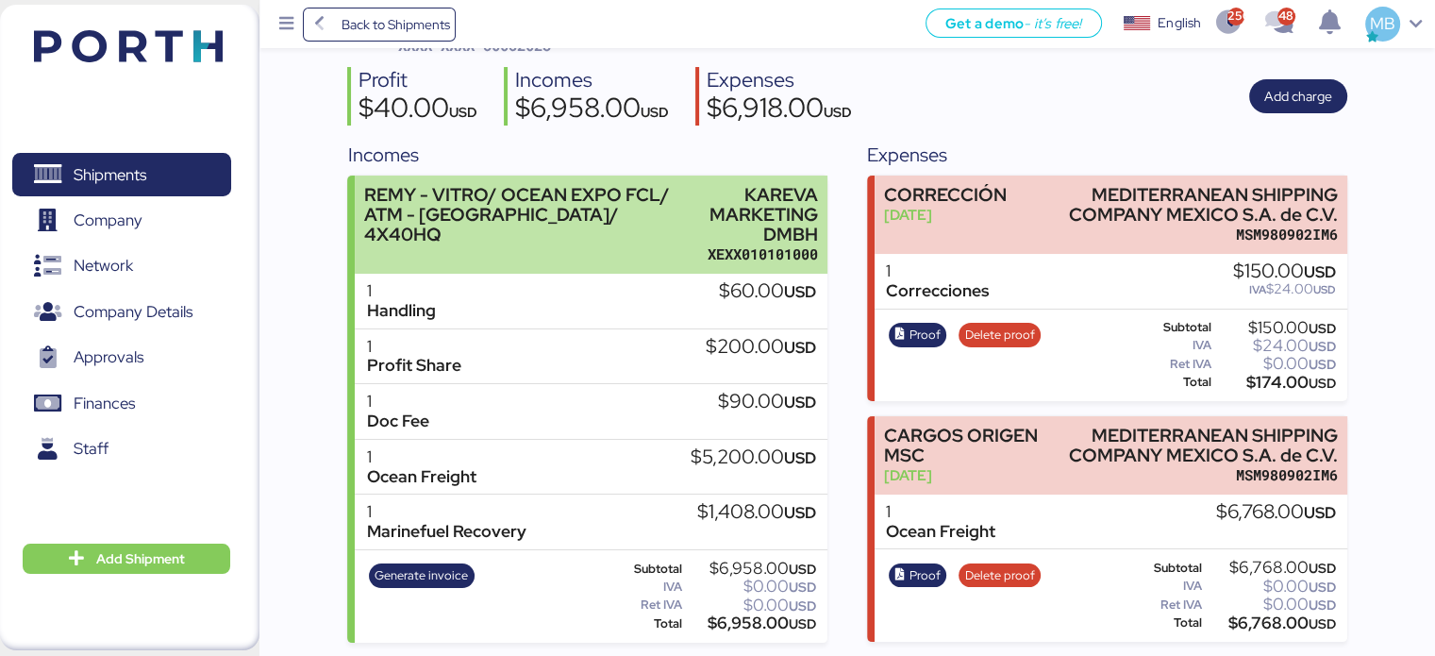
click at [699, 234] on div "KAREVA MARKETING DMBH" at bounding box center [757, 214] width 123 height 59
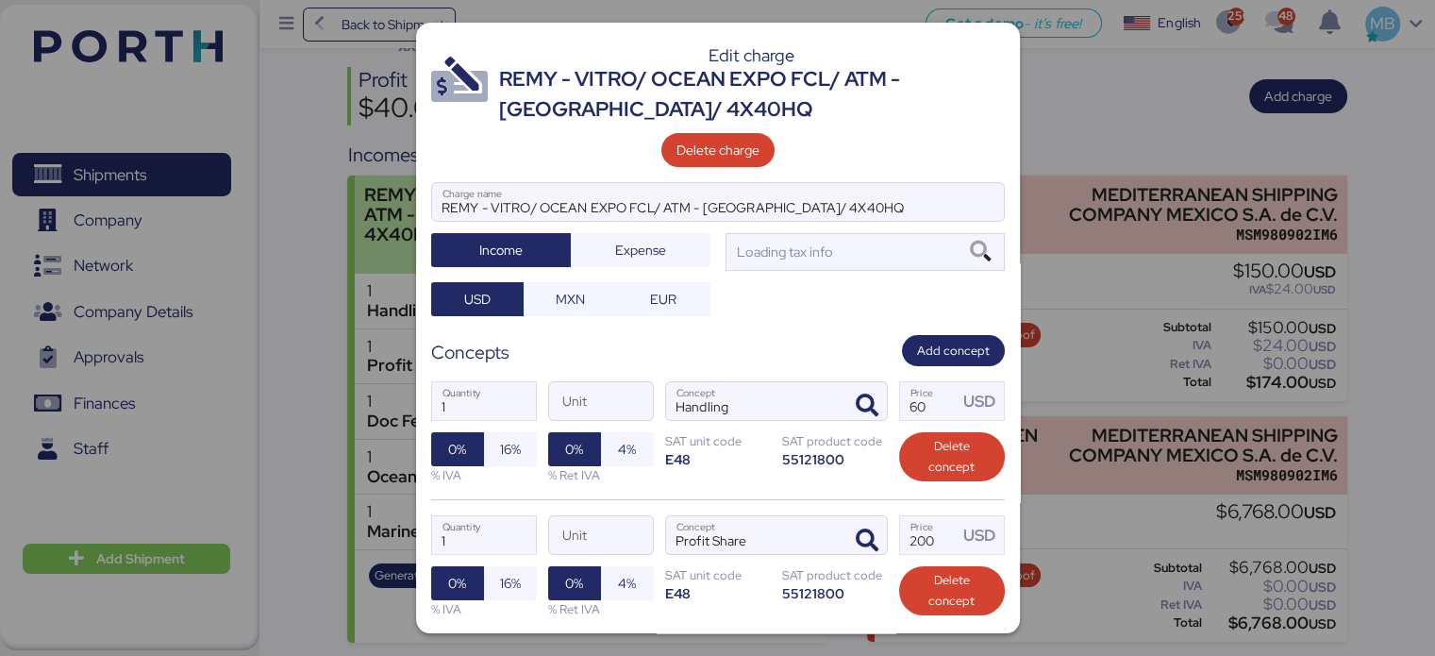
scroll to position [0, 0]
click at [869, 287] on div at bounding box center [717, 328] width 1435 height 656
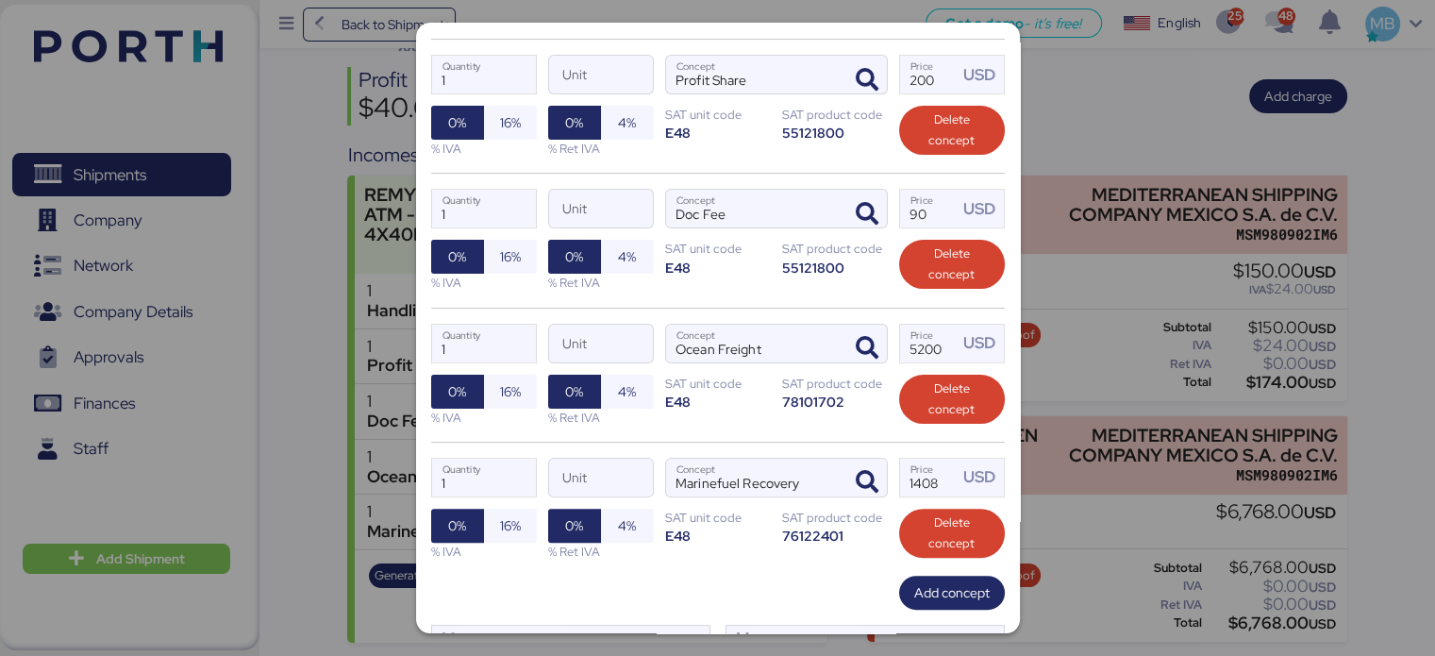
scroll to position [547, 0]
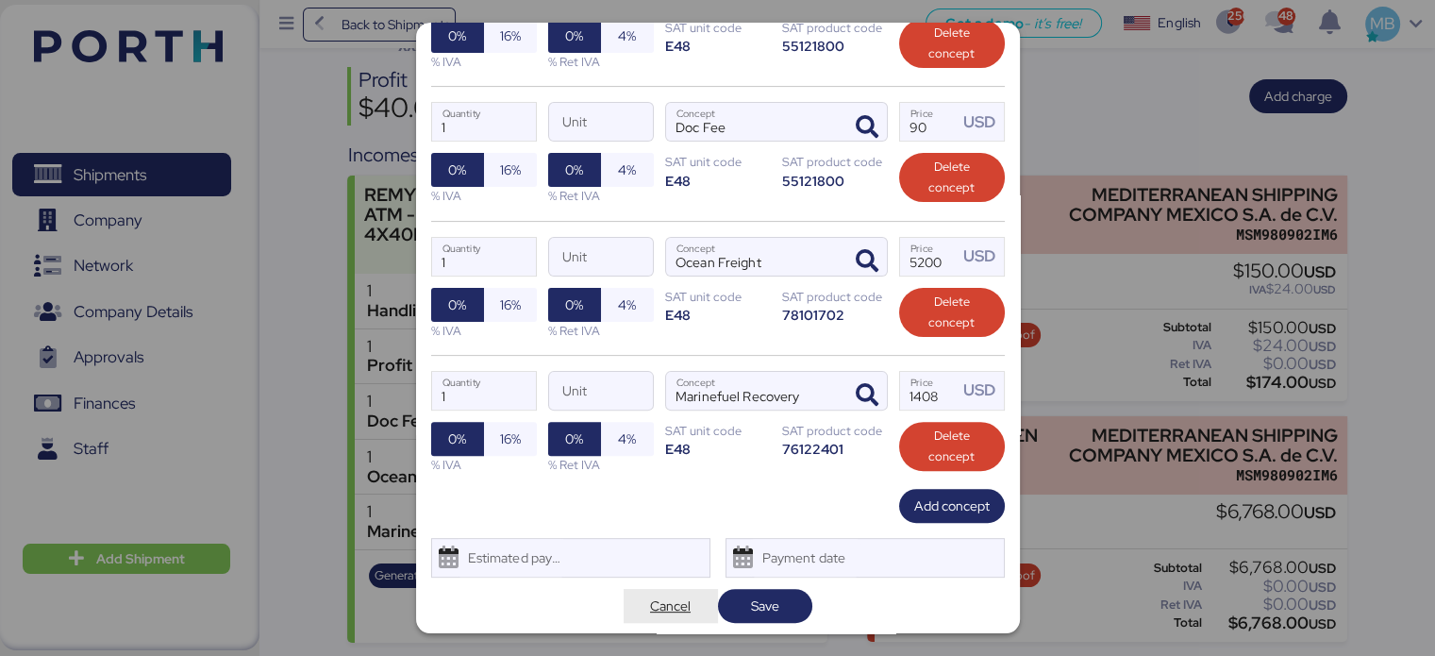
click at [652, 607] on span "Cancel" at bounding box center [670, 605] width 41 height 23
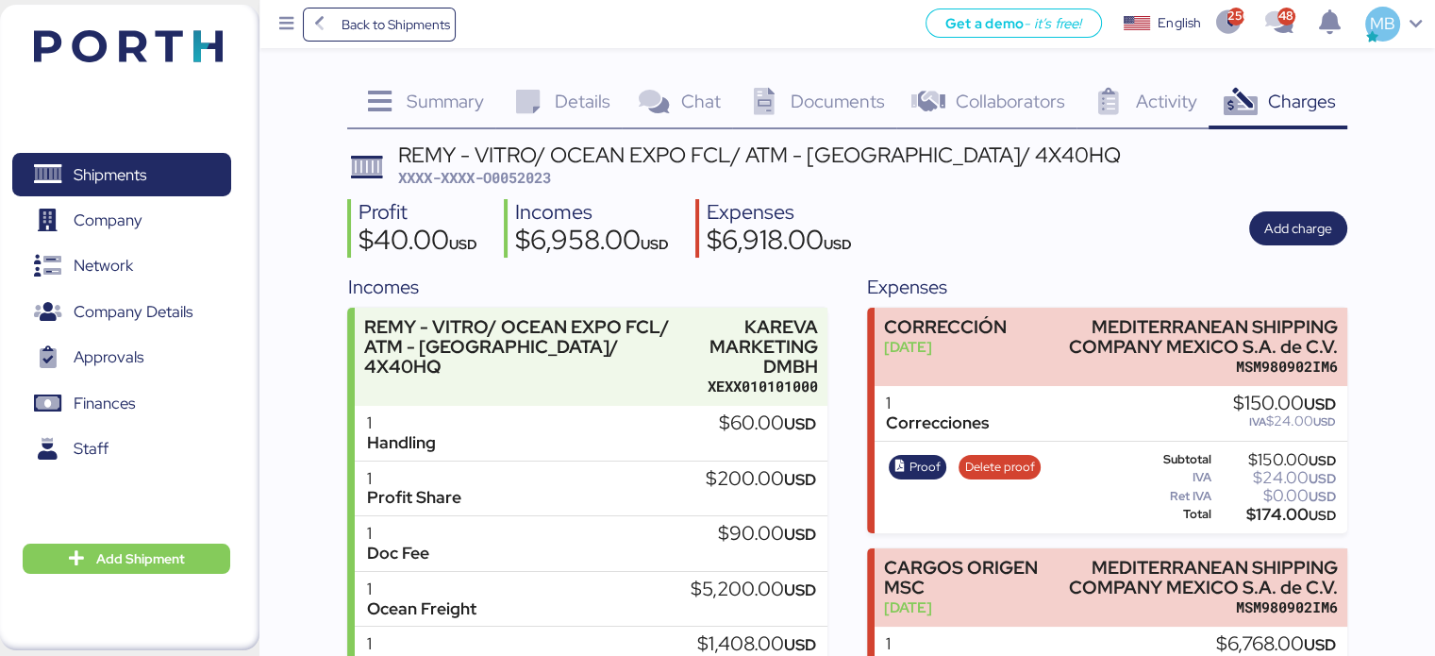
scroll to position [132, 0]
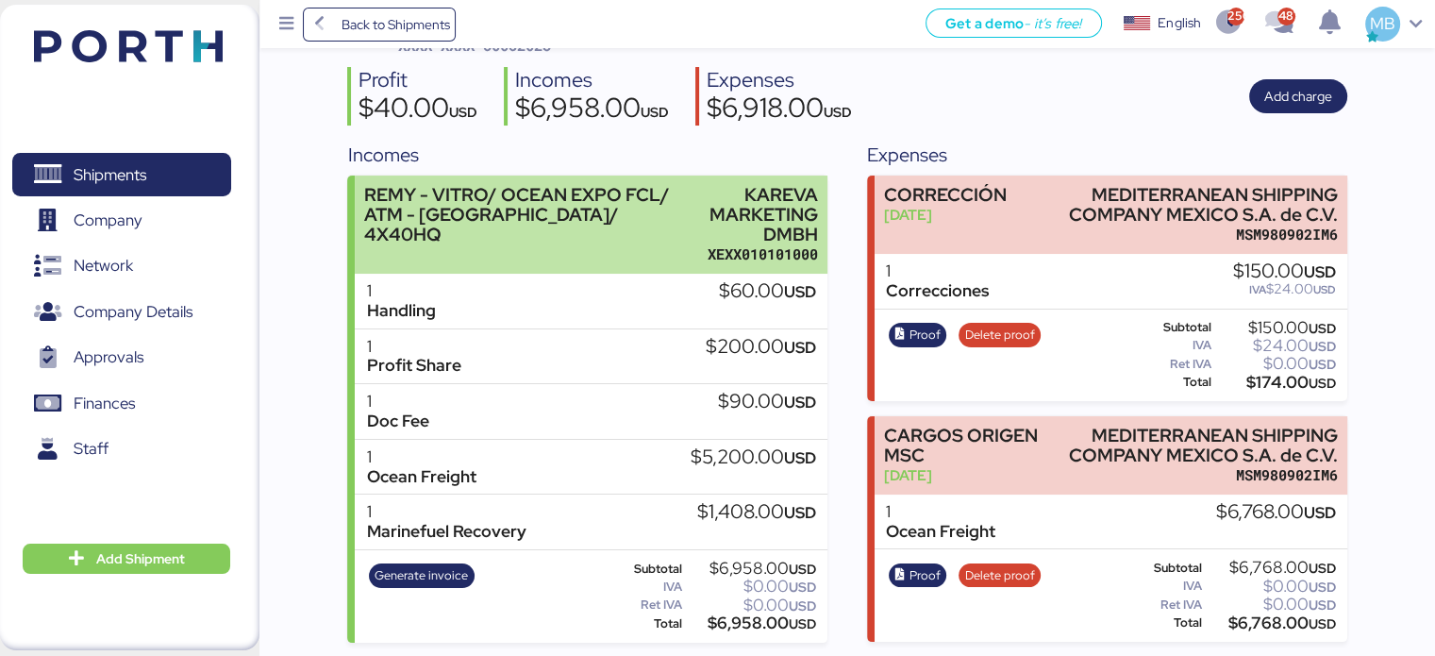
click at [613, 225] on div "REMY - VITRO/ OCEAN EXPO FCL/ ATM - [GEOGRAPHIC_DATA]/ 4X40HQ" at bounding box center [525, 214] width 323 height 59
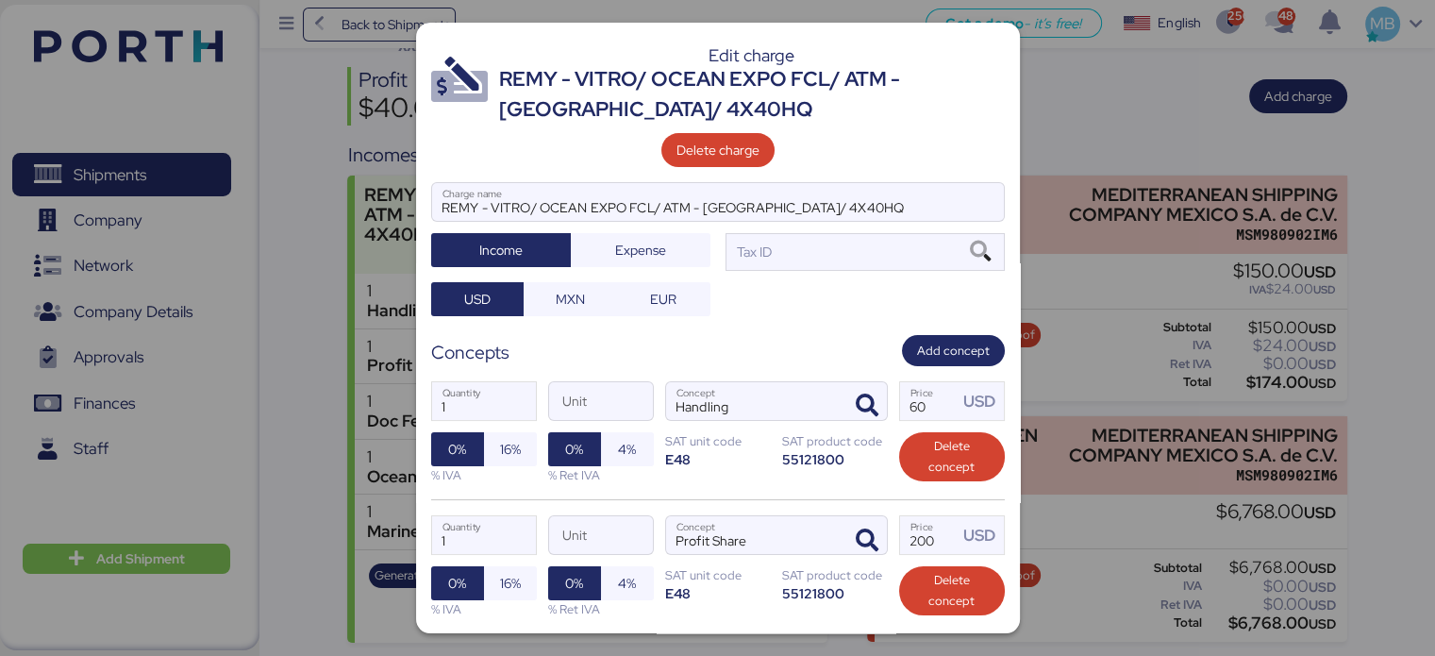
click at [723, 173] on div "Edit charge REMY - VITRO/ OCEAN EXPO FCL/ ATM - TRINIDAD Y TOBAGO/ 4X40HQ Delet…" at bounding box center [718, 328] width 604 height 610
click at [734, 149] on span "Delete charge" at bounding box center [717, 150] width 83 height 23
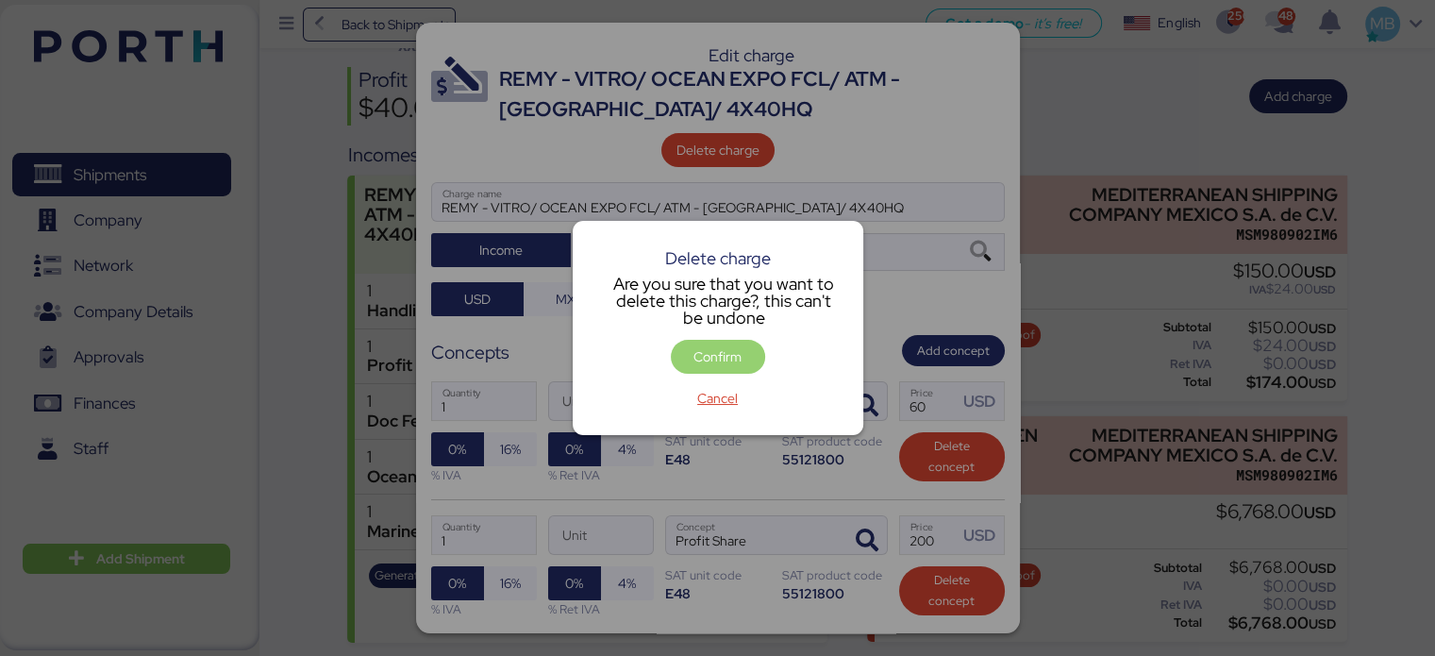
click at [724, 352] on span "Confirm" at bounding box center [717, 356] width 48 height 23
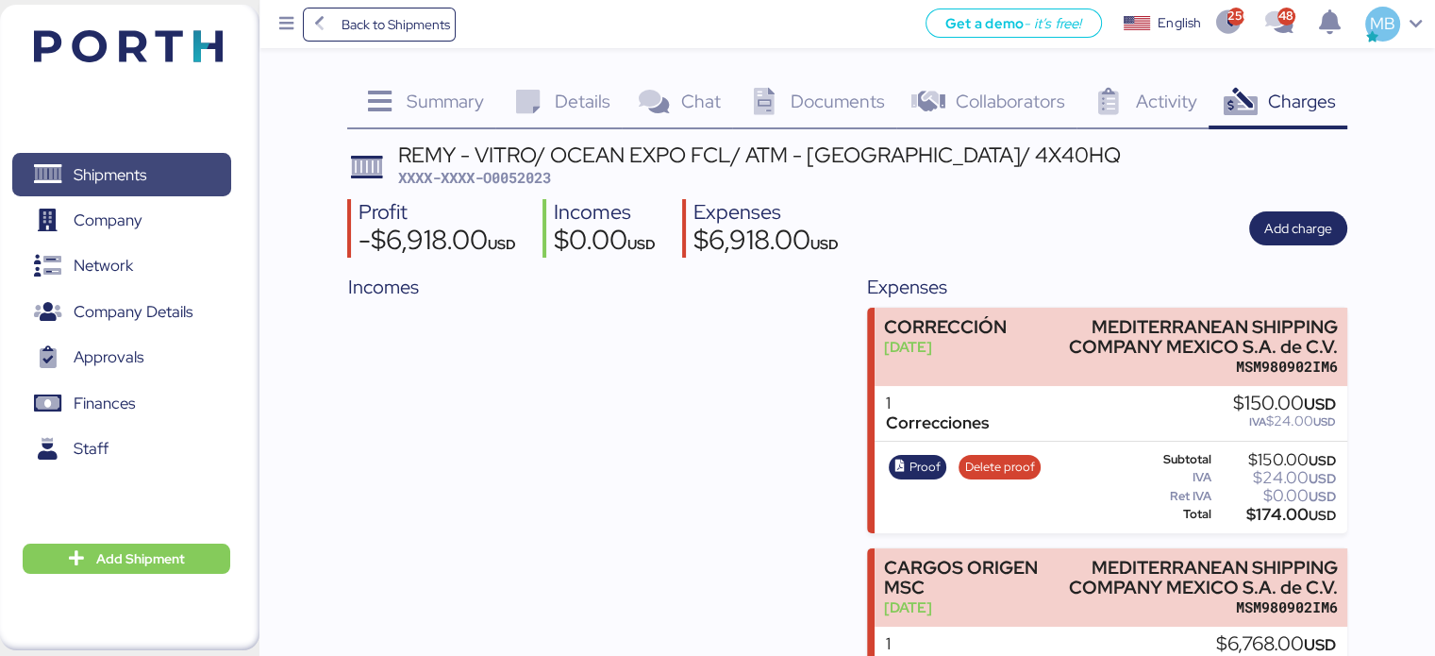
click at [151, 174] on span "Shipments" at bounding box center [121, 174] width 203 height 27
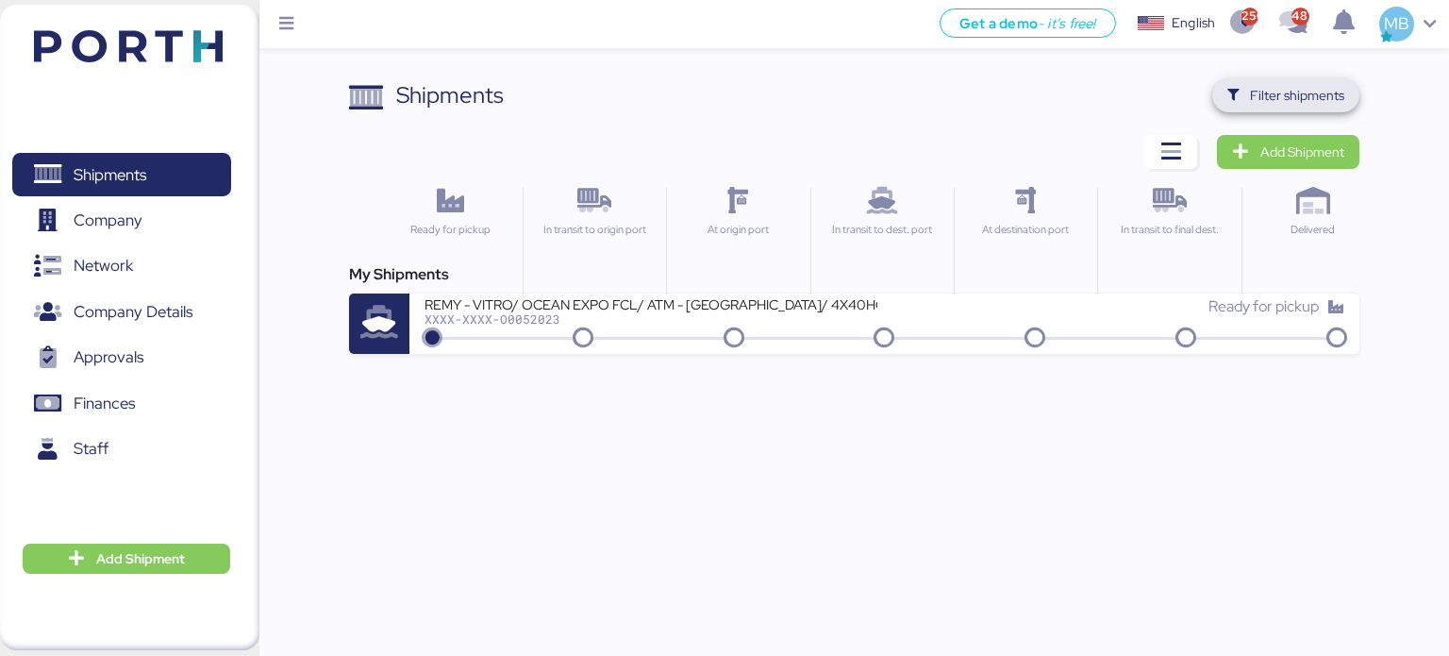
click at [869, 91] on span "Filter shipments" at bounding box center [1297, 95] width 94 height 23
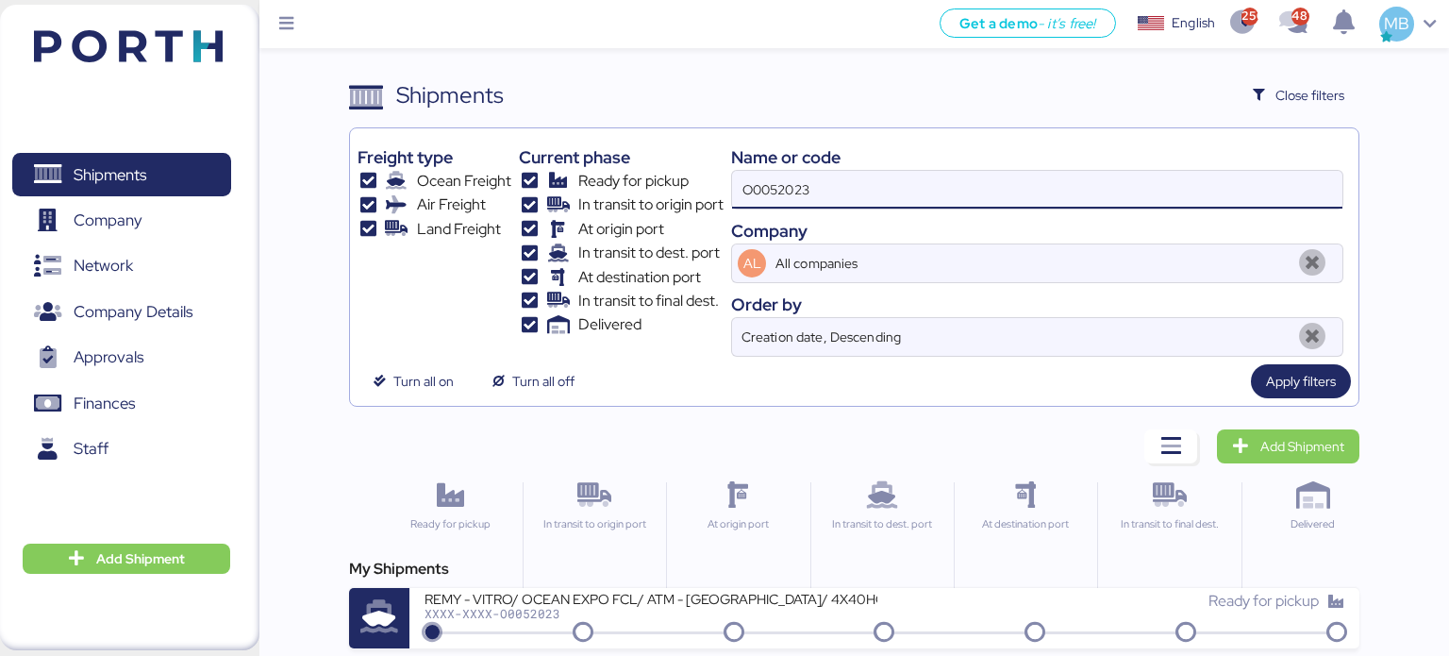
drag, startPoint x: 914, startPoint y: 188, endPoint x: 673, endPoint y: 175, distance: 241.8
click at [673, 175] on div "Freight type Ocean Freight Air Freight Land Freight Current phase Ready for pic…" at bounding box center [855, 246] width 994 height 221
paste input "A0052099"
type input "A0052099"
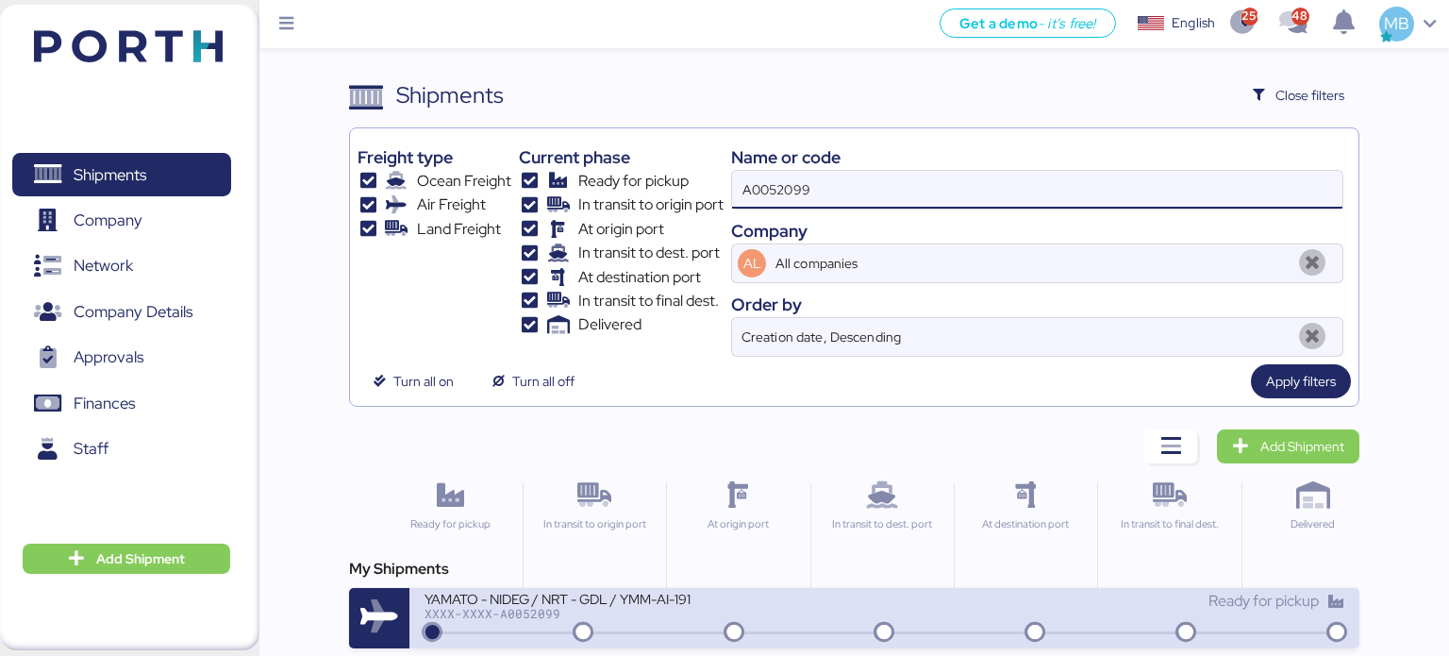
click at [779, 611] on div "XXXX-XXXX-A0052099" at bounding box center [651, 613] width 453 height 13
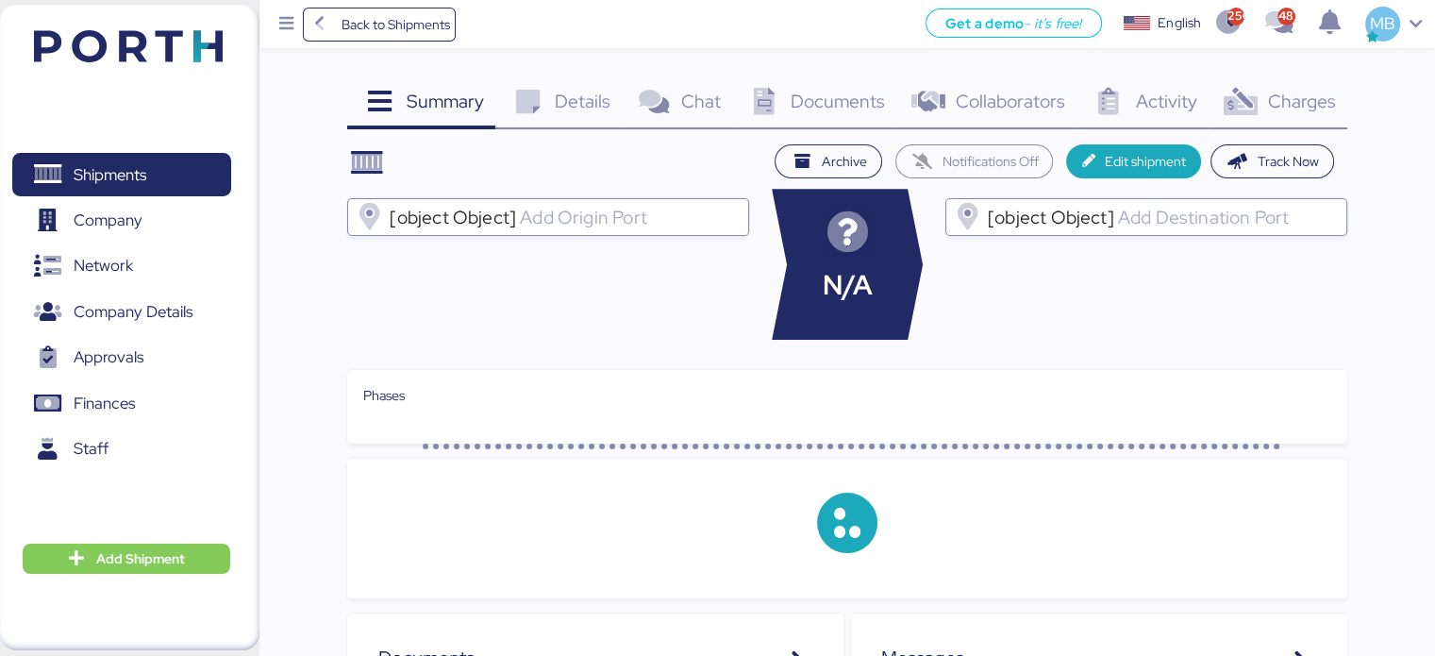
click at [869, 108] on span "Charges" at bounding box center [1301, 101] width 68 height 25
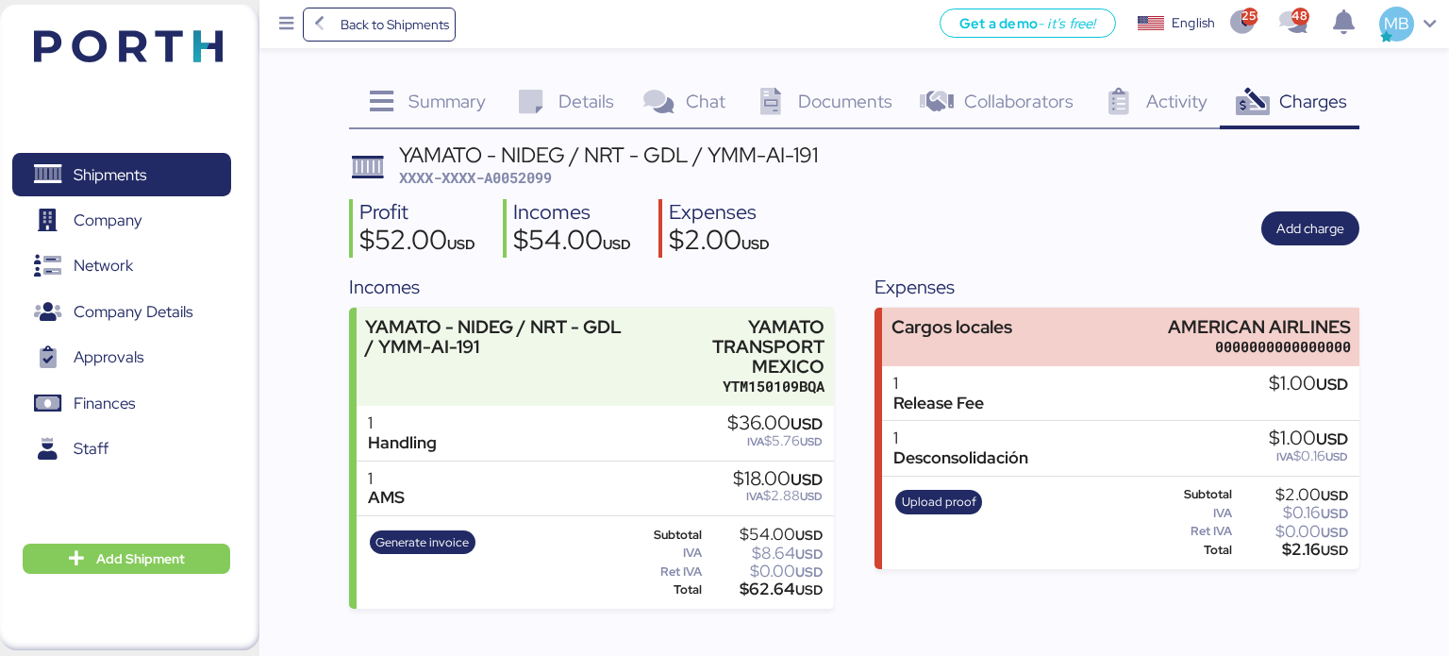
click at [541, 186] on span "XXXX-XXXX-A0052099" at bounding box center [475, 177] width 153 height 19
copy span "A0052099"
click at [577, 94] on span "Details" at bounding box center [586, 101] width 56 height 25
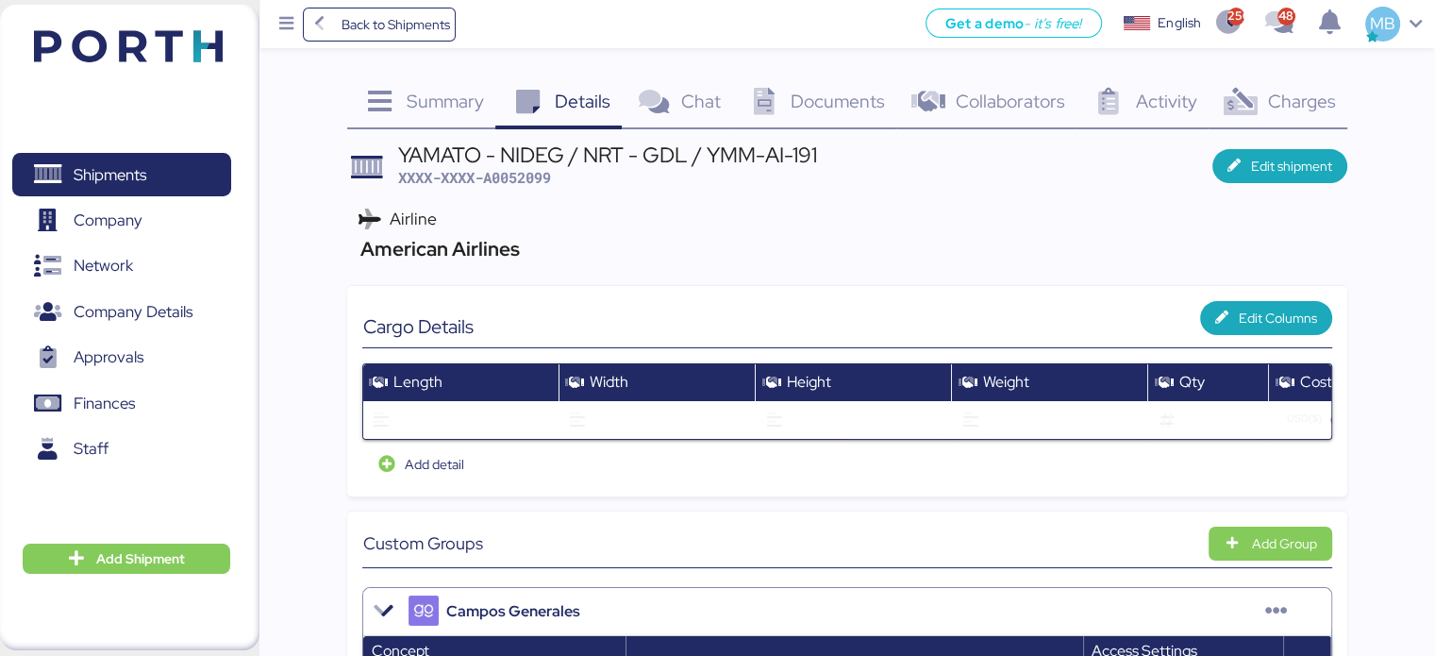
click at [869, 108] on icon at bounding box center [1240, 102] width 41 height 27
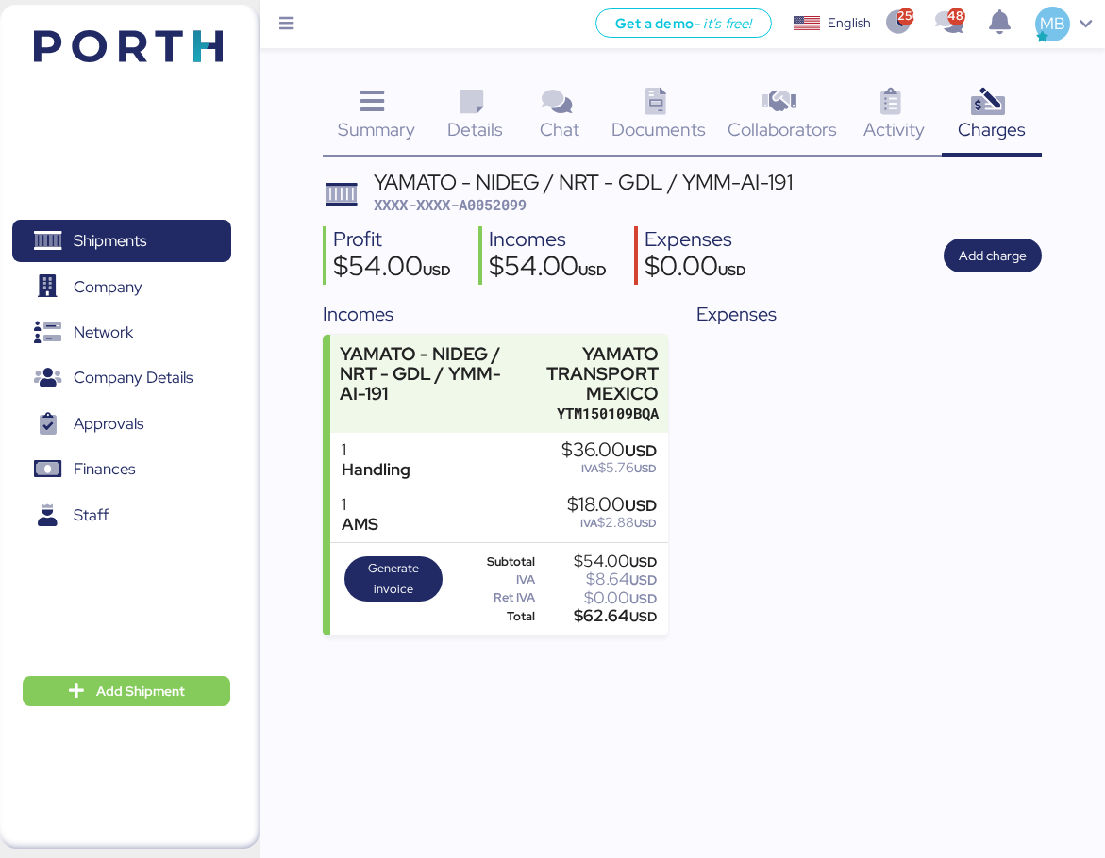
click at [821, 401] on div "Expenses" at bounding box center [868, 468] width 345 height 336
click at [394, 580] on span "Generate invoice" at bounding box center [393, 579] width 87 height 42
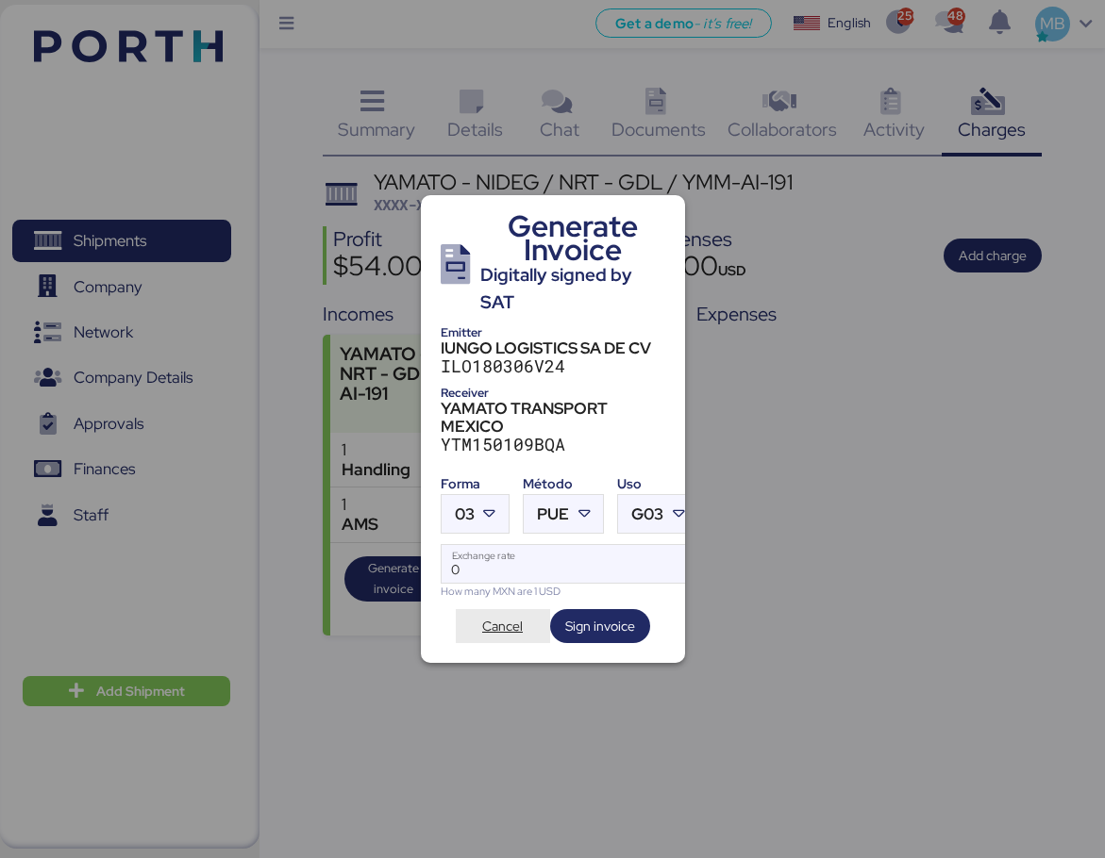
click at [500, 616] on span "Cancel" at bounding box center [502, 626] width 41 height 23
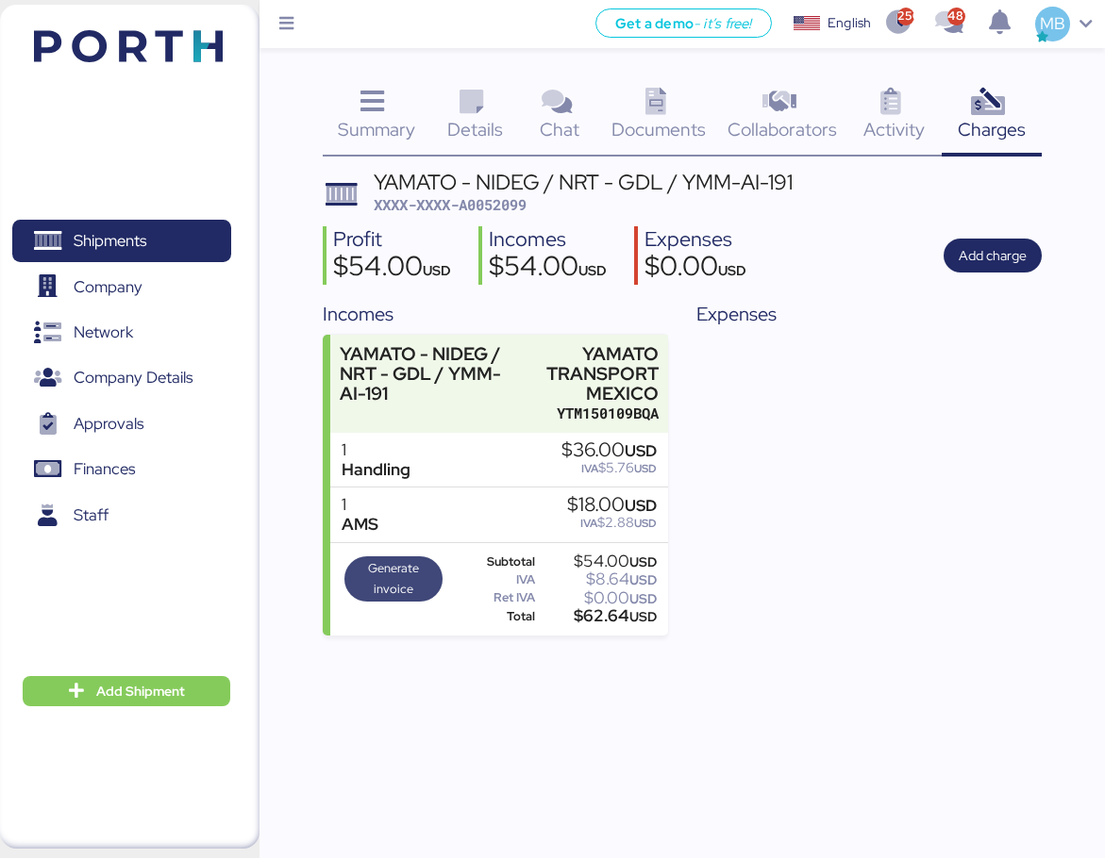
click at [419, 588] on span "Generate invoice" at bounding box center [393, 579] width 87 height 42
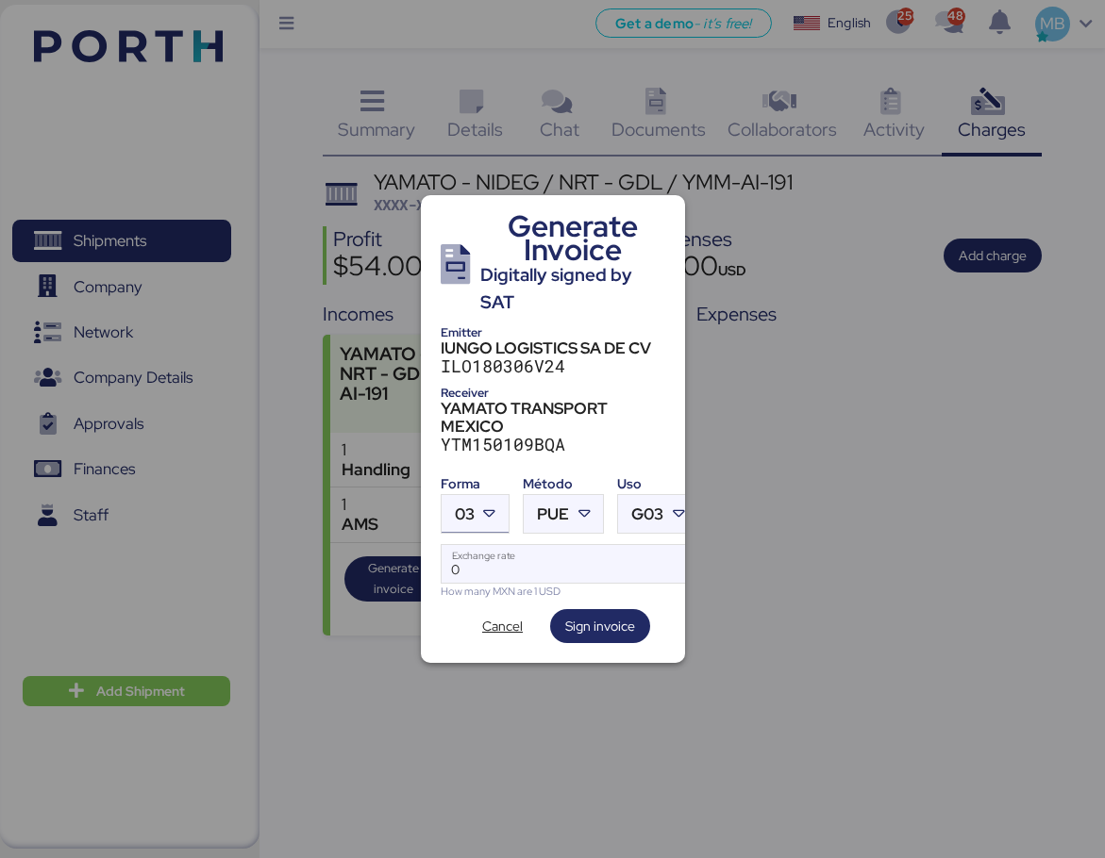
click at [500, 507] on div at bounding box center [492, 514] width 34 height 38
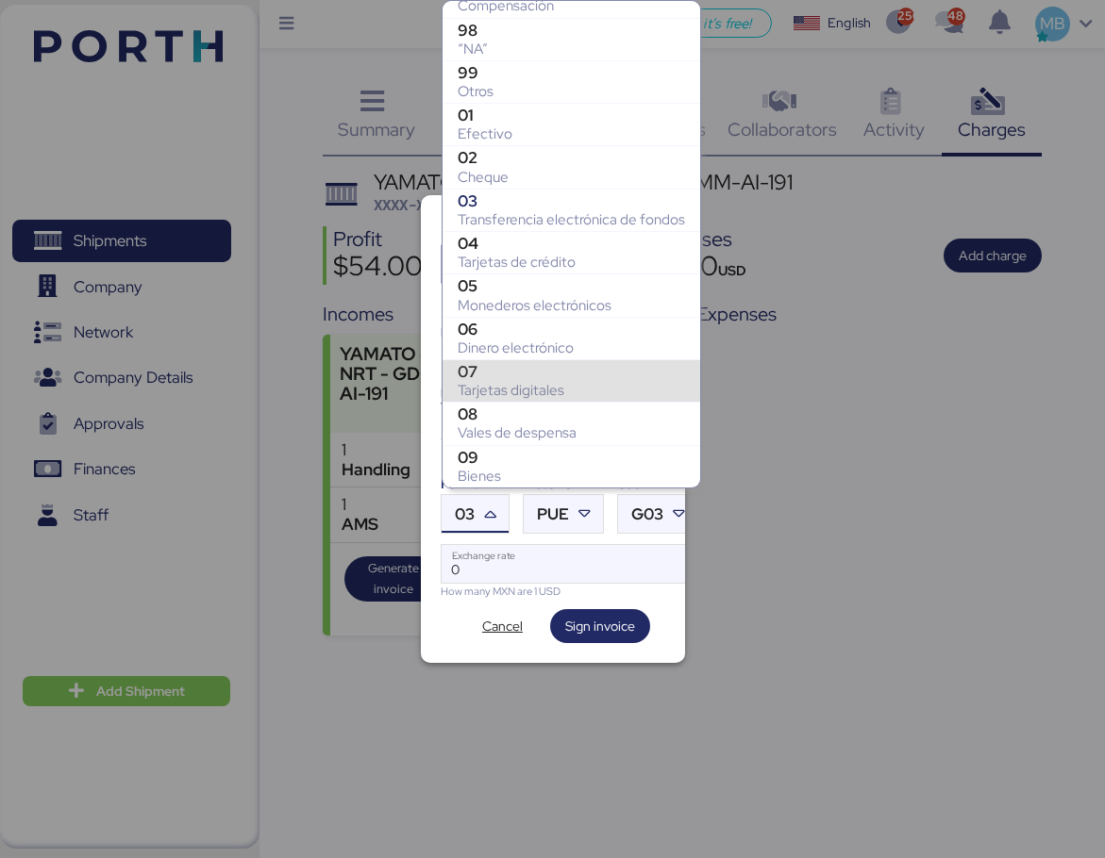
scroll to position [136, 0]
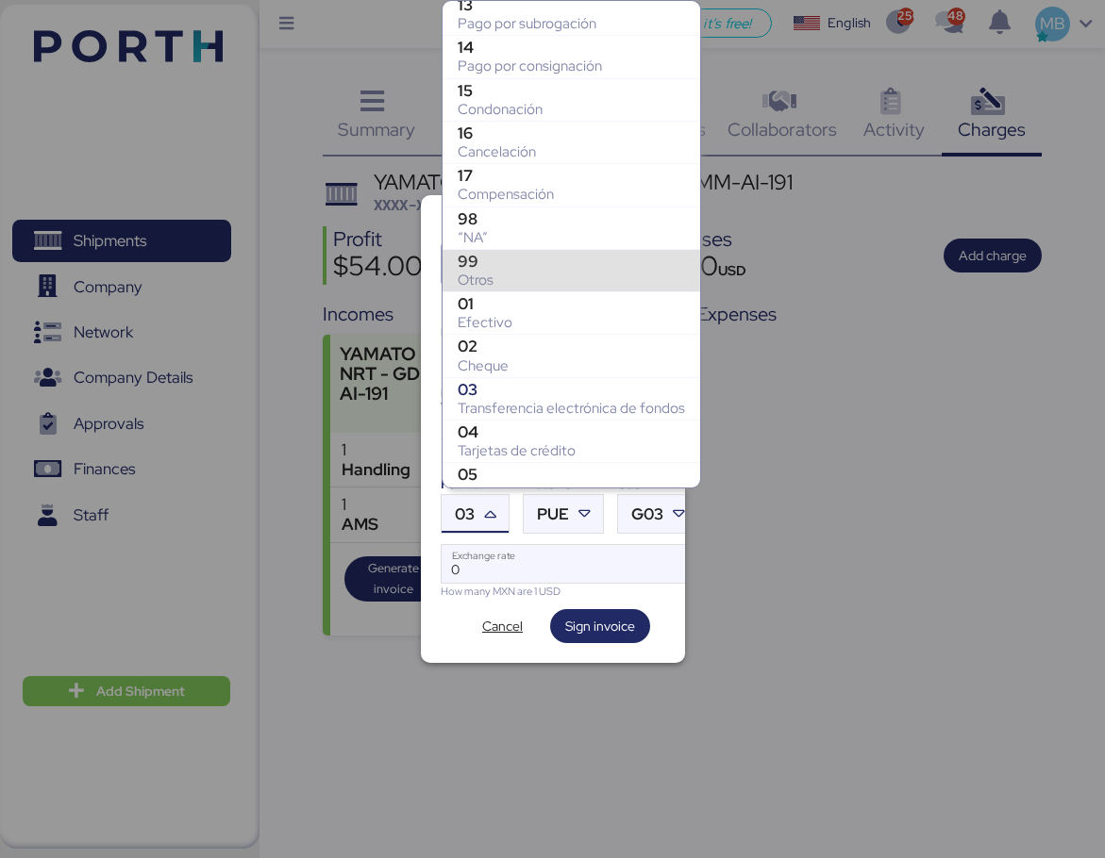
click at [529, 279] on div "Otros" at bounding box center [571, 280] width 227 height 19
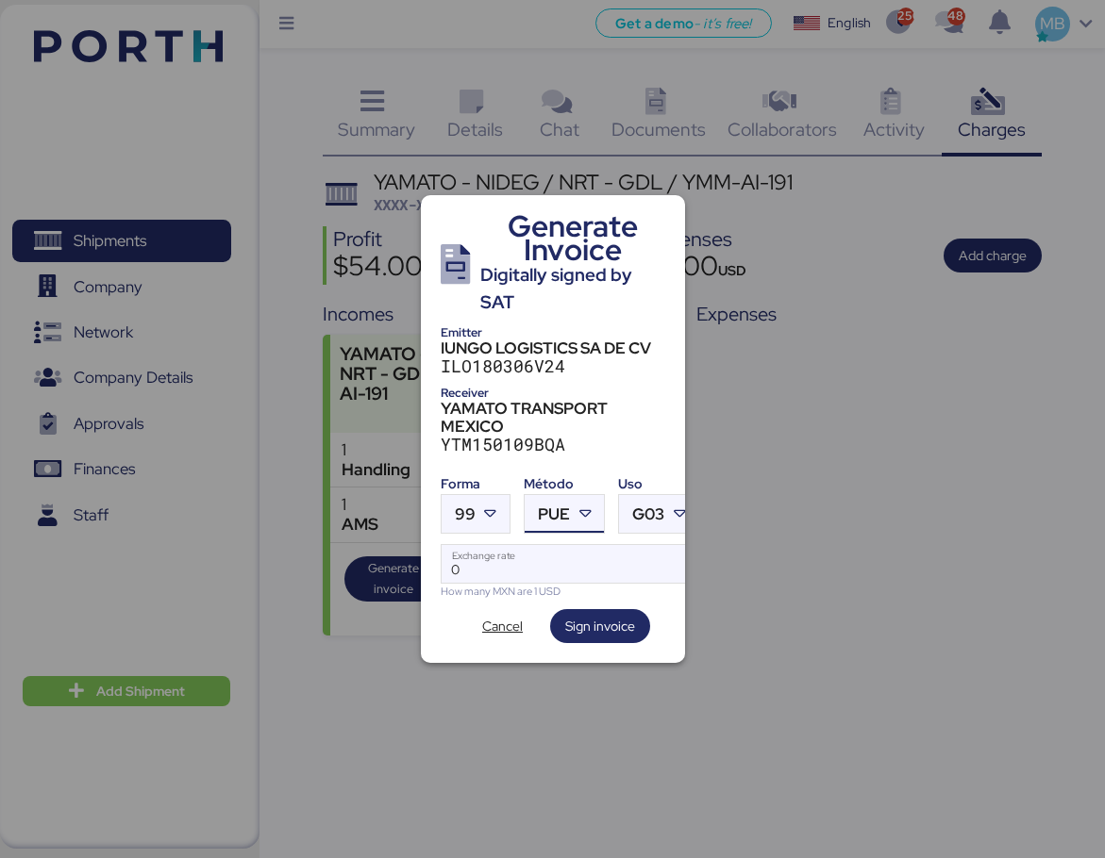
click at [592, 516] on icon at bounding box center [584, 514] width 19 height 19
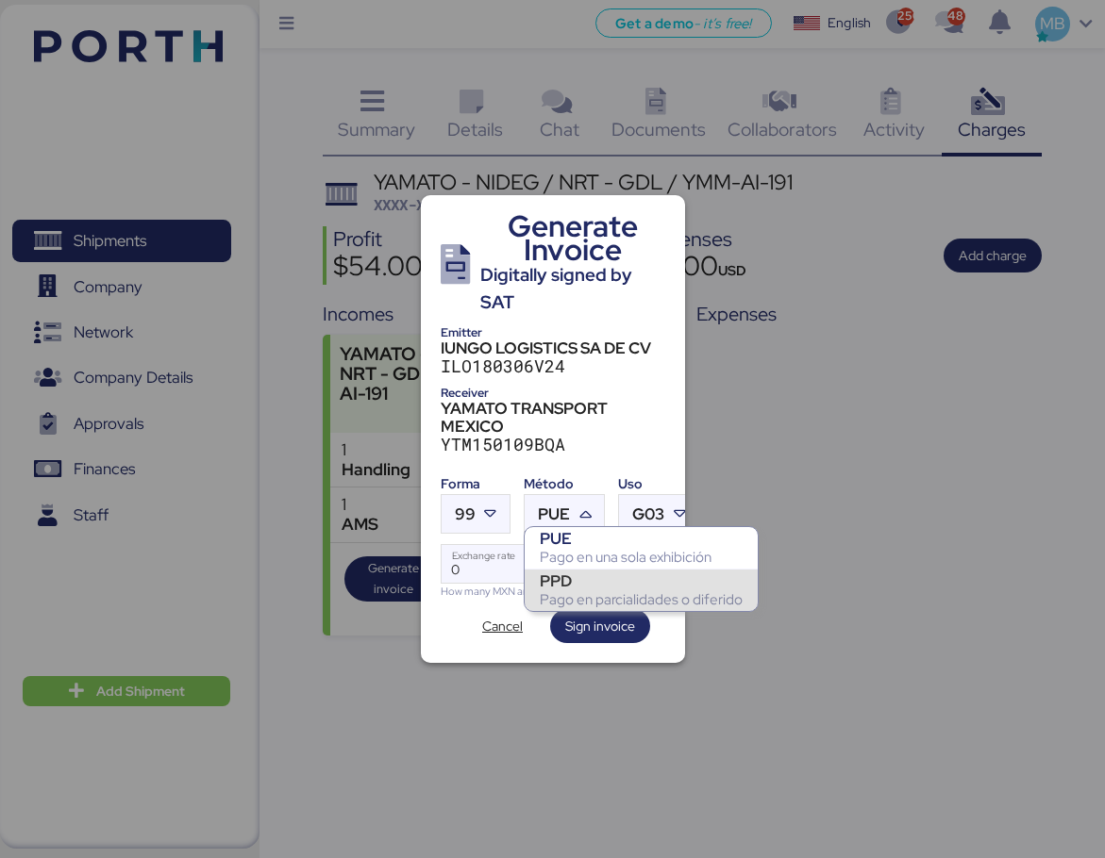
click at [597, 599] on div "Pago en parcialidades o diferido" at bounding box center [641, 600] width 203 height 19
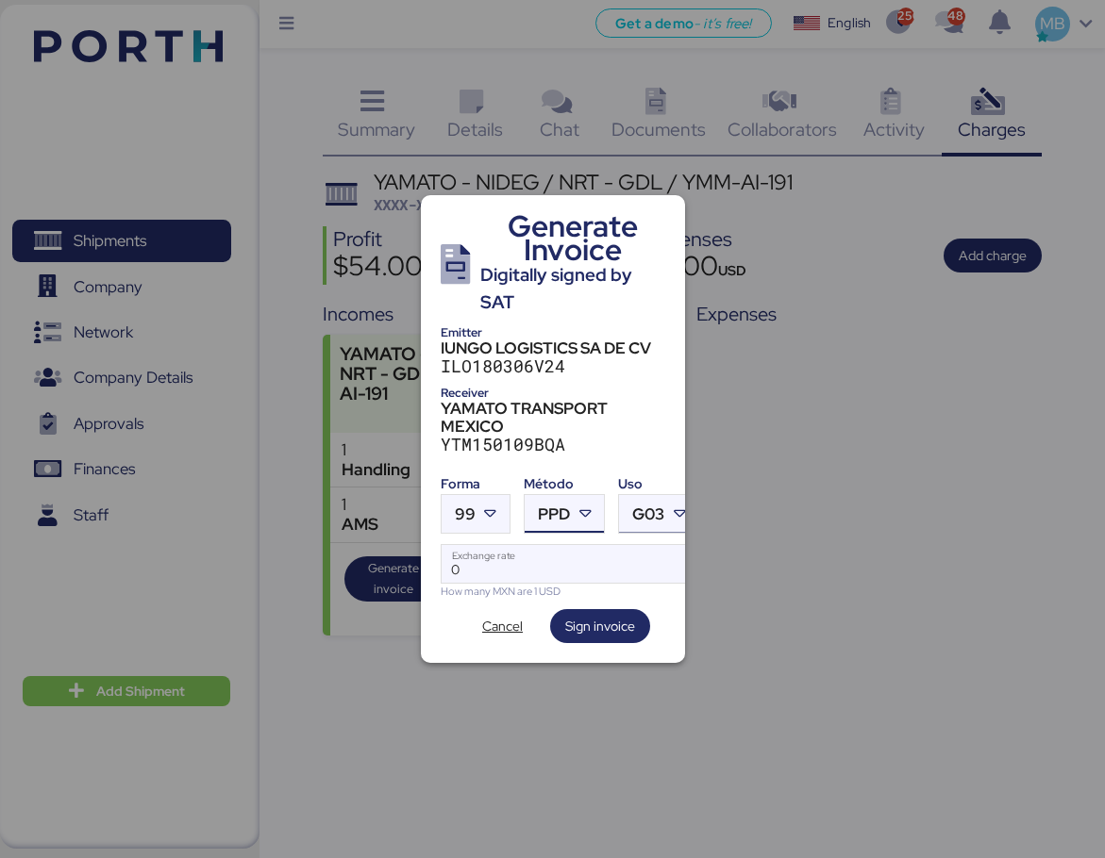
click at [666, 497] on div at bounding box center [682, 514] width 34 height 38
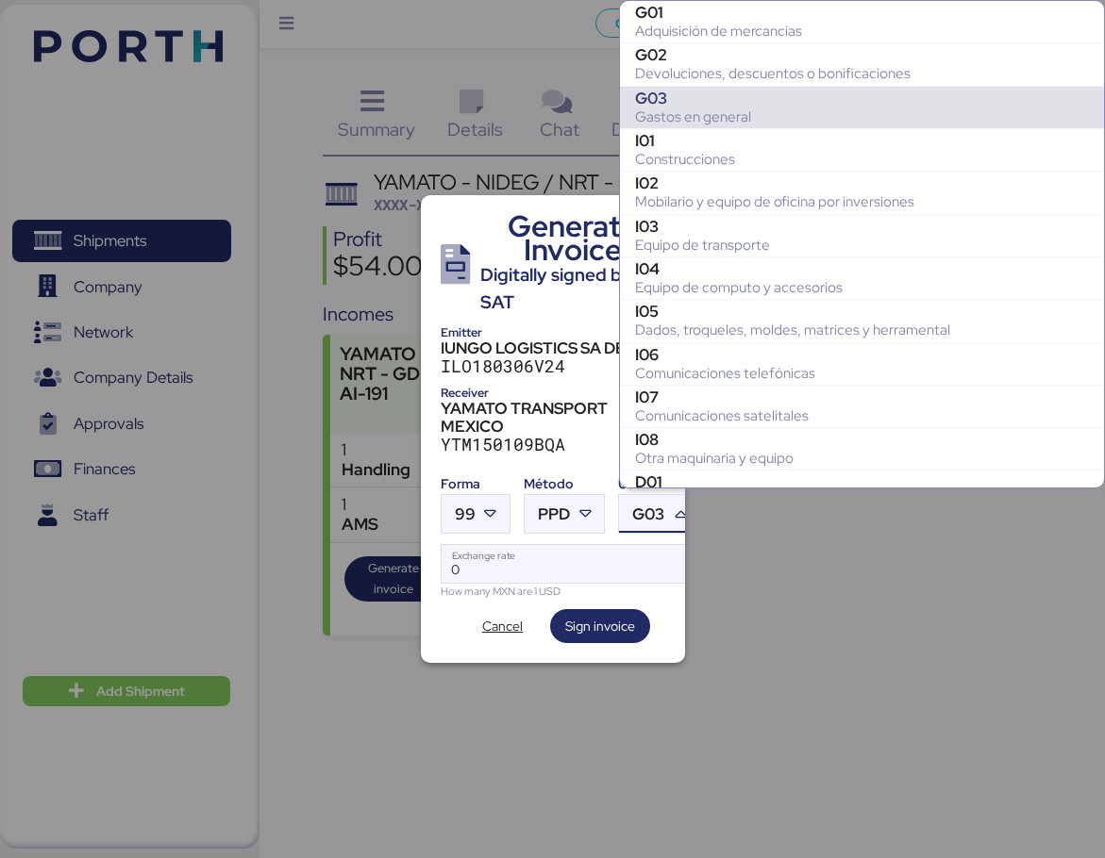
scroll to position [84, 0]
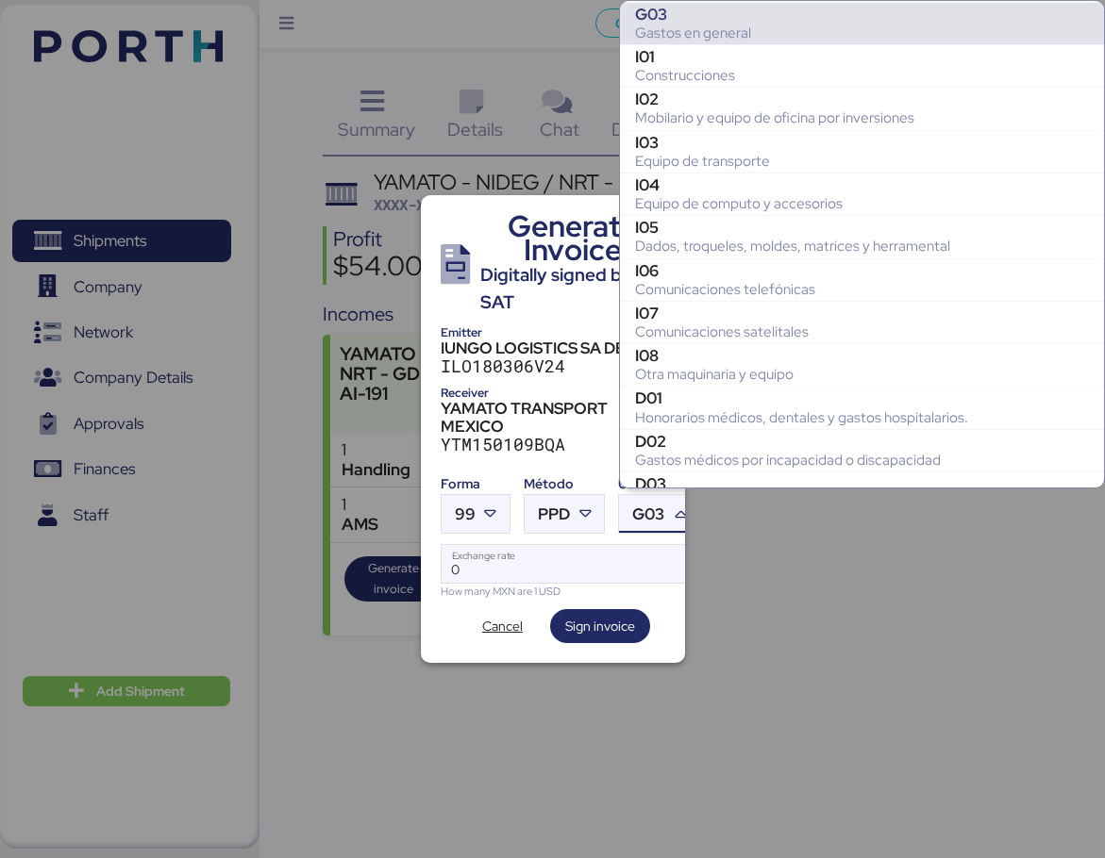
click at [729, 25] on div "Gastos en general" at bounding box center [862, 33] width 454 height 19
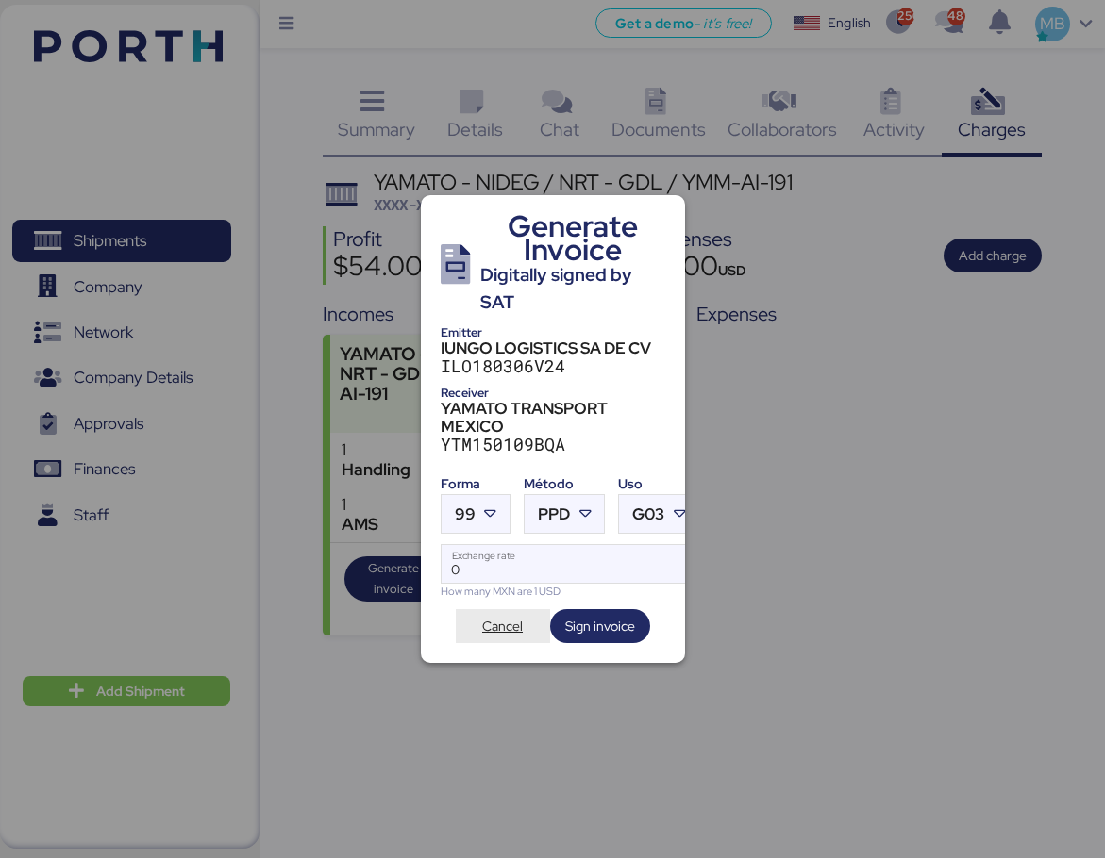
click at [504, 621] on span "Cancel" at bounding box center [502, 626] width 41 height 23
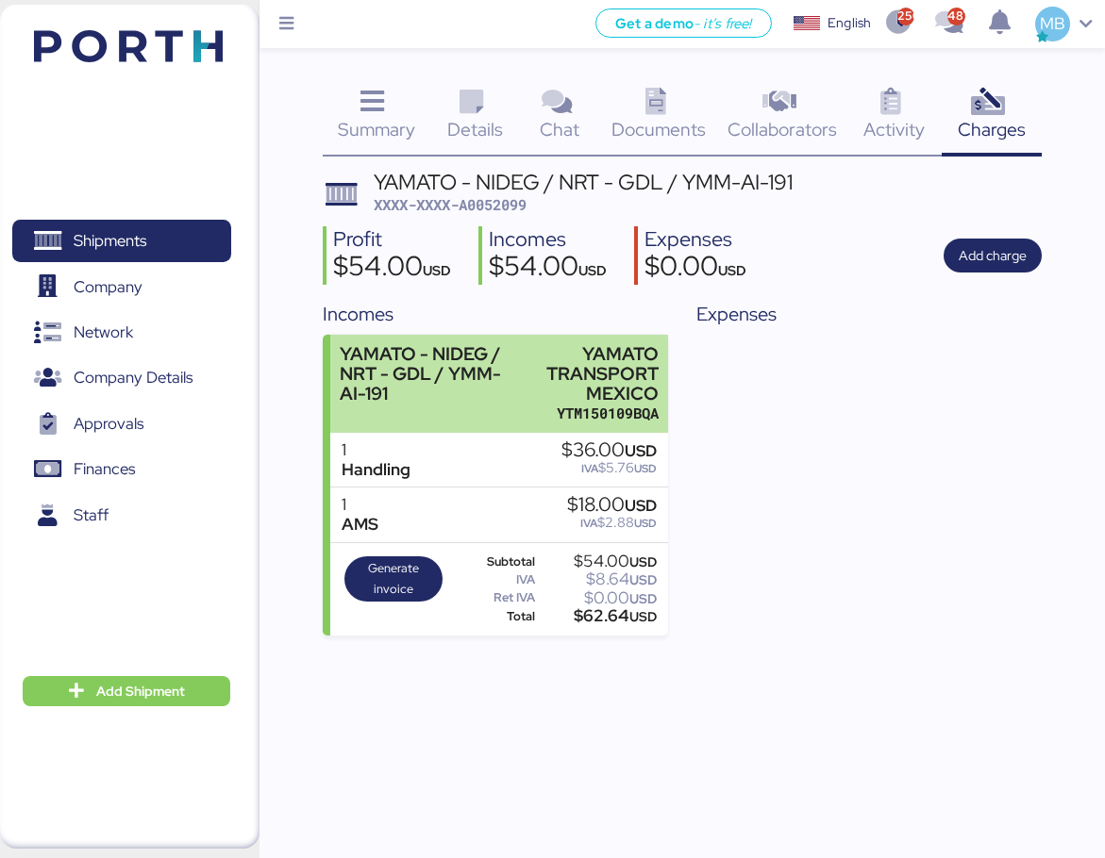
click at [607, 386] on div "YAMATO TRANSPORT MEXICO" at bounding box center [593, 373] width 129 height 59
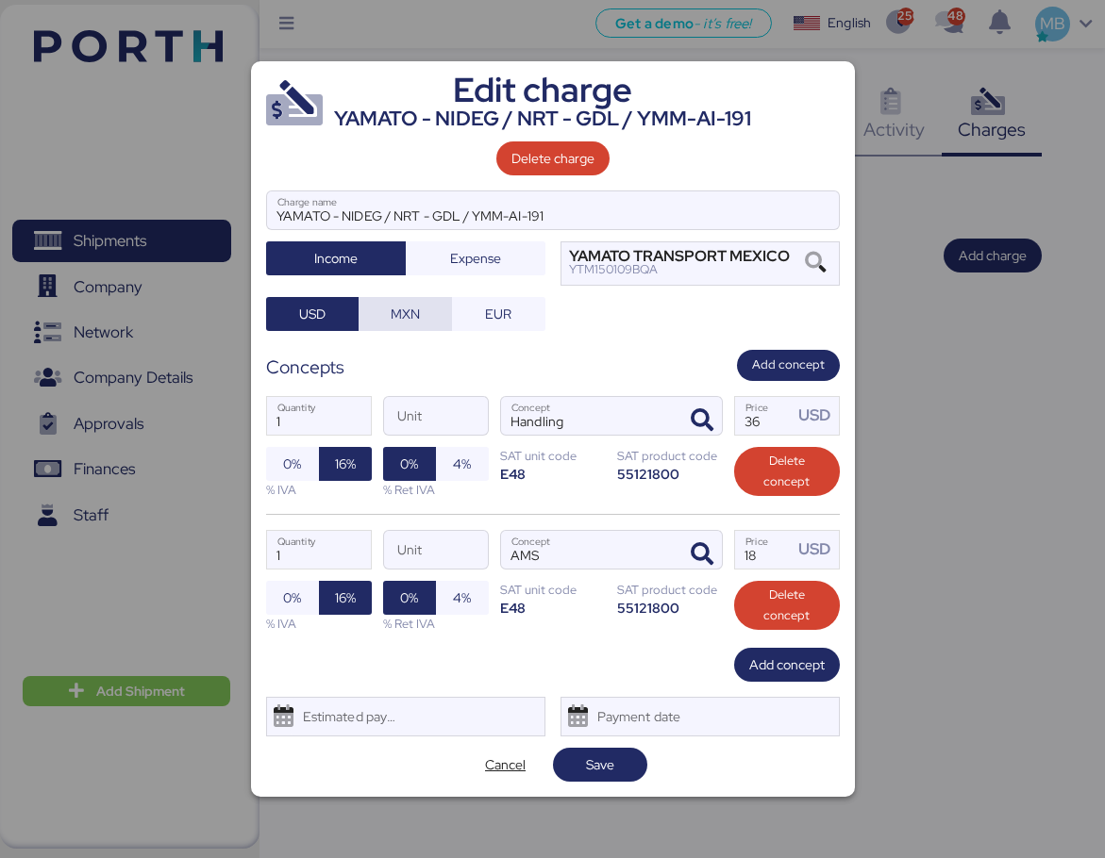
click at [418, 315] on span "MXN" at bounding box center [405, 314] width 29 height 23
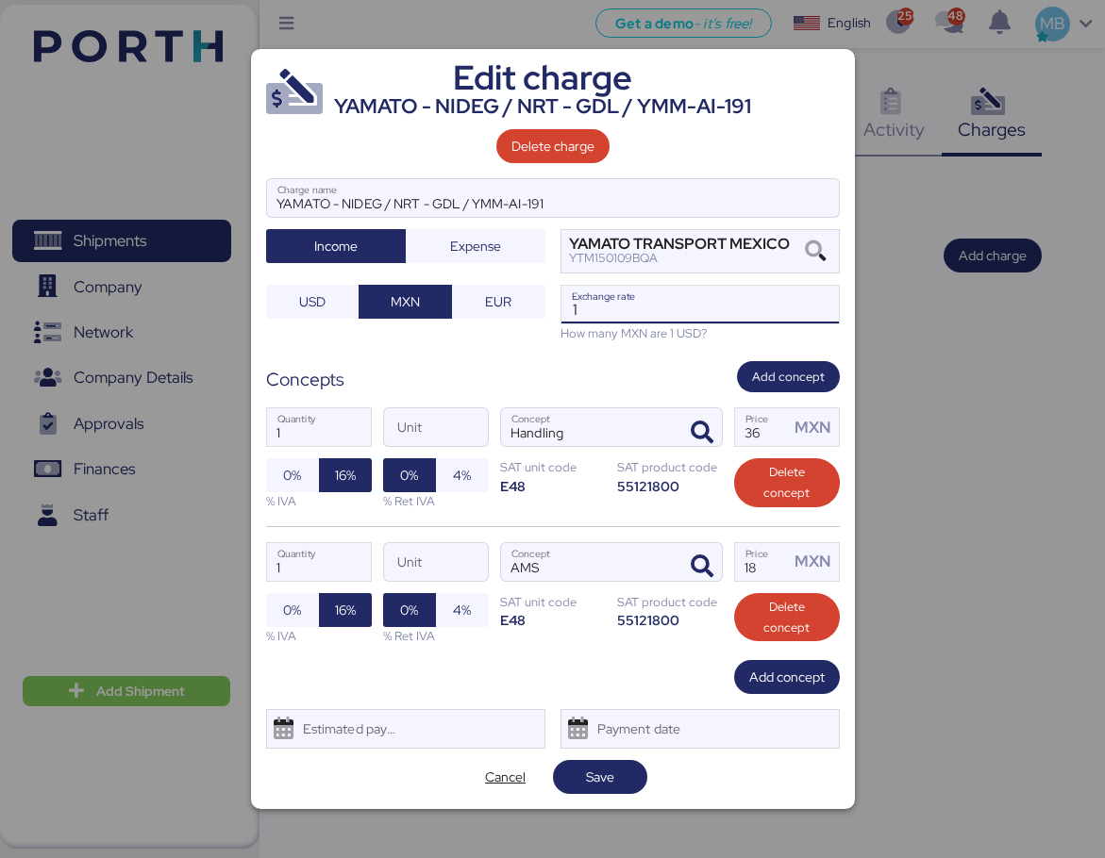
drag, startPoint x: 622, startPoint y: 303, endPoint x: 562, endPoint y: 303, distance: 59.4
click at [562, 303] on input "1" at bounding box center [699, 305] width 277 height 38
paste input "8.6587"
type input "18.6587"
drag, startPoint x: 774, startPoint y: 428, endPoint x: 711, endPoint y: 425, distance: 62.4
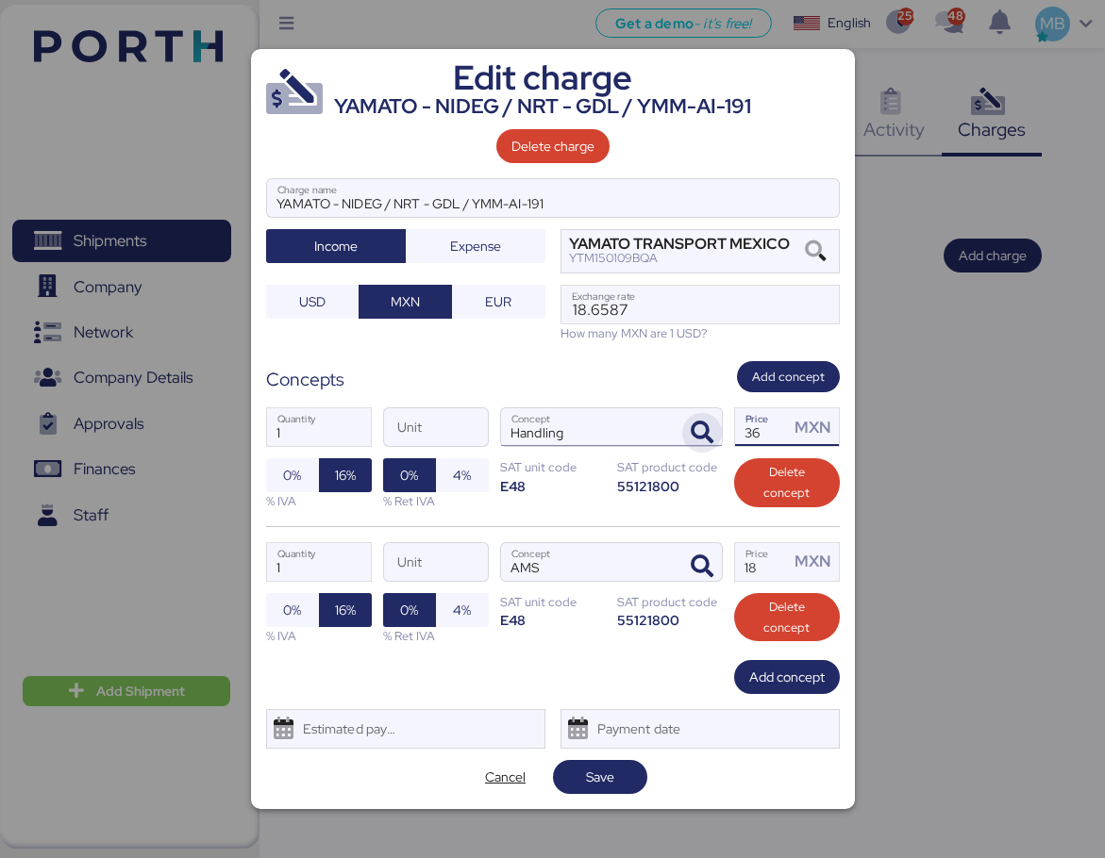
click at [711, 425] on div "1 Quantity Unit Handling Concept 36 Price MXN 0% 16% % IVA 0% 4% % Ret IVA SAT …" at bounding box center [553, 458] width 574 height 133
type input "680"
drag, startPoint x: 762, startPoint y: 574, endPoint x: 709, endPoint y: 574, distance: 52.8
click at [709, 574] on div "1 Quantity Unit AMS Concept 18 Price MXN 0% 16% % IVA 0% 4% % Ret IVA SAT unit …" at bounding box center [553, 593] width 574 height 134
type input "340"
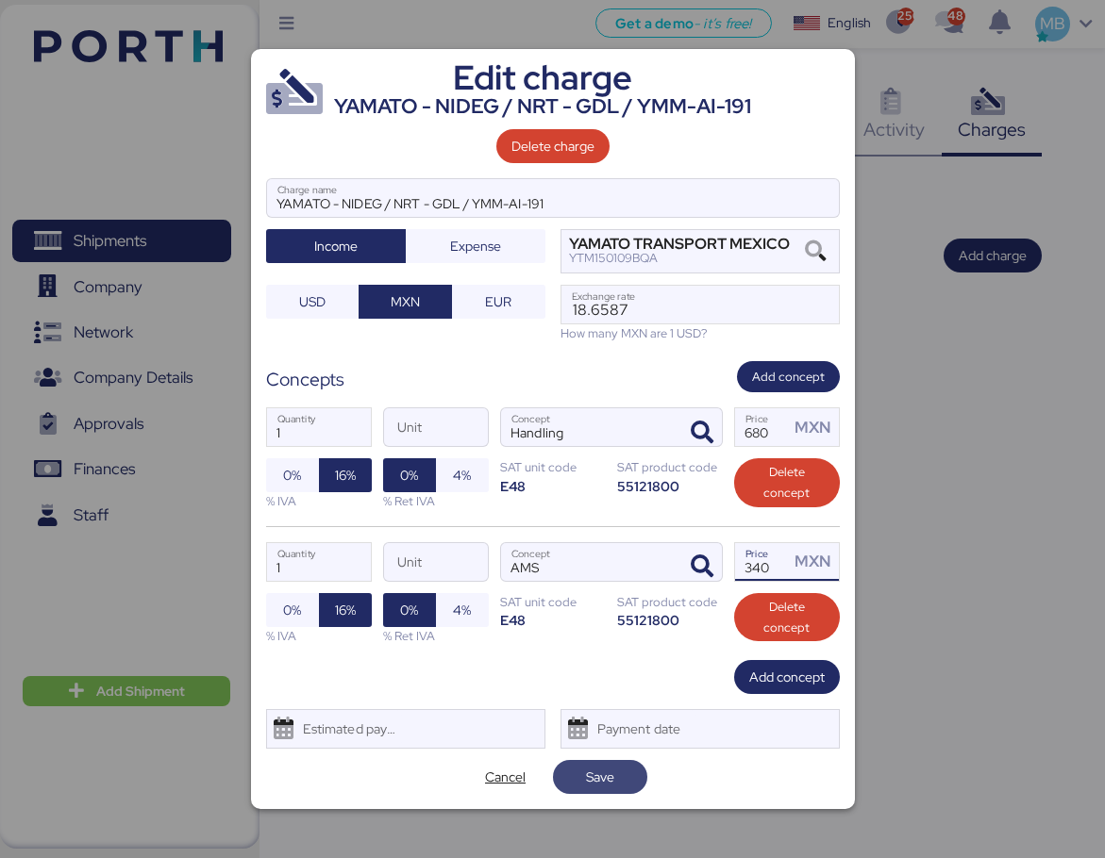
click at [610, 775] on span "Save" at bounding box center [600, 777] width 28 height 23
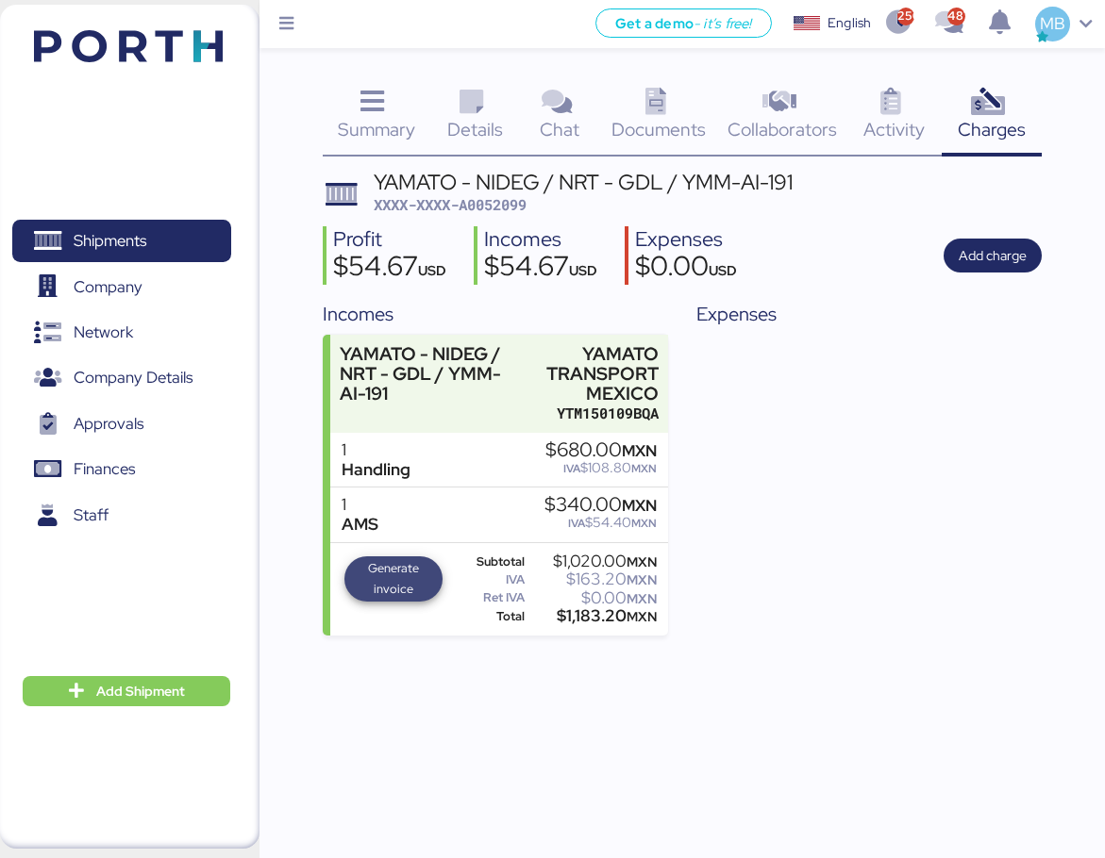
click at [408, 600] on span "Generate invoice" at bounding box center [393, 579] width 87 height 42
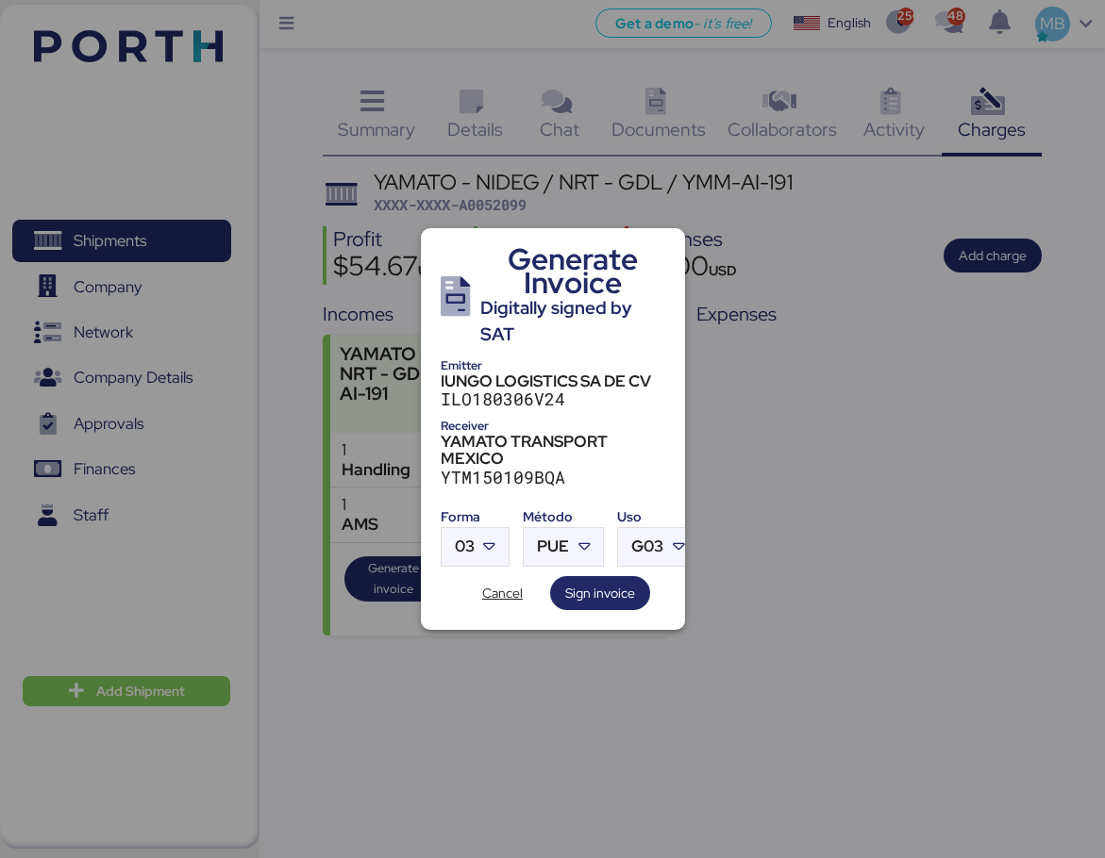
click at [500, 527] on label "03" at bounding box center [475, 547] width 69 height 40
click at [494, 538] on icon at bounding box center [489, 547] width 19 height 19
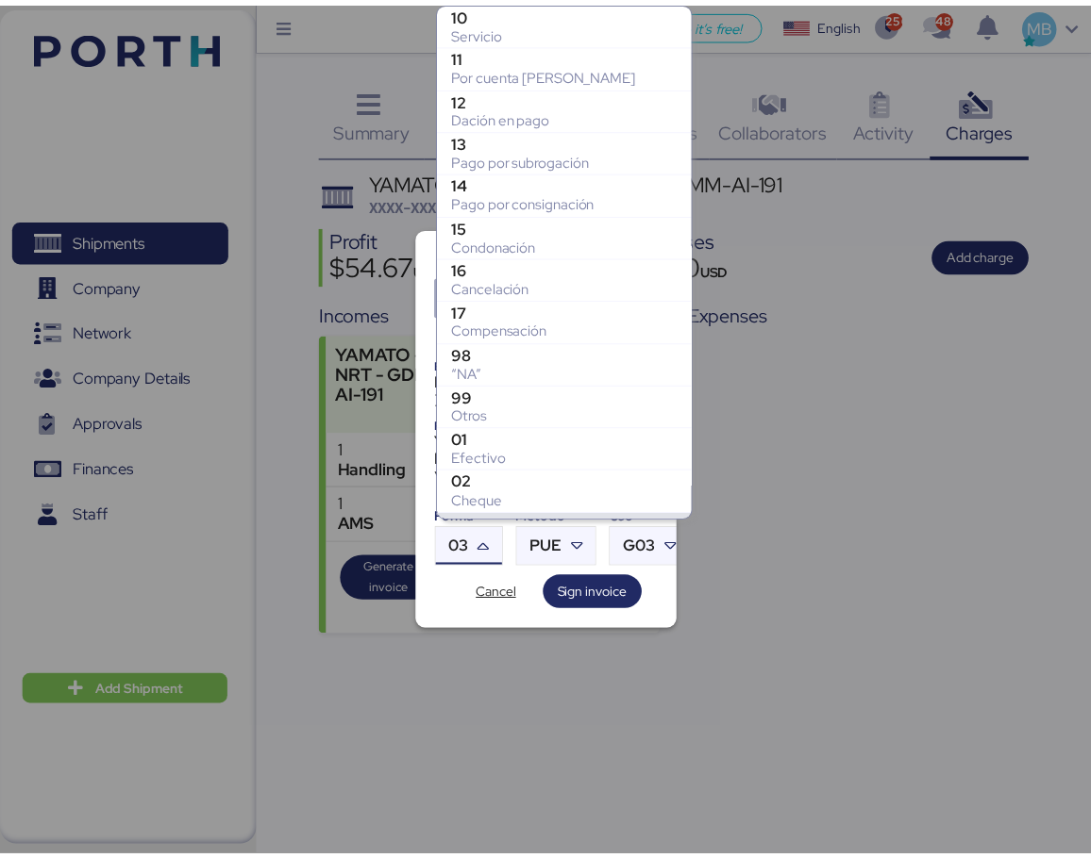
scroll to position [292, 0]
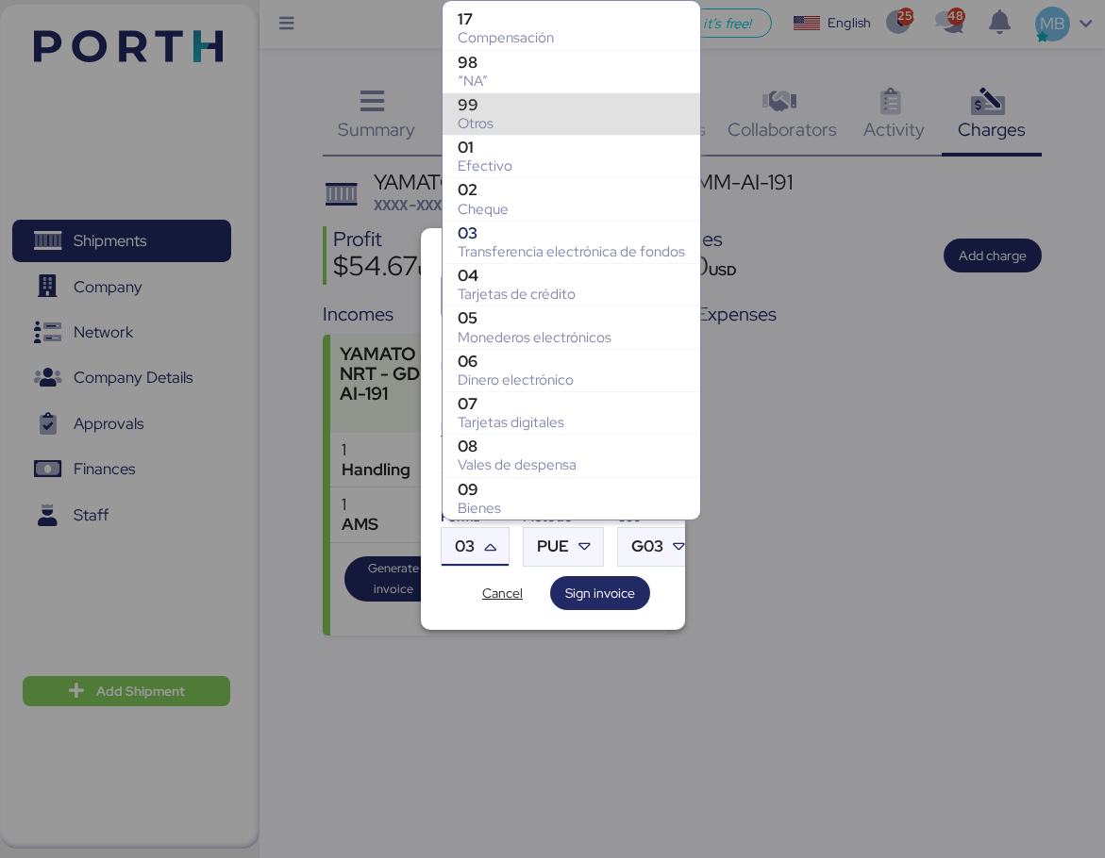
click at [573, 115] on div "Otros" at bounding box center [571, 123] width 227 height 19
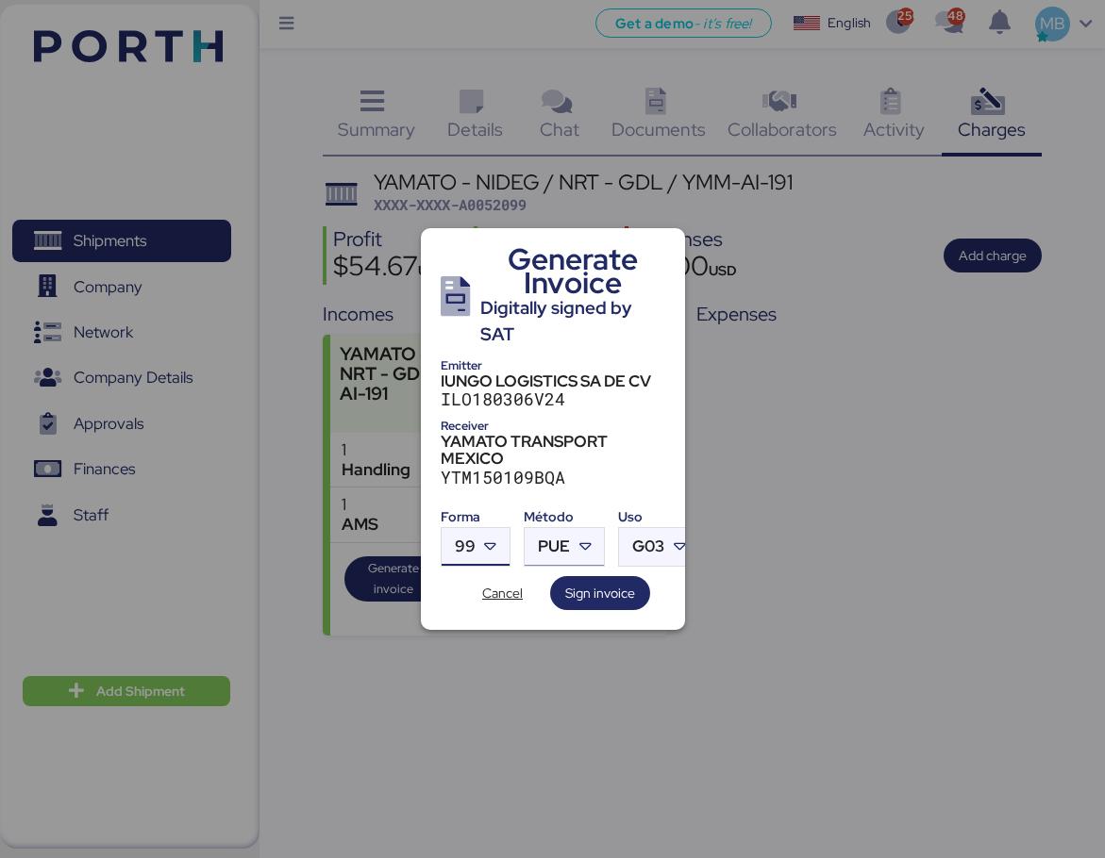
click at [589, 538] on icon at bounding box center [584, 547] width 19 height 19
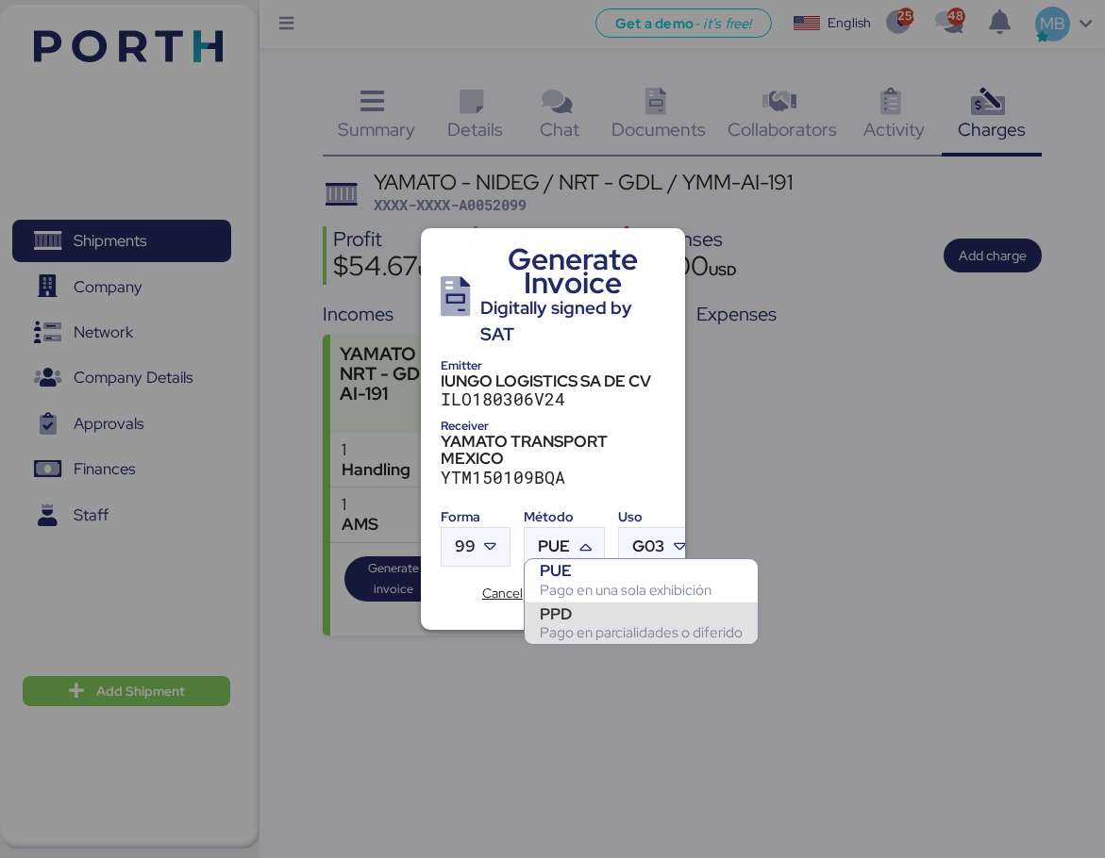
click at [582, 622] on div "PPD" at bounding box center [641, 614] width 203 height 19
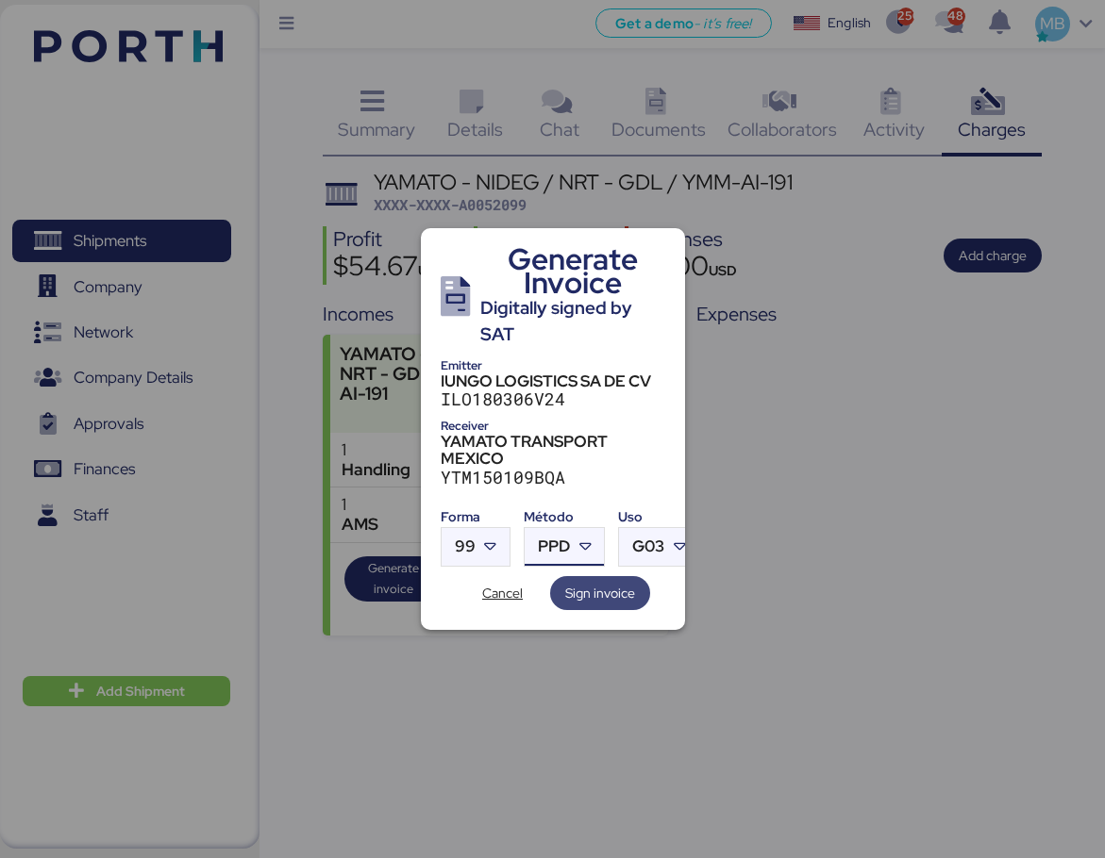
click at [608, 591] on span "Sign invoice" at bounding box center [600, 593] width 70 height 23
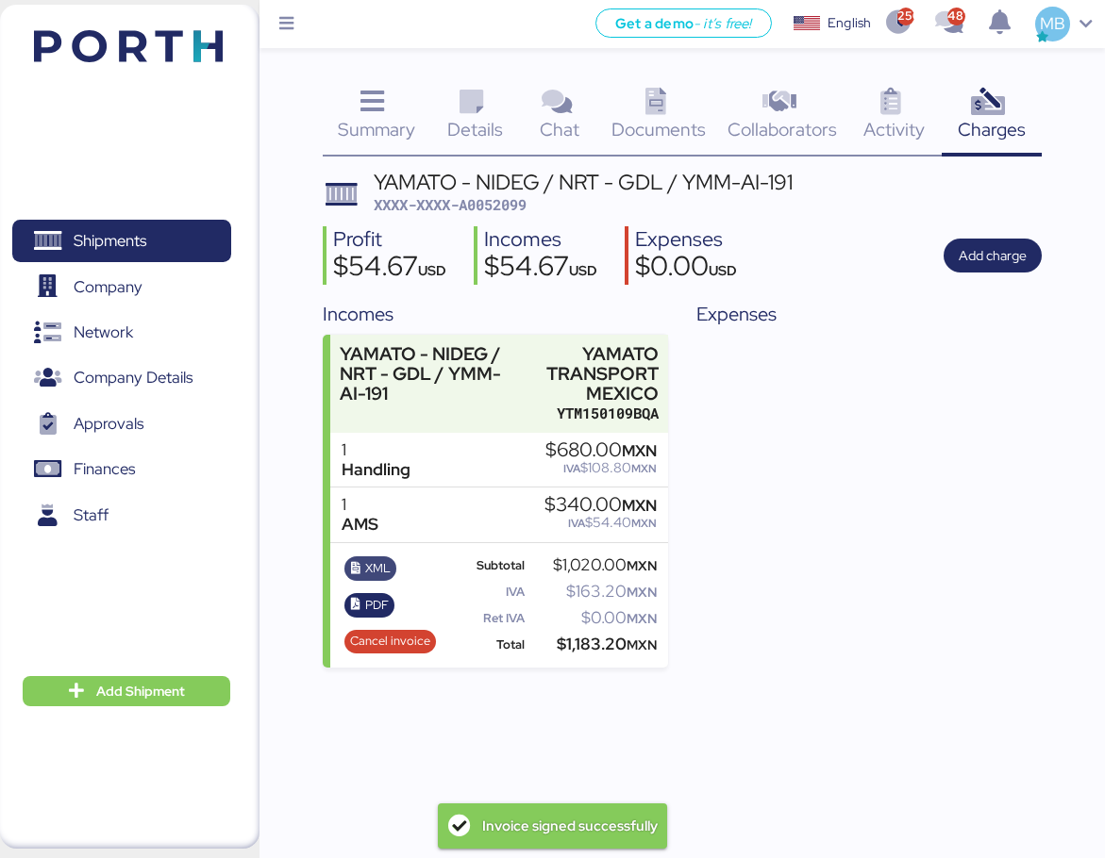
click at [379, 566] on span "XML" at bounding box center [377, 568] width 25 height 21
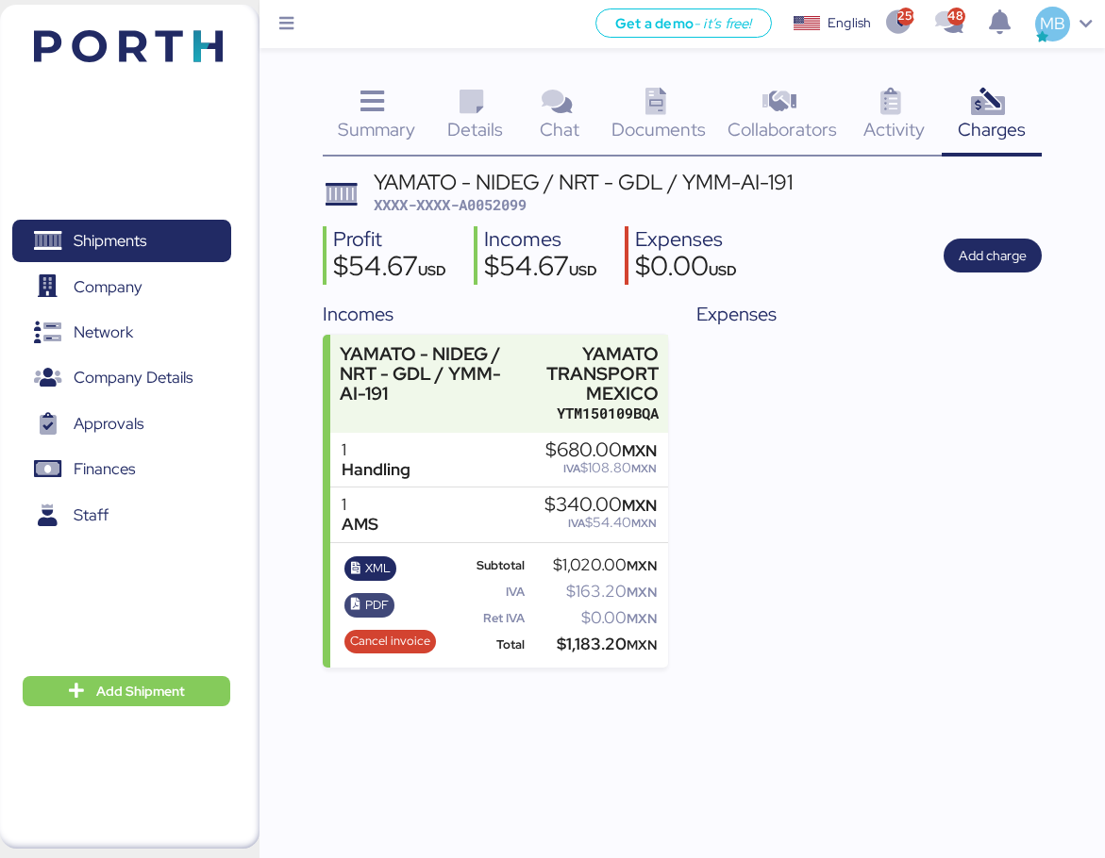
click at [373, 602] on span "PDF" at bounding box center [377, 605] width 24 height 21
click at [504, 208] on span "XXXX-XXXX-A0052099" at bounding box center [450, 204] width 153 height 19
copy span "A0052099"
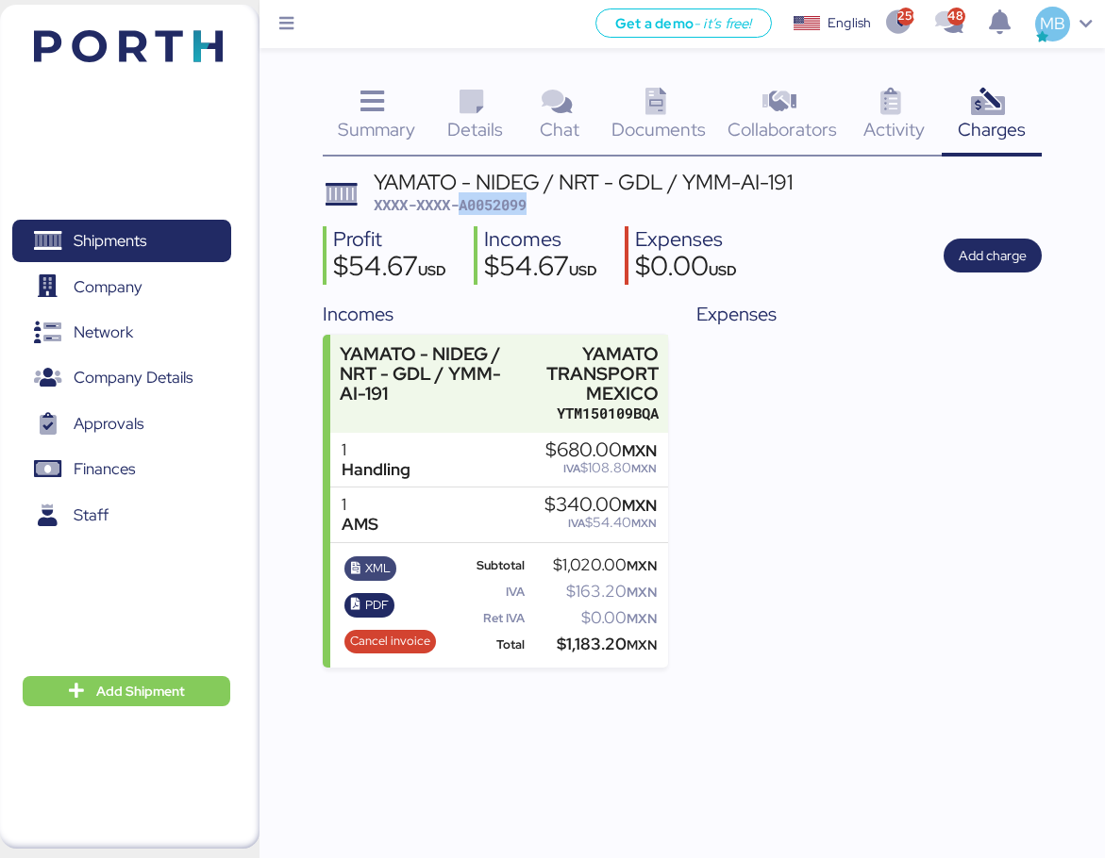
click at [380, 575] on span "XML" at bounding box center [377, 568] width 25 height 21
click at [370, 605] on span "PDF" at bounding box center [377, 605] width 24 height 21
click at [165, 236] on span "Shipments" at bounding box center [121, 240] width 203 height 27
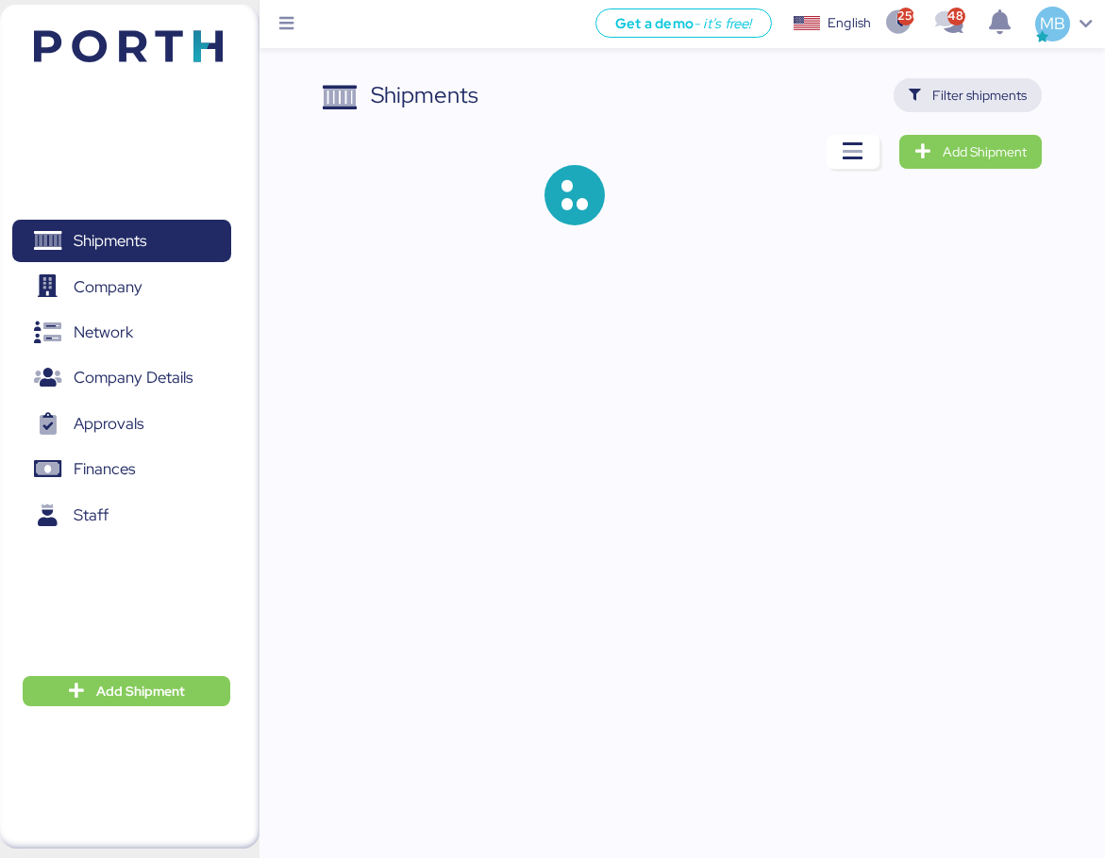
click at [999, 92] on span "Filter shipments" at bounding box center [979, 95] width 94 height 23
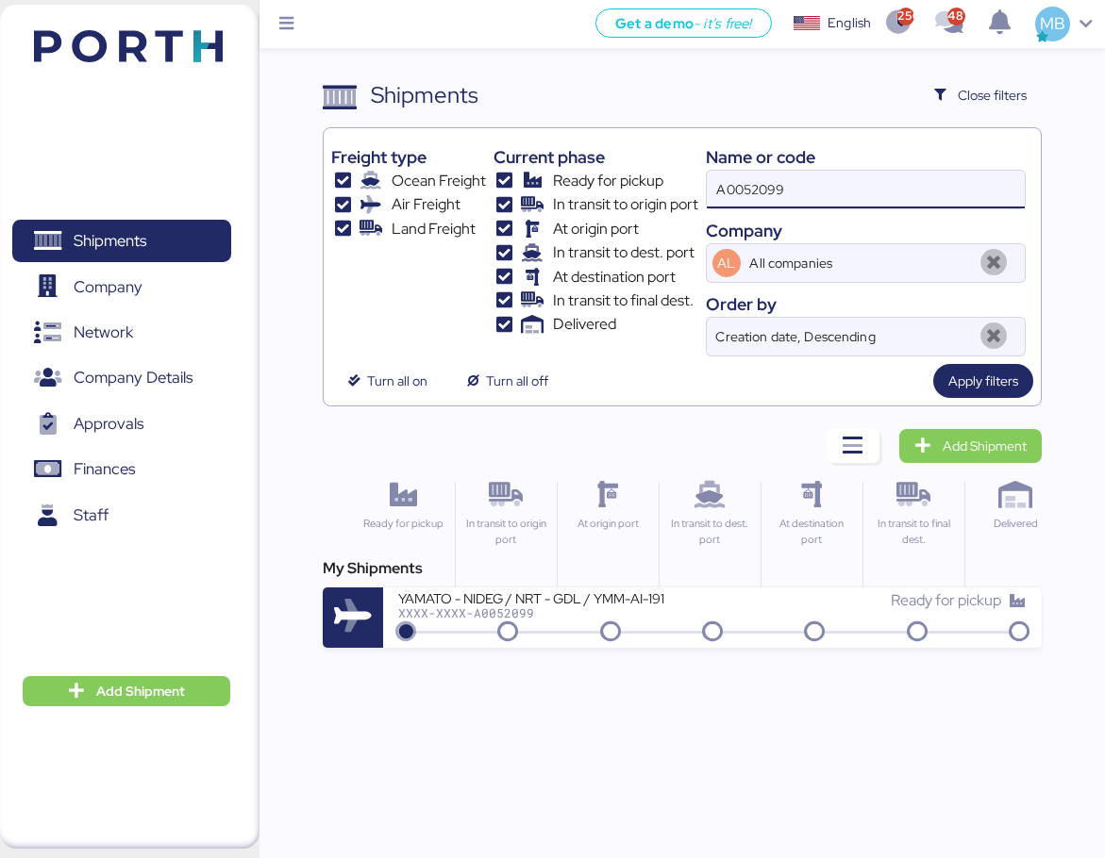
drag, startPoint x: 811, startPoint y: 191, endPoint x: 650, endPoint y: 167, distance: 163.2
click at [650, 167] on div "Freight type Ocean Freight Air Freight Land Freight Current phase Ready for pic…" at bounding box center [682, 246] width 702 height 221
paste input "O0052023"
type input "O0052023"
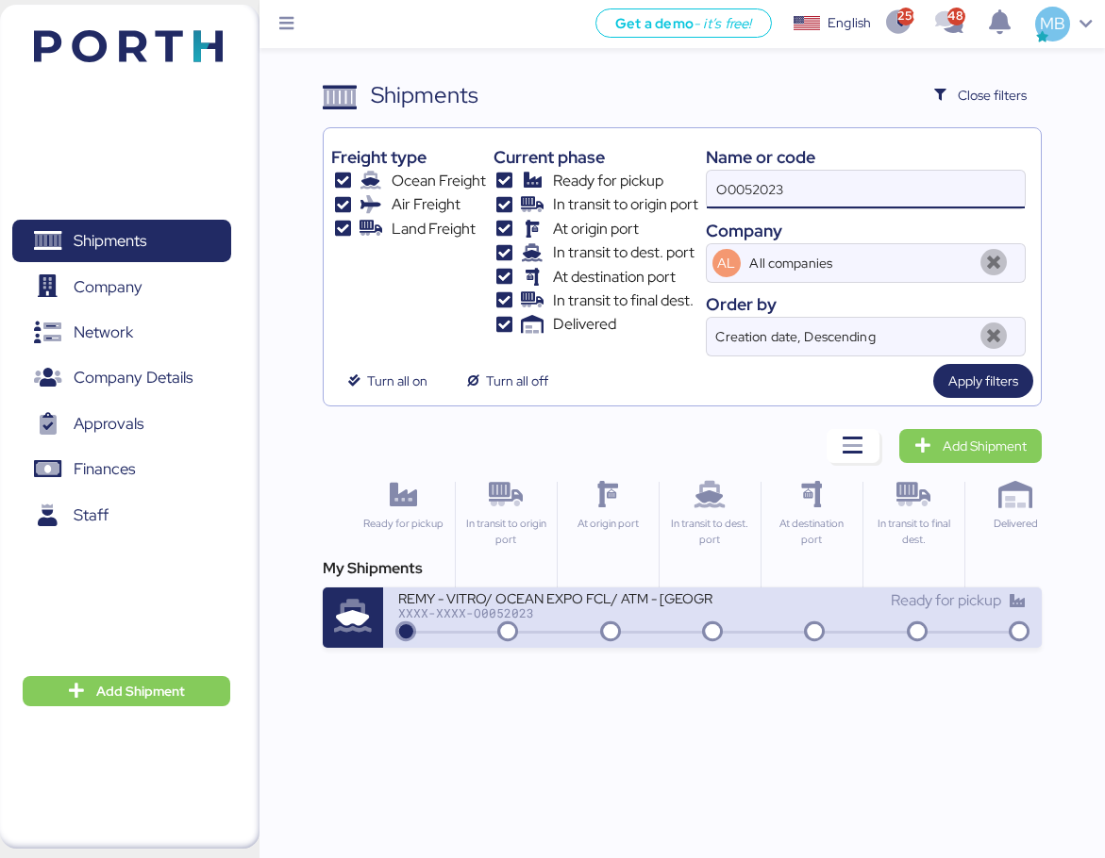
click at [631, 613] on div "XXXX-XXXX-O0052023" at bounding box center [555, 613] width 314 height 13
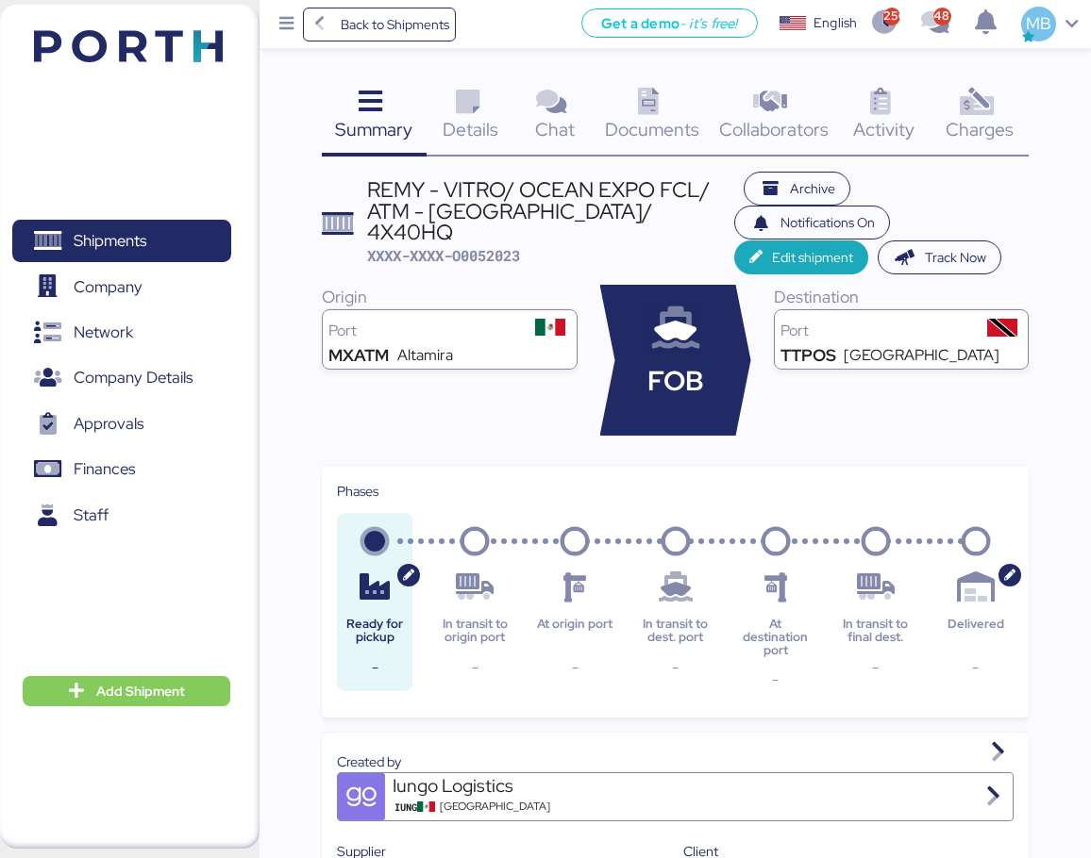
click at [993, 120] on span "Charges" at bounding box center [979, 129] width 68 height 25
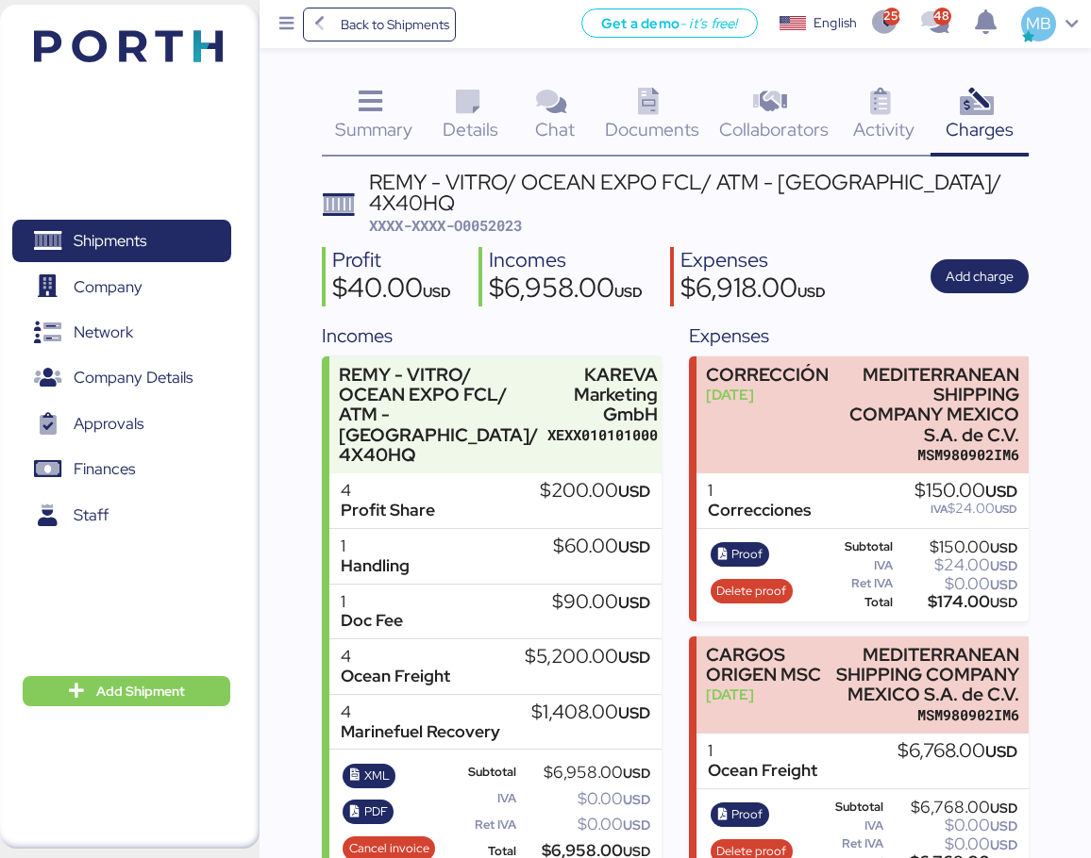
scroll to position [18, 0]
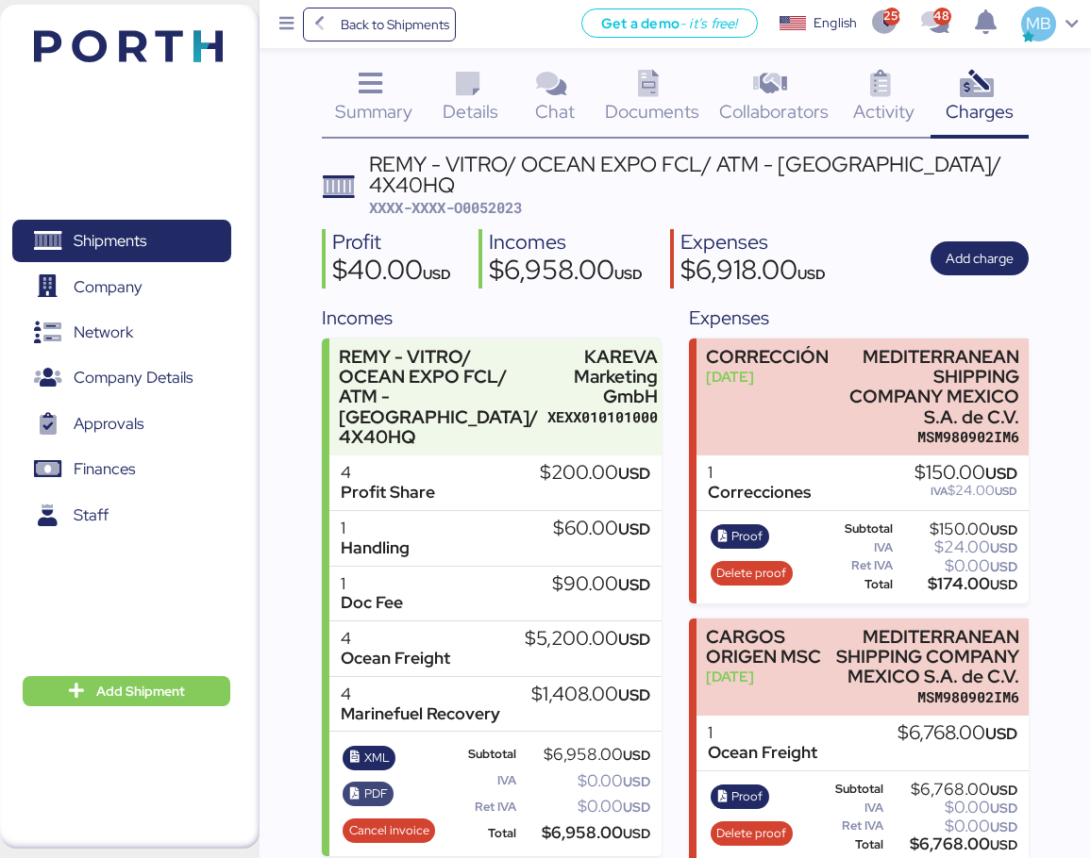
click at [365, 784] on span "PDF" at bounding box center [376, 794] width 24 height 21
click at [368, 748] on span "XML" at bounding box center [376, 758] width 25 height 21
click at [175, 234] on span "Shipments" at bounding box center [121, 240] width 203 height 27
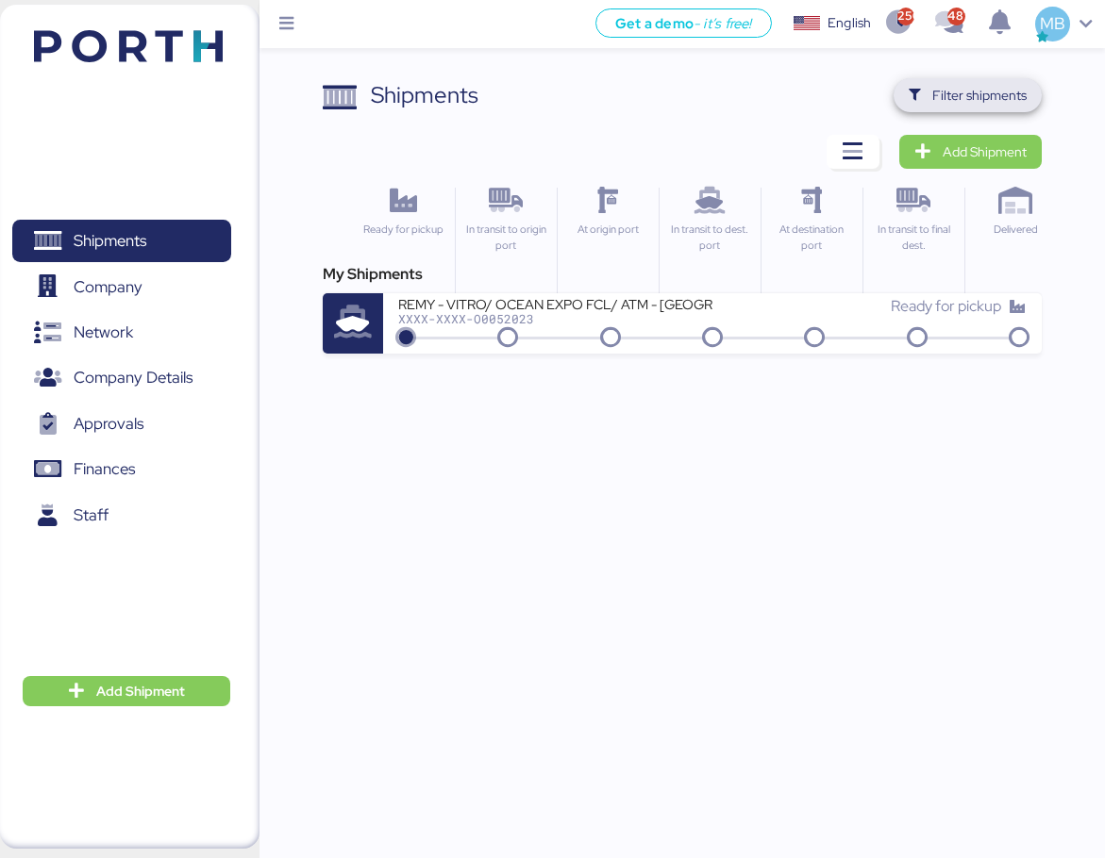
click at [1003, 100] on span "Filter shipments" at bounding box center [979, 95] width 94 height 23
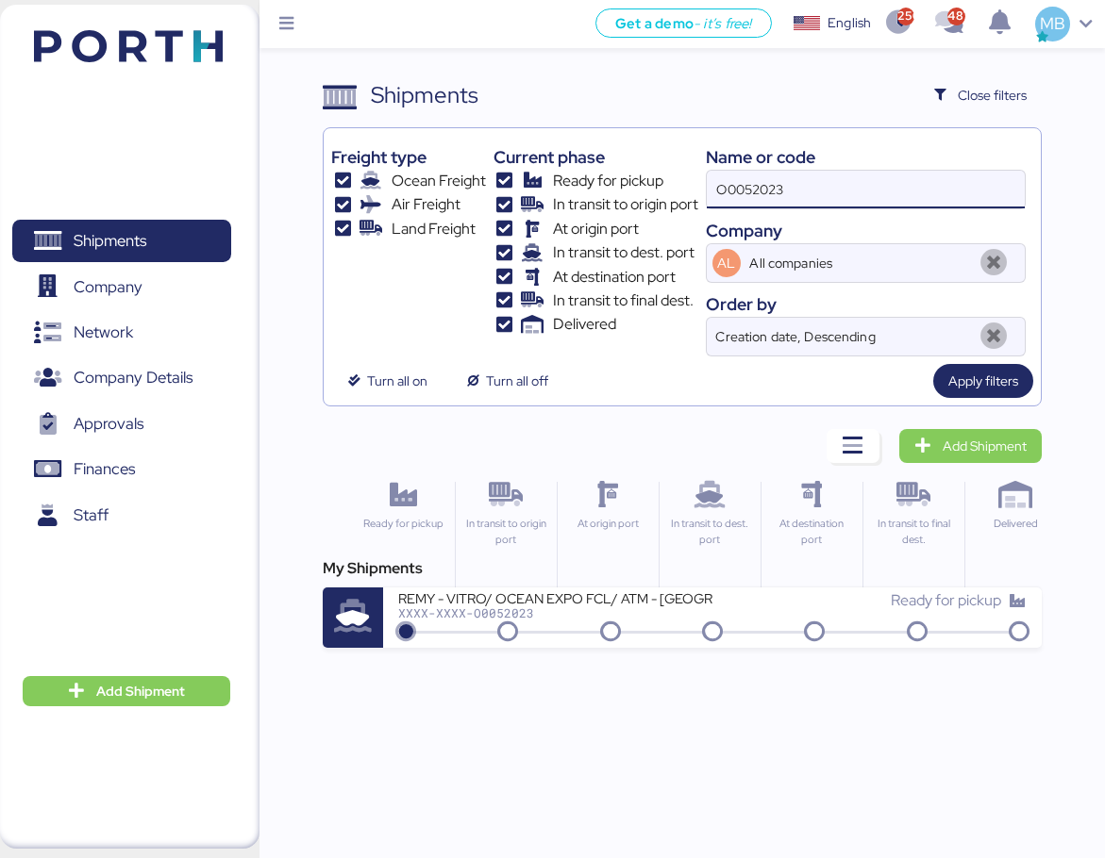
drag, startPoint x: 820, startPoint y: 190, endPoint x: 630, endPoint y: 174, distance: 190.3
click at [630, 174] on div "Freight type Ocean Freight Air Freight Land Freight Current phase Ready for pic…" at bounding box center [682, 246] width 702 height 221
paste input "O0052064"
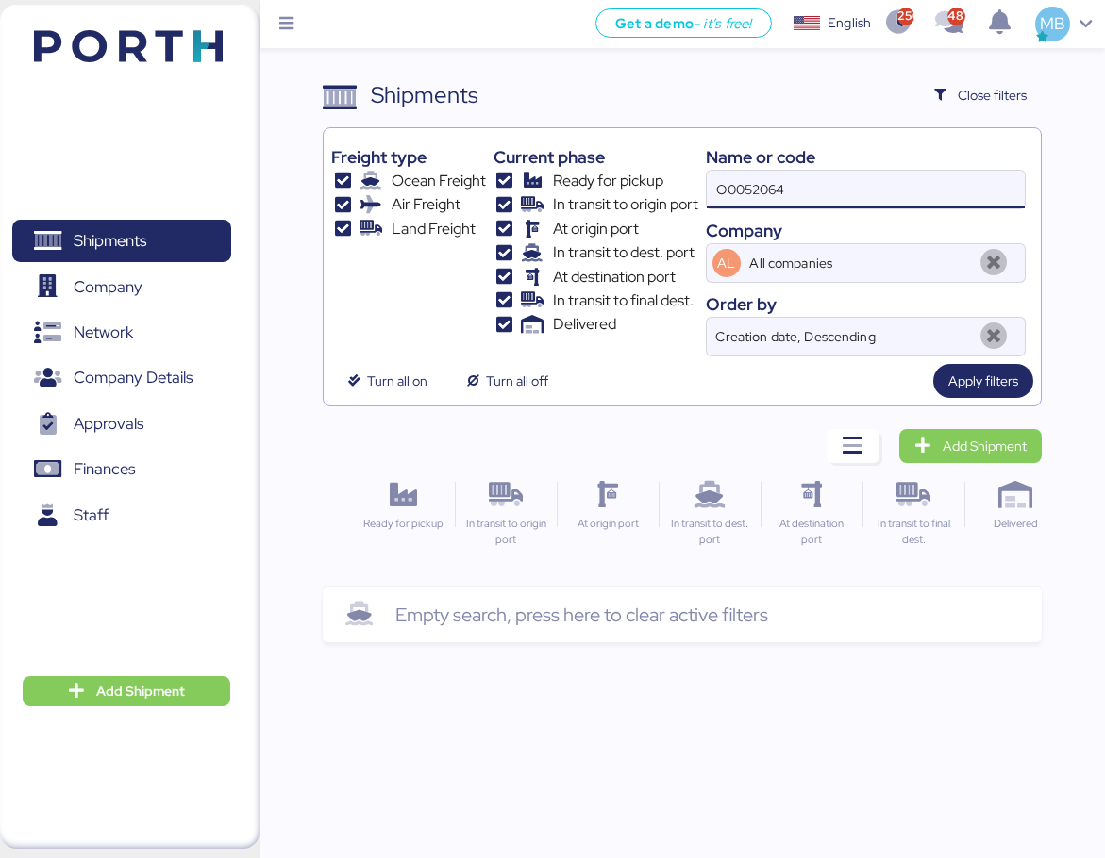
type input "O0052064"
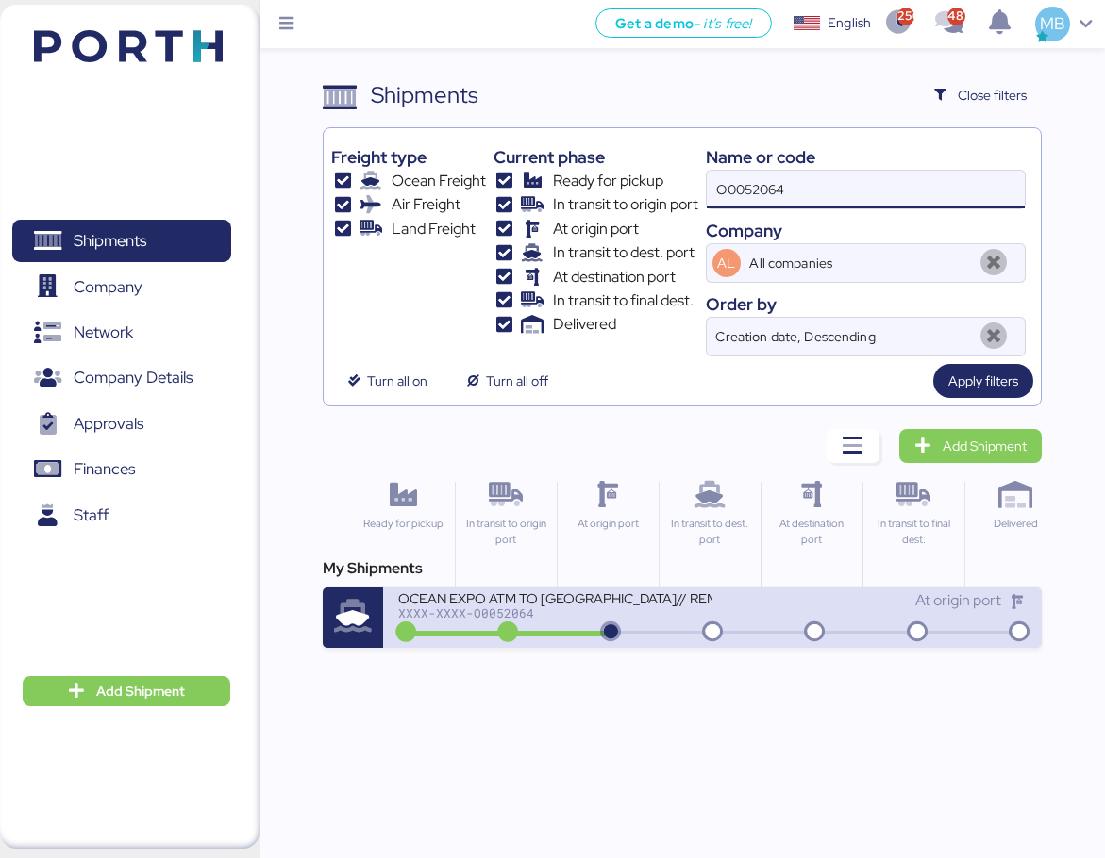
click at [588, 618] on div "XXXX-XXXX-O0052064" at bounding box center [555, 613] width 314 height 13
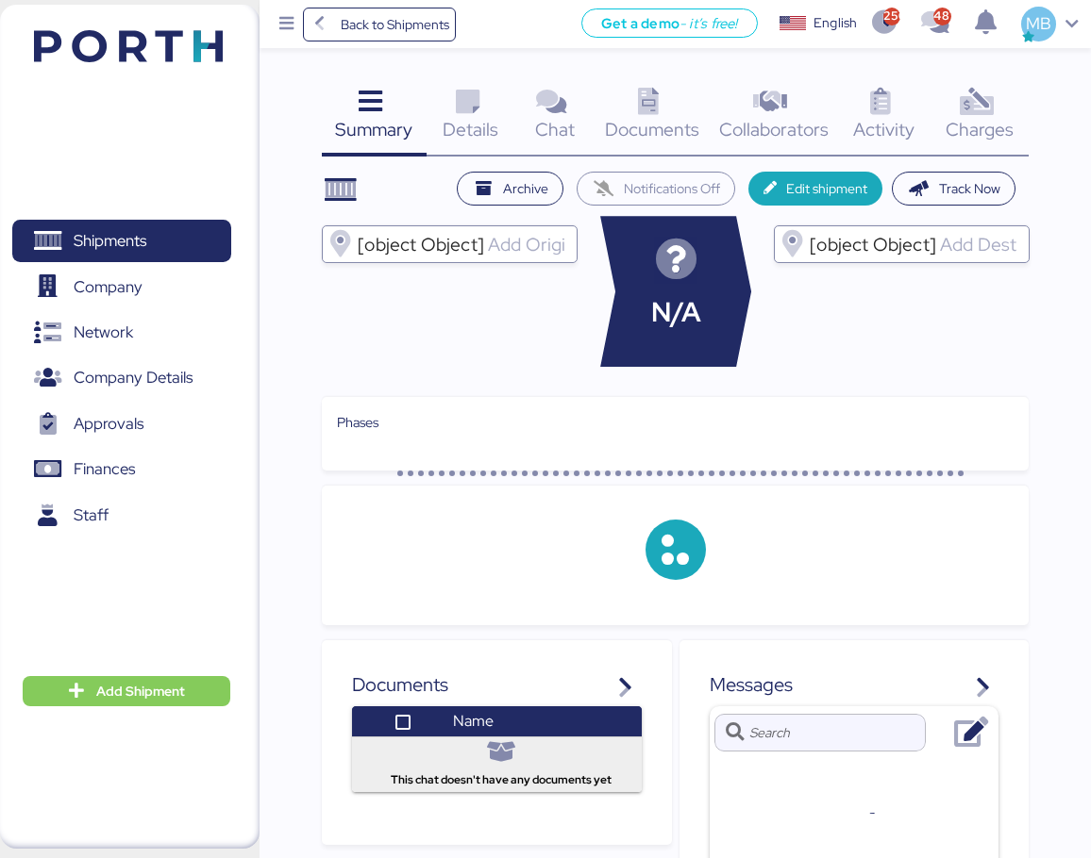
click at [1008, 108] on div "Charges 0" at bounding box center [979, 117] width 98 height 78
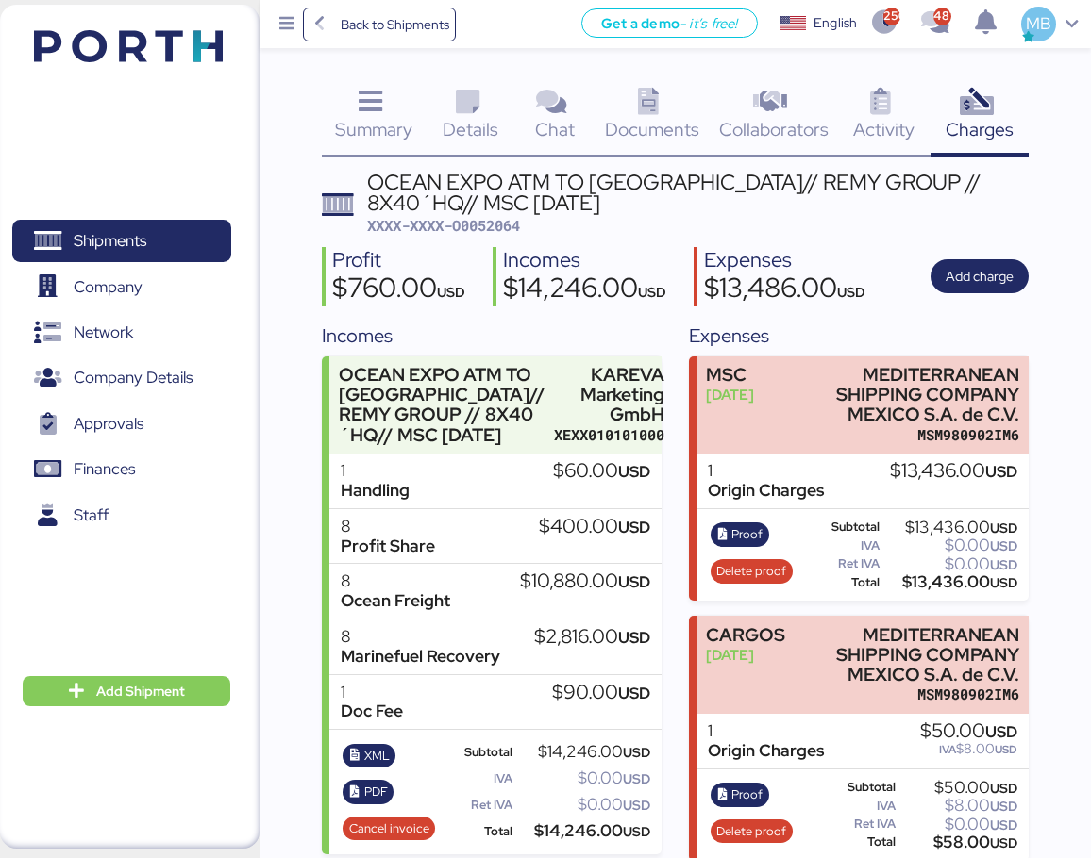
scroll to position [31, 0]
